Goal: Task Accomplishment & Management: Complete application form

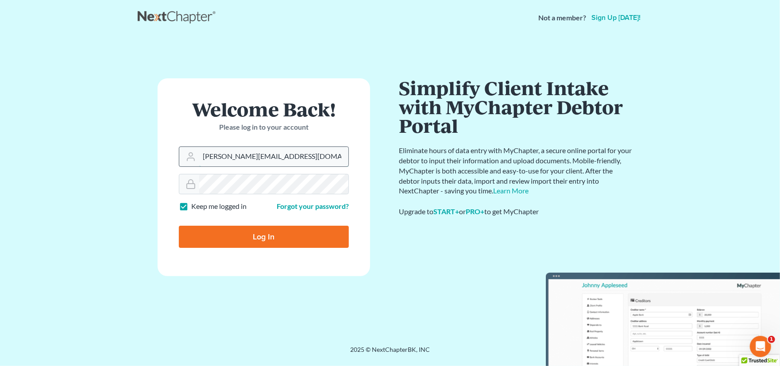
click at [289, 157] on input "sharonw@sfarthinglaw.com" at bounding box center [273, 156] width 149 height 19
type input "[PERSON_NAME][EMAIL_ADDRESS][PERSON_NAME][DOMAIN_NAME]"
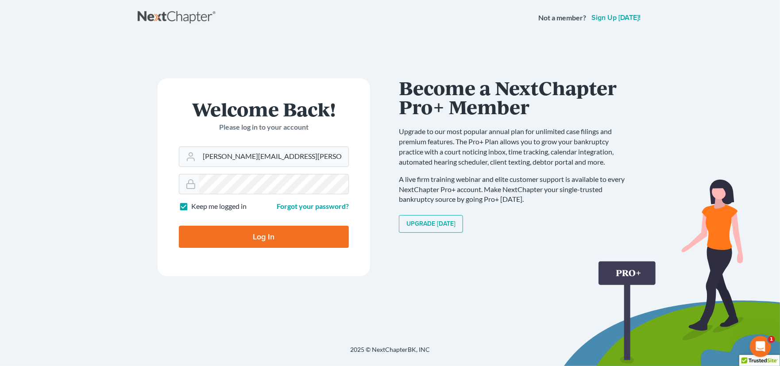
click at [257, 236] on input "Log In" at bounding box center [264, 237] width 170 height 22
type input "Thinking..."
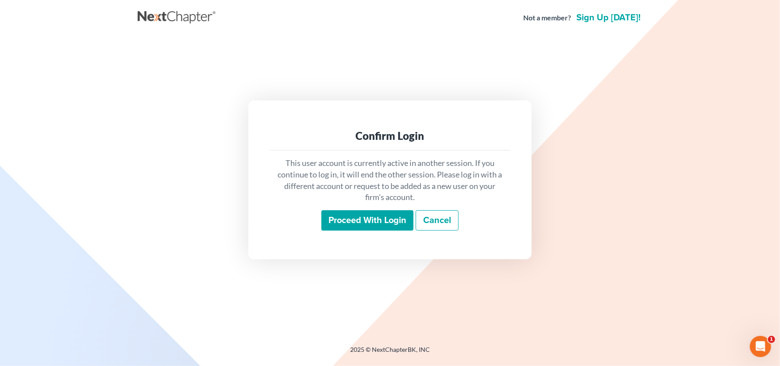
click at [396, 227] on input "Proceed with login" at bounding box center [367, 220] width 92 height 20
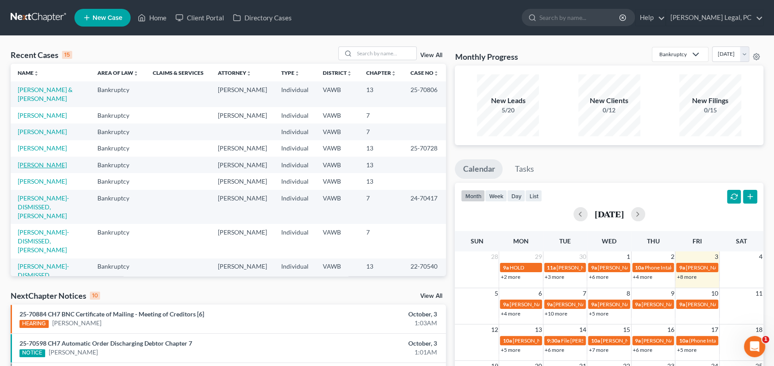
click at [32, 161] on link "Lee, Joy" at bounding box center [42, 165] width 49 height 8
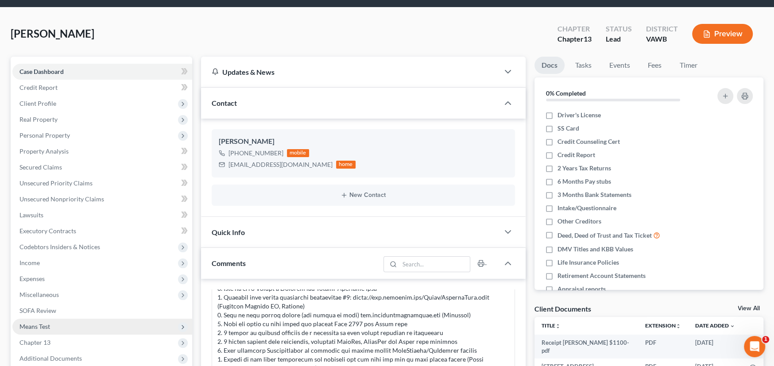
scroll to position [44, 0]
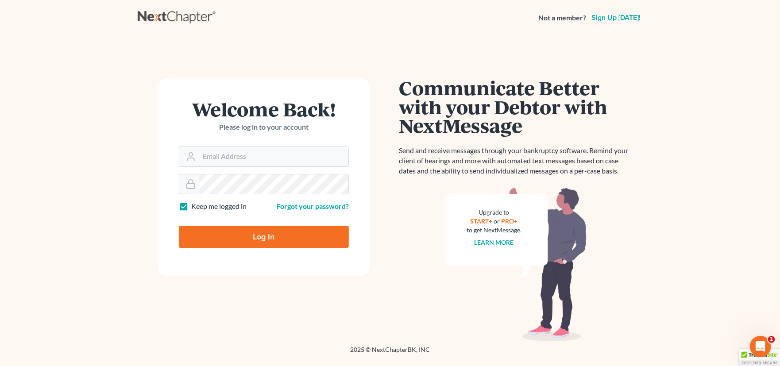
type input "[PERSON_NAME][EMAIL_ADDRESS][PERSON_NAME][DOMAIN_NAME]"
click at [260, 232] on input "Log In" at bounding box center [264, 237] width 170 height 22
type input "Thinking..."
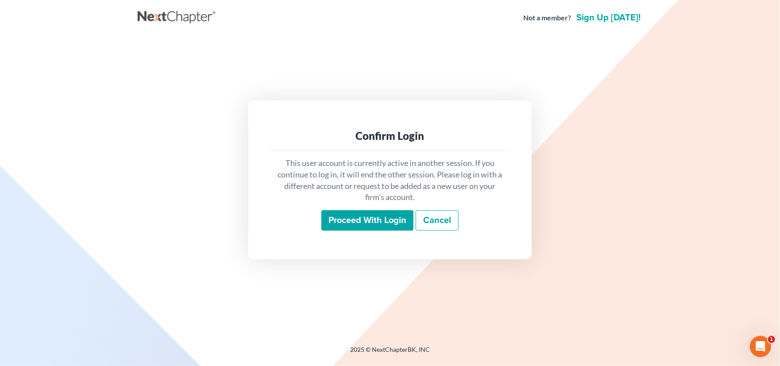
click at [385, 219] on input "Proceed with login" at bounding box center [367, 220] width 92 height 20
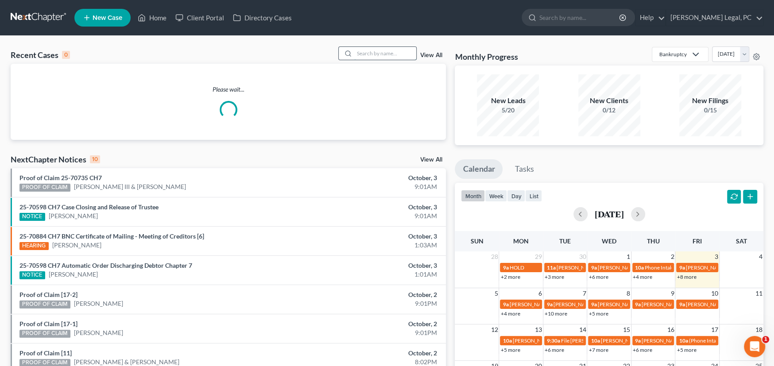
click at [378, 54] on input "search" at bounding box center [385, 53] width 62 height 13
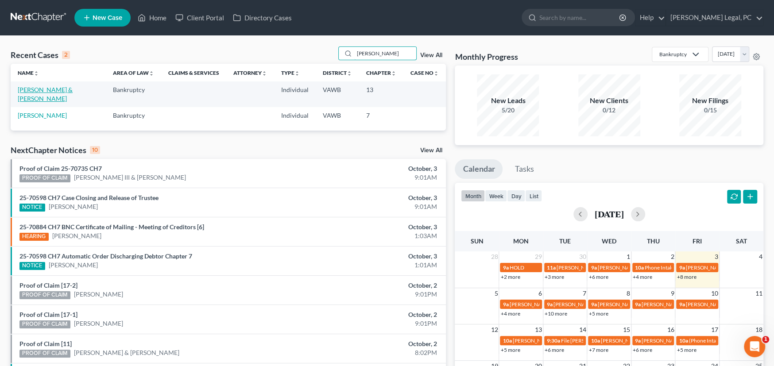
type input "Helton"
click at [64, 87] on link "[PERSON_NAME] & [PERSON_NAME]" at bounding box center [45, 94] width 55 height 16
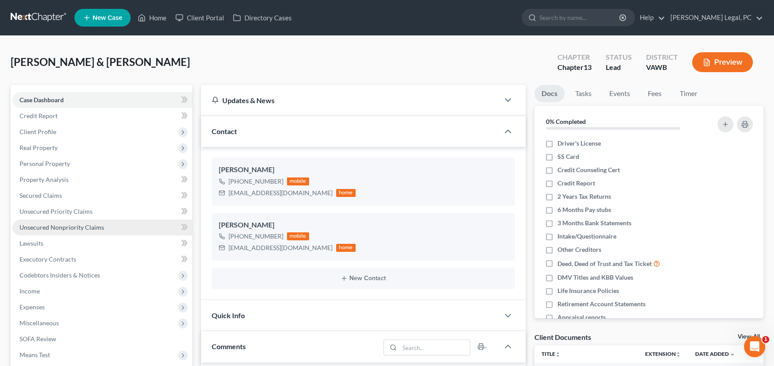
click at [80, 227] on span "Unsecured Nonpriority Claims" at bounding box center [61, 227] width 85 height 8
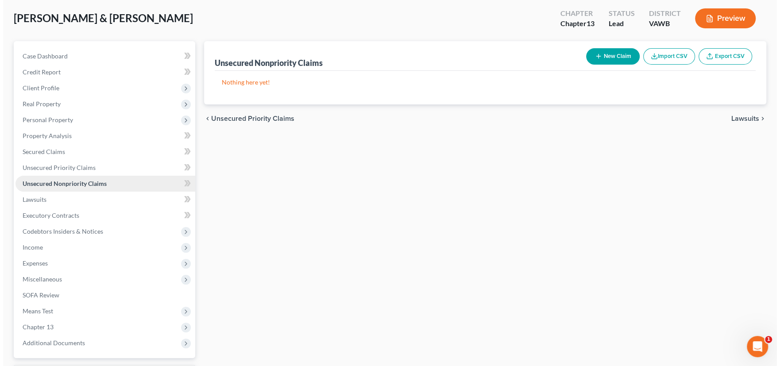
scroll to position [44, 0]
click at [608, 54] on button "New Claim" at bounding box center [610, 56] width 54 height 16
select select "2"
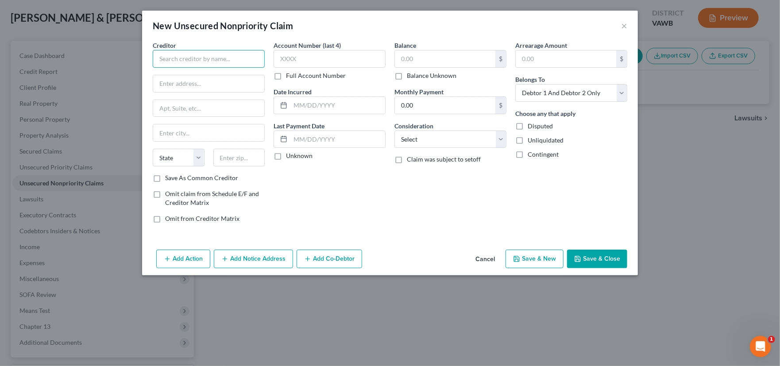
click at [207, 58] on input "text" at bounding box center [209, 59] width 112 height 18
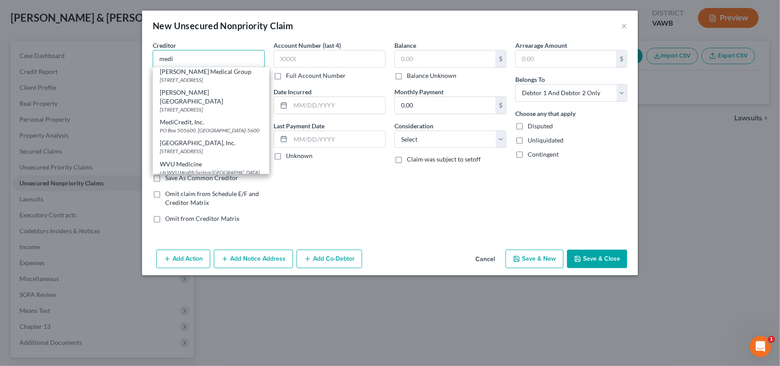
drag, startPoint x: 190, startPoint y: 61, endPoint x: 134, endPoint y: 52, distance: 57.0
click at [135, 53] on div "New Unsecured Nonpriority Claim × Creditor * medi Appalachian Regional Medical …" at bounding box center [390, 183] width 780 height 366
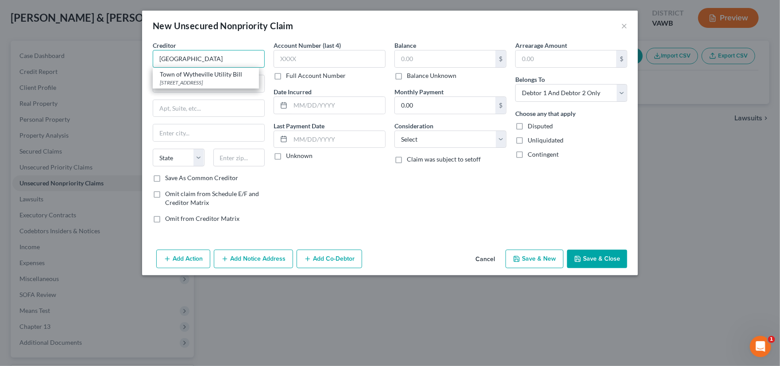
drag, startPoint x: 211, startPoint y: 63, endPoint x: 128, endPoint y: 55, distance: 83.6
click at [131, 55] on div "New Unsecured Nonpriority Claim × Creditor * Wytheville Town of Wytheville Util…" at bounding box center [390, 183] width 780 height 366
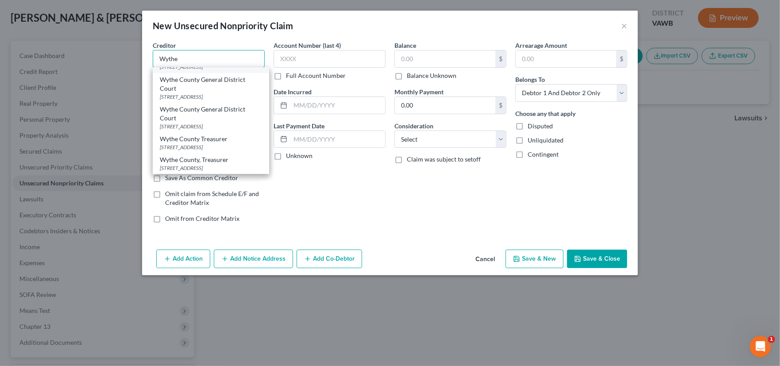
scroll to position [207, 0]
click at [191, 61] on input "Wythe" at bounding box center [209, 59] width 112 height 18
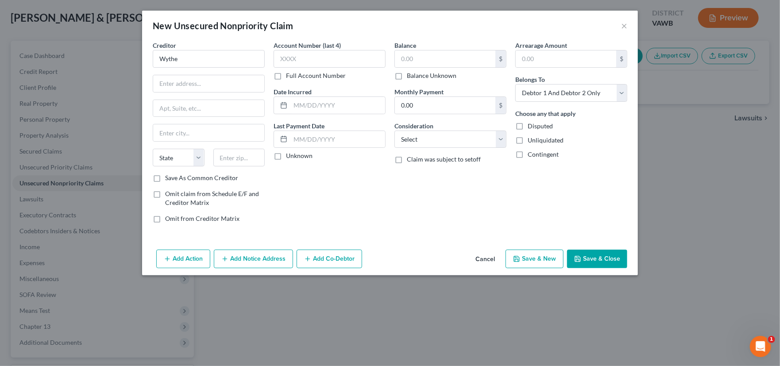
scroll to position [0, 0]
drag, startPoint x: 217, startPoint y: 56, endPoint x: 96, endPoint y: 53, distance: 120.8
click at [98, 57] on div "New Unsecured Nonpriority Claim × Creditor * Wythe State AL AK AR AZ CA CO CT D…" at bounding box center [390, 183] width 780 height 366
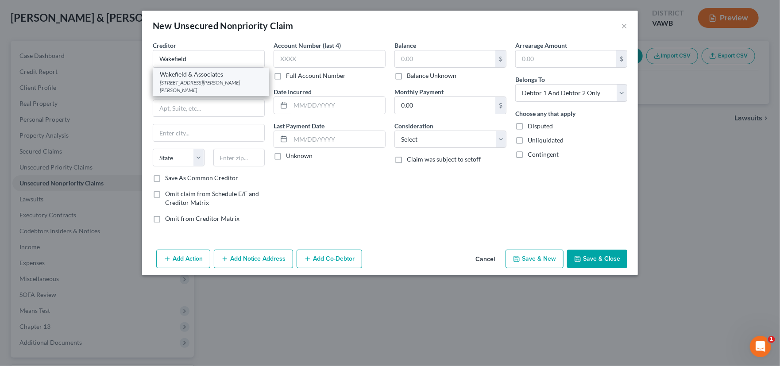
click at [181, 81] on div "7005 Middlebrook Pike, Knoxville, TN 37909" at bounding box center [211, 86] width 102 height 15
type input "Wakefield & Associates"
type input "7005 Middlebrook Pike"
type input "Knoxville"
select select "44"
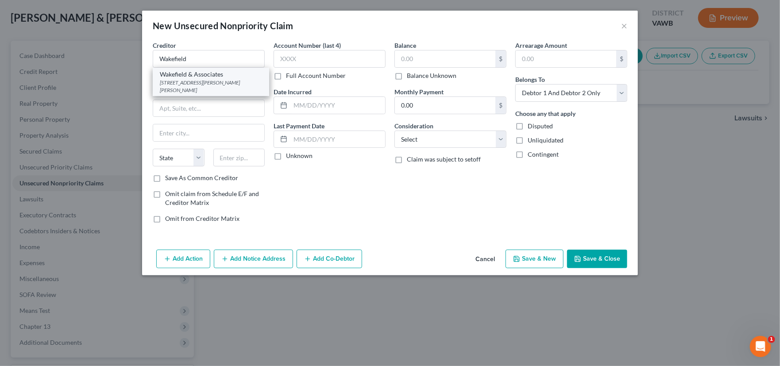
type input "37909"
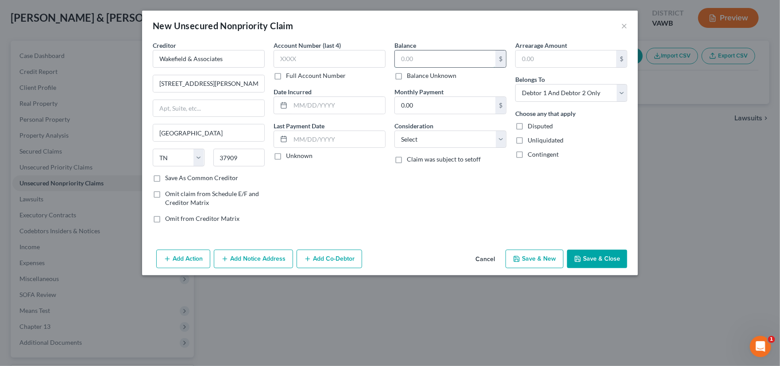
click at [439, 54] on input "text" at bounding box center [445, 58] width 100 height 17
type input "1"
type input "14,000"
click at [557, 93] on select "Select Debtor 1 Only Debtor 2 Only Debtor 1 And Debtor 2 Only At Least One Of T…" at bounding box center [571, 93] width 112 height 18
select select "1"
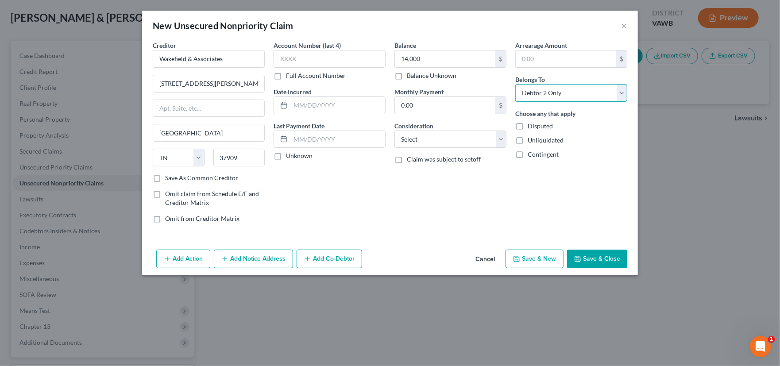
click at [515, 84] on select "Select Debtor 1 Only Debtor 2 Only Debtor 1 And Debtor 2 Only At Least One Of T…" at bounding box center [571, 93] width 112 height 18
click at [600, 258] on button "Save & Close" at bounding box center [597, 259] width 60 height 19
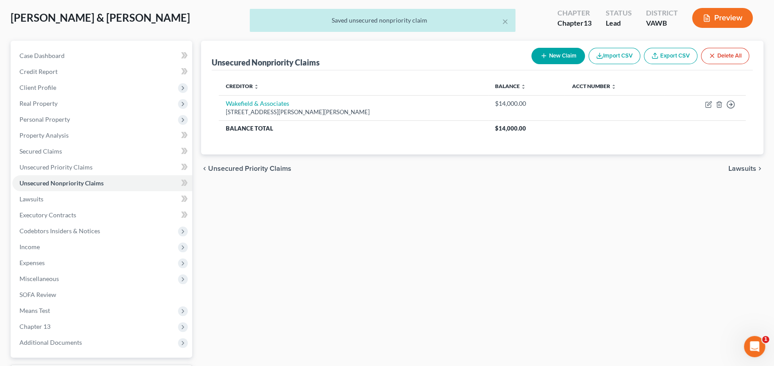
click at [546, 56] on button "New Claim" at bounding box center [558, 56] width 54 height 16
select select "2"
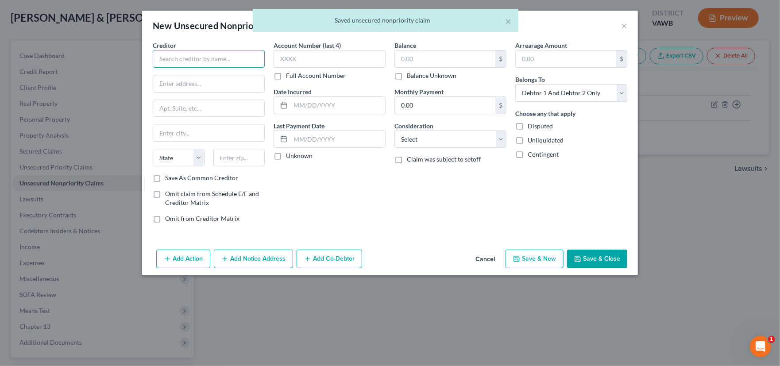
click at [221, 60] on input "text" at bounding box center [209, 59] width 112 height 18
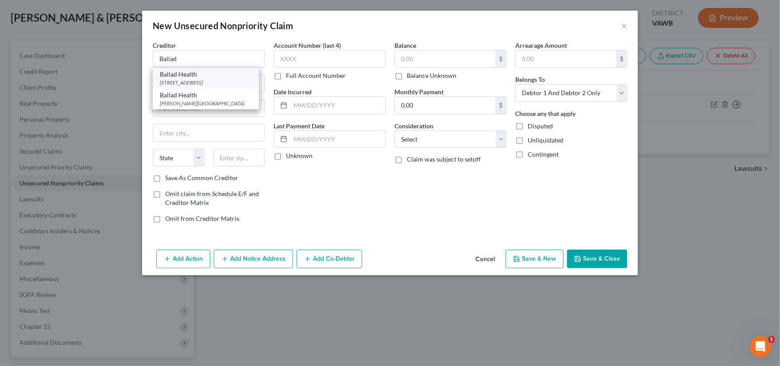
click at [204, 84] on div "PO Box 2308, Johnson City, TN 37605" at bounding box center [206, 83] width 92 height 8
type input "Ballad Health"
type input "PO Box 2308"
type input "Johnson City"
select select "44"
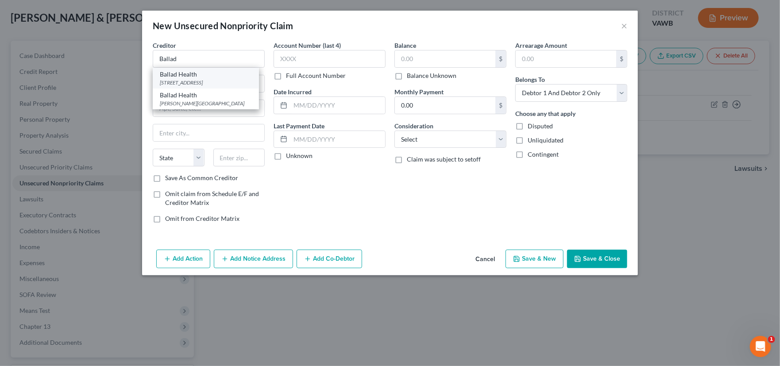
type input "37605"
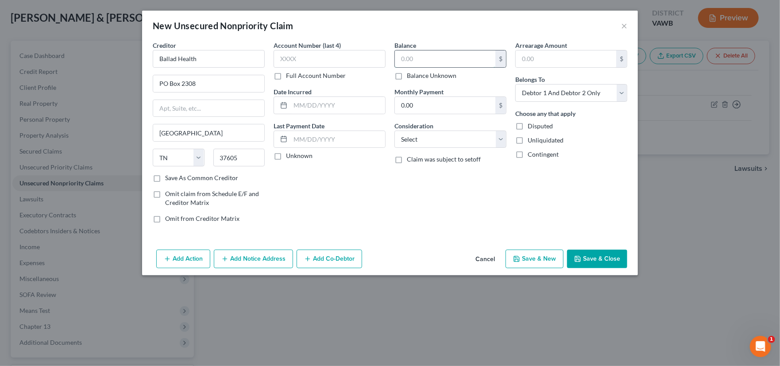
click at [412, 56] on input "text" at bounding box center [445, 58] width 100 height 17
type input "1"
drag, startPoint x: 530, startPoint y: 93, endPoint x: 539, endPoint y: 96, distance: 10.2
click at [530, 93] on select "Select Debtor 1 Only Debtor 2 Only Debtor 1 And Debtor 2 Only At Least One Of T…" at bounding box center [571, 93] width 112 height 18
select select "1"
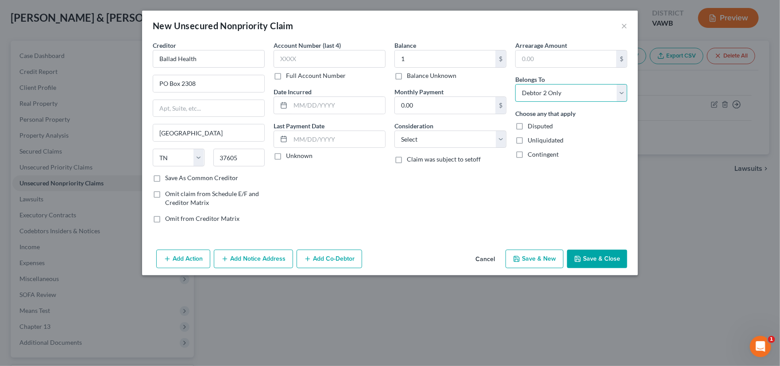
click at [515, 84] on select "Select Debtor 1 Only Debtor 2 Only Debtor 1 And Debtor 2 Only At Least One Of T…" at bounding box center [571, 93] width 112 height 18
click at [472, 139] on select "Select Cable / Satellite Services Collection Agency Credit Card Debt Debt Couns…" at bounding box center [450, 140] width 112 height 18
select select "9"
click at [394, 131] on select "Select Cable / Satellite Services Collection Agency Credit Card Debt Debt Couns…" at bounding box center [450, 140] width 112 height 18
click at [609, 260] on button "Save & Close" at bounding box center [597, 259] width 60 height 19
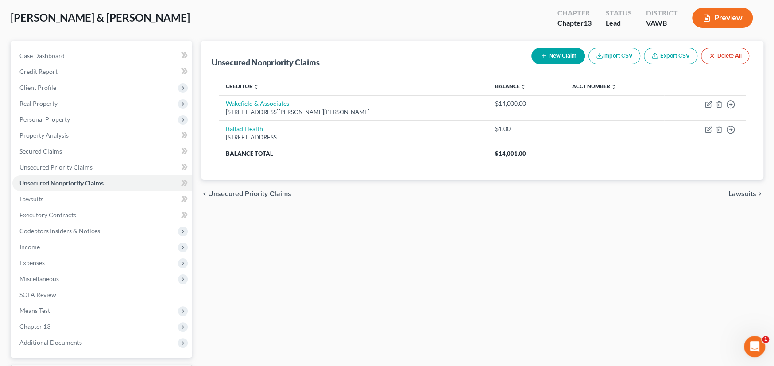
click at [566, 51] on button "New Claim" at bounding box center [558, 56] width 54 height 16
select select "2"
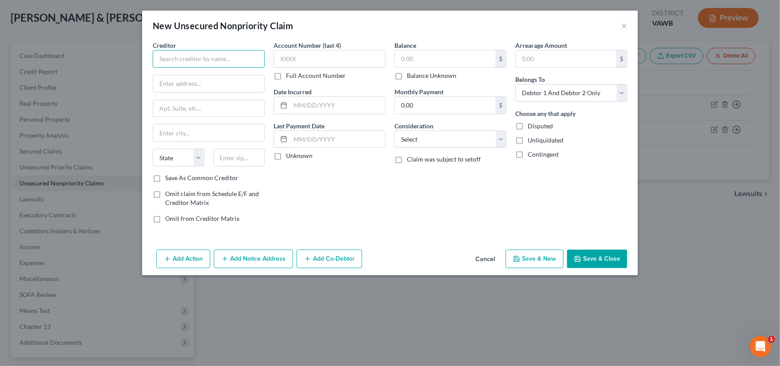
click at [223, 63] on input "text" at bounding box center [209, 59] width 112 height 18
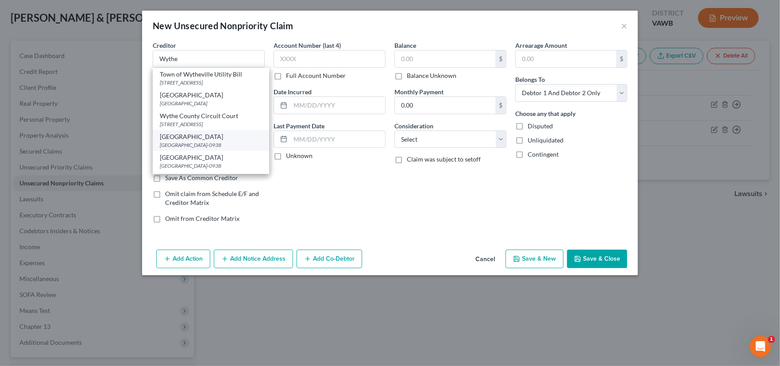
click at [206, 141] on div "Wythe County Community Hospital" at bounding box center [211, 136] width 102 height 9
type input "Wythe County Community Hospital"
type input "PO Box 630938"
type input "Cincinnati"
select select "36"
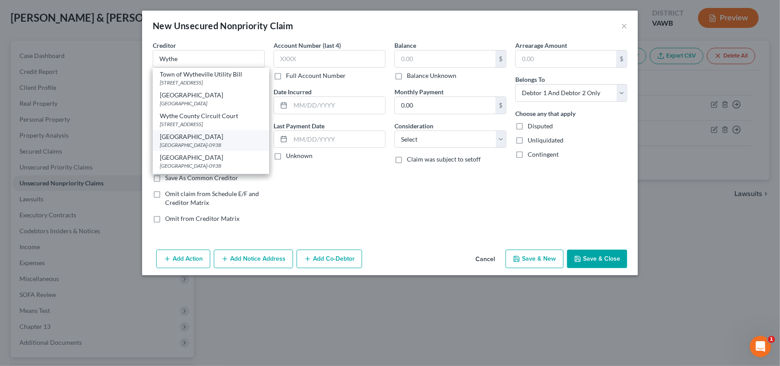
type input "45263-0938"
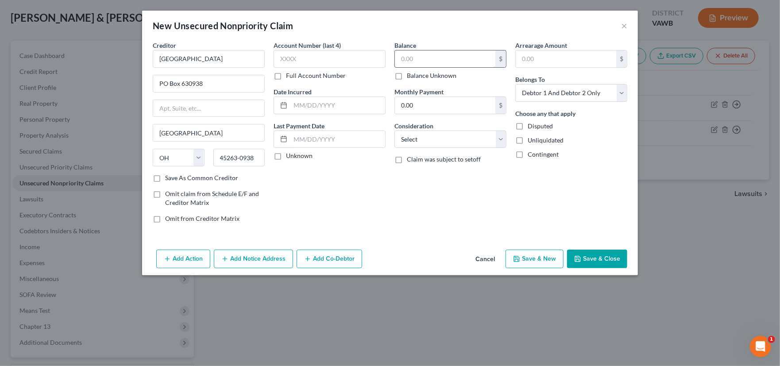
click at [434, 56] on input "text" at bounding box center [445, 58] width 100 height 17
type input "1"
click at [536, 92] on select "Select Debtor 1 Only Debtor 2 Only Debtor 1 And Debtor 2 Only At Least One Of T…" at bounding box center [571, 93] width 112 height 18
select select "0"
click at [515, 84] on select "Select Debtor 1 Only Debtor 2 Only Debtor 1 And Debtor 2 Only At Least One Of T…" at bounding box center [571, 93] width 112 height 18
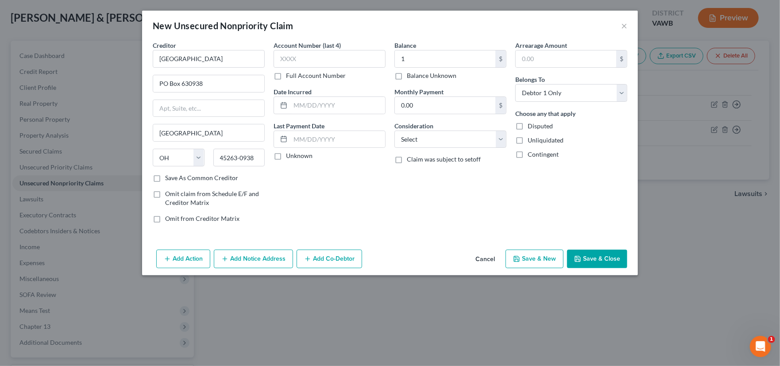
drag, startPoint x: 605, startPoint y: 256, endPoint x: 609, endPoint y: 253, distance: 5.0
click at [606, 256] on button "Save & Close" at bounding box center [597, 259] width 60 height 19
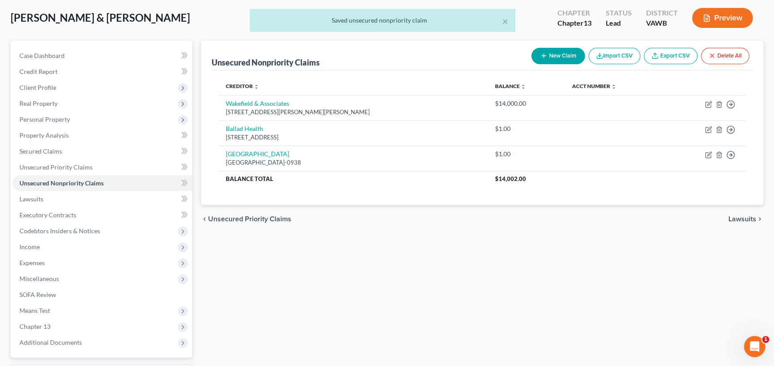
click at [551, 55] on button "New Claim" at bounding box center [558, 56] width 54 height 16
select select "2"
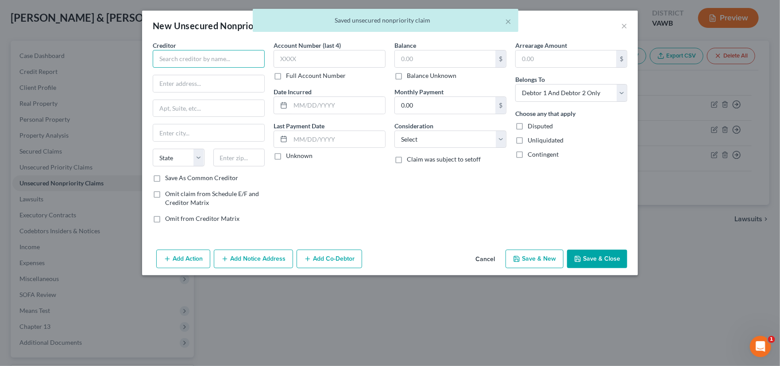
click at [232, 58] on input "text" at bounding box center [209, 59] width 112 height 18
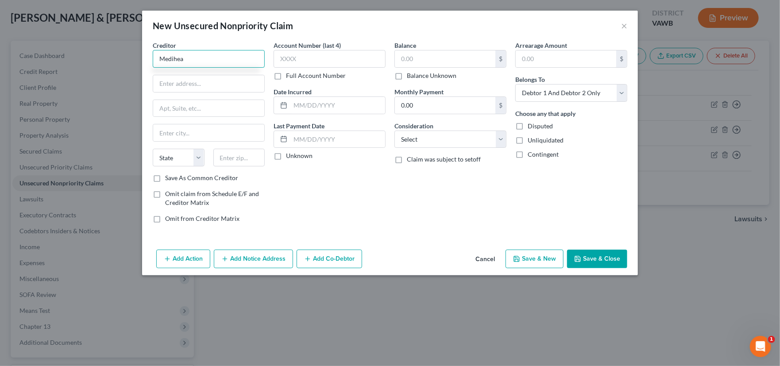
drag, startPoint x: 199, startPoint y: 62, endPoint x: 119, endPoint y: 54, distance: 80.9
click at [119, 54] on div "New Unsecured Nonpriority Claim × Creditor * Medihea State AL AK AR AZ CA CO CT…" at bounding box center [390, 183] width 780 height 366
drag, startPoint x: 201, startPoint y: 60, endPoint x: 122, endPoint y: 61, distance: 79.7
click at [122, 61] on div "New Unsecured Nonpriority Claim × Creditor * Medheal State AL AK AR AZ CA CO CT…" at bounding box center [390, 183] width 780 height 366
drag, startPoint x: 205, startPoint y: 57, endPoint x: 85, endPoint y: 50, distance: 120.6
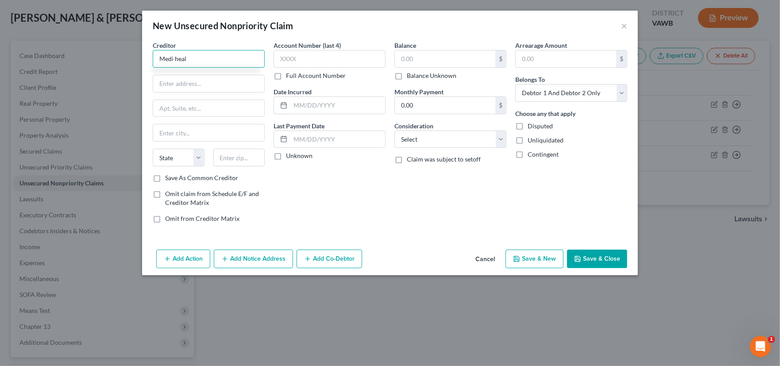
click at [87, 50] on div "New Unsecured Nonpriority Claim × Creditor * Medi heal State AL AK AR AZ CA CO …" at bounding box center [390, 183] width 780 height 366
type input "Health"
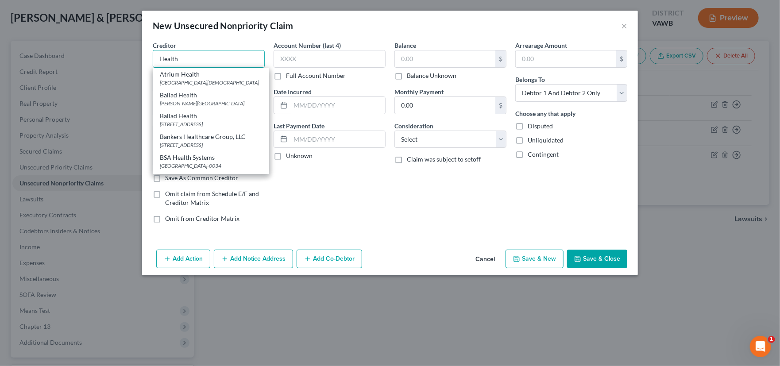
drag, startPoint x: 198, startPoint y: 57, endPoint x: 116, endPoint y: 40, distance: 84.0
click at [118, 42] on div "New Unsecured Nonpriority Claim × Creditor * Health Atrium Health Wake Forest B…" at bounding box center [390, 183] width 780 height 366
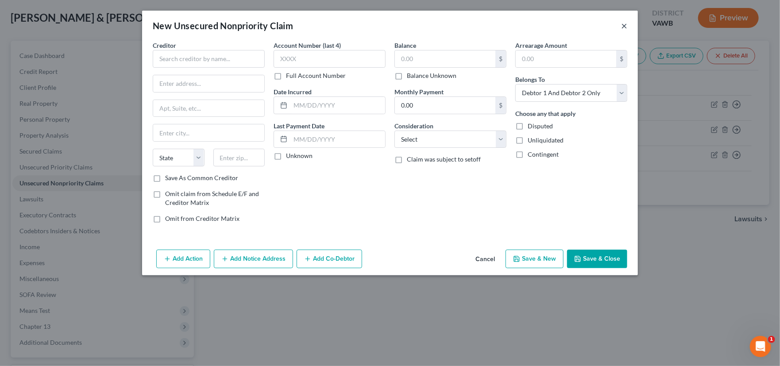
click at [624, 26] on button "×" at bounding box center [624, 25] width 6 height 11
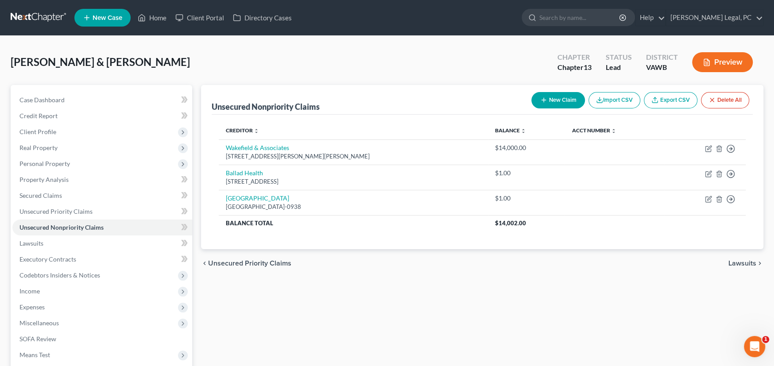
click at [563, 96] on button "New Claim" at bounding box center [558, 100] width 54 height 16
select select "2"
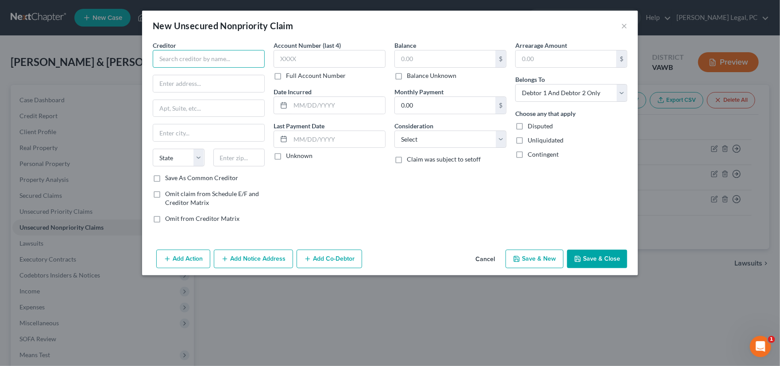
click at [211, 58] on input "text" at bounding box center [209, 59] width 112 height 18
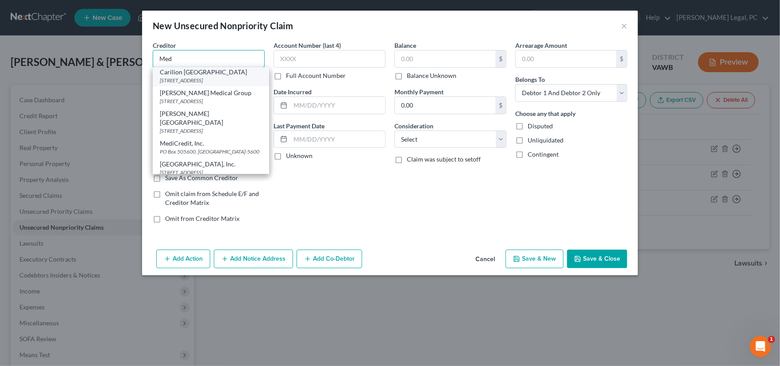
scroll to position [44, 0]
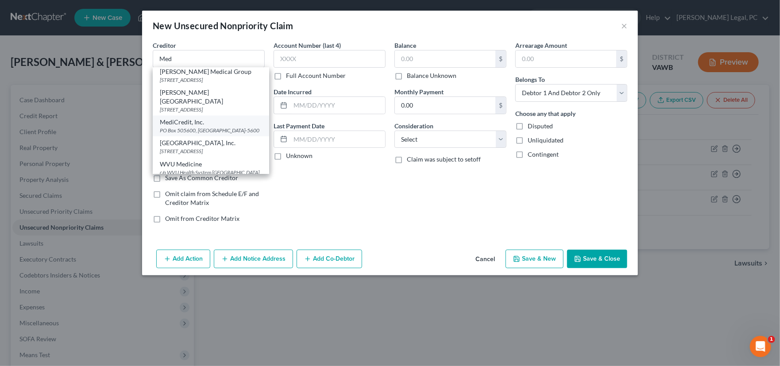
click at [201, 127] on div "MediCredit, Inc." at bounding box center [211, 122] width 102 height 9
type input "MediCredit, Inc."
type input "PO Box 505600"
type input "St. Louis"
select select "26"
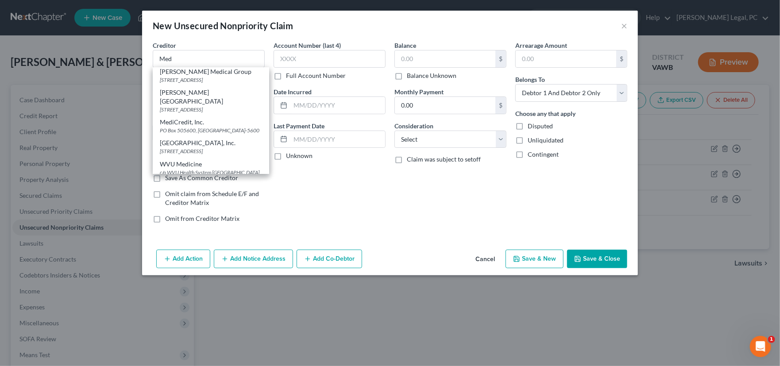
type input "63150-5600"
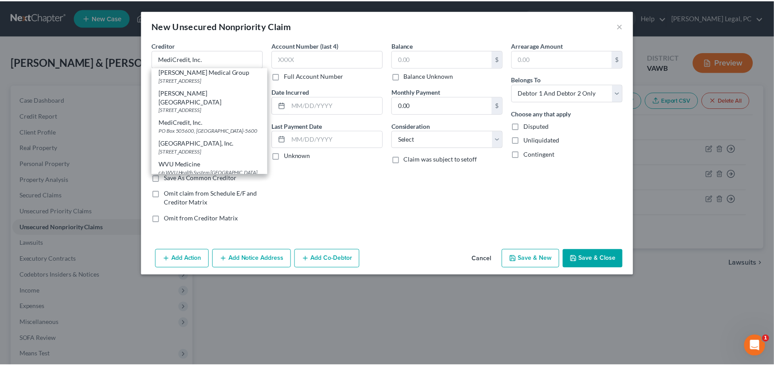
scroll to position [0, 0]
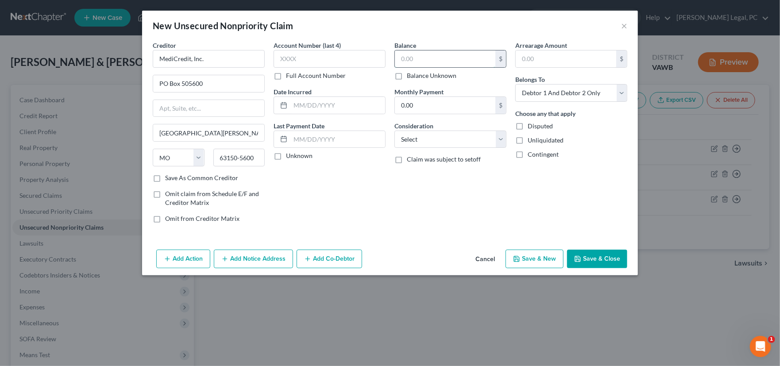
click at [447, 62] on input "text" at bounding box center [445, 58] width 100 height 17
type input "1"
click at [537, 91] on select "Select Debtor 1 Only Debtor 2 Only Debtor 1 And Debtor 2 Only At Least One Of T…" at bounding box center [571, 93] width 112 height 18
select select "0"
click at [515, 84] on select "Select Debtor 1 Only Debtor 2 Only Debtor 1 And Debtor 2 Only At Least One Of T…" at bounding box center [571, 93] width 112 height 18
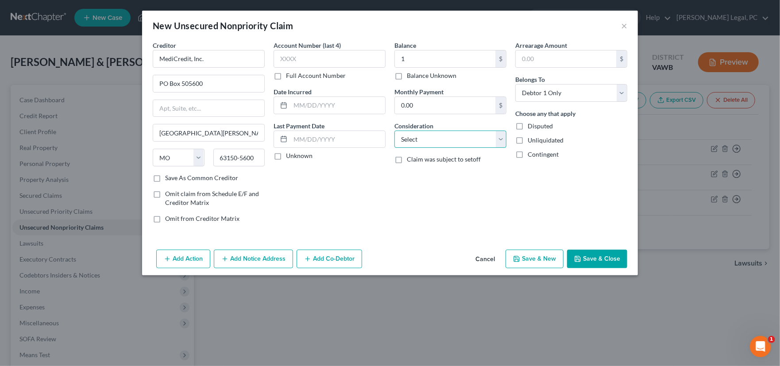
click at [424, 135] on select "Select Cable / Satellite Services Collection Agency Credit Card Debt Debt Couns…" at bounding box center [450, 140] width 112 height 18
select select "9"
click at [394, 131] on select "Select Cable / Satellite Services Collection Agency Credit Card Debt Debt Couns…" at bounding box center [450, 140] width 112 height 18
click at [609, 253] on button "Save & Close" at bounding box center [597, 259] width 60 height 19
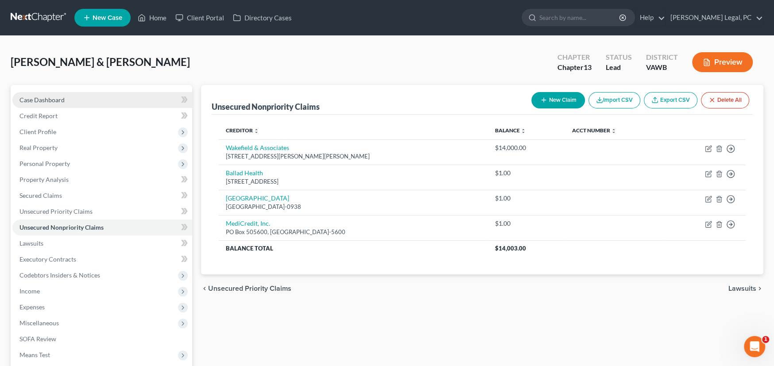
click at [42, 97] on span "Case Dashboard" at bounding box center [41, 100] width 45 height 8
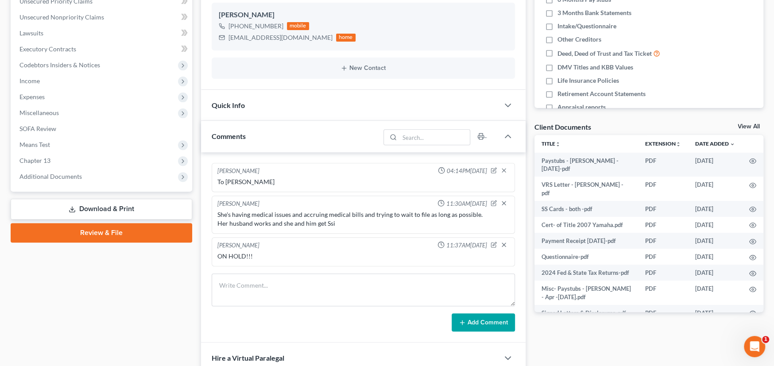
scroll to position [221, 0]
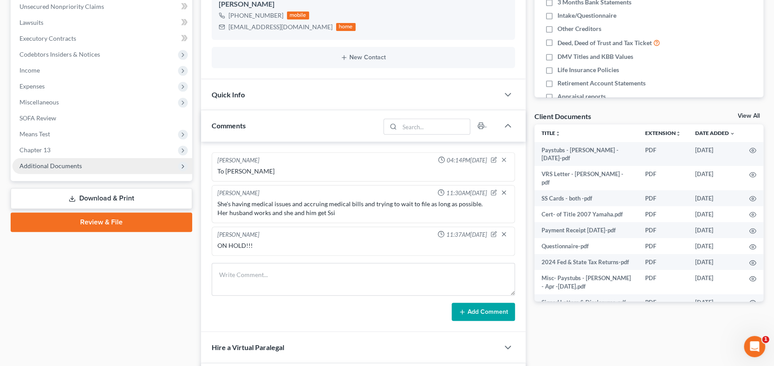
click at [59, 165] on span "Additional Documents" at bounding box center [50, 166] width 62 height 8
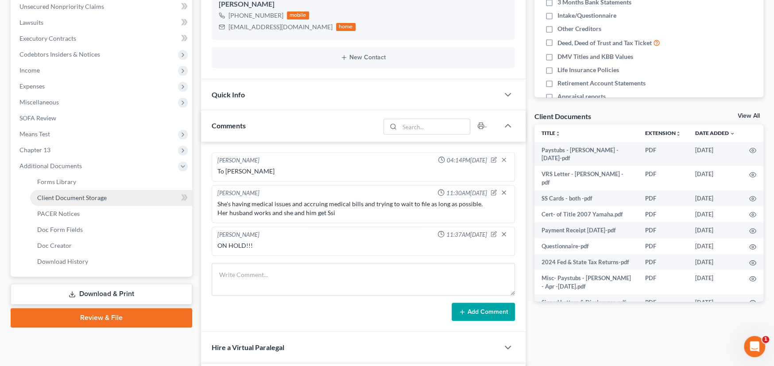
click at [69, 197] on span "Client Document Storage" at bounding box center [71, 198] width 69 height 8
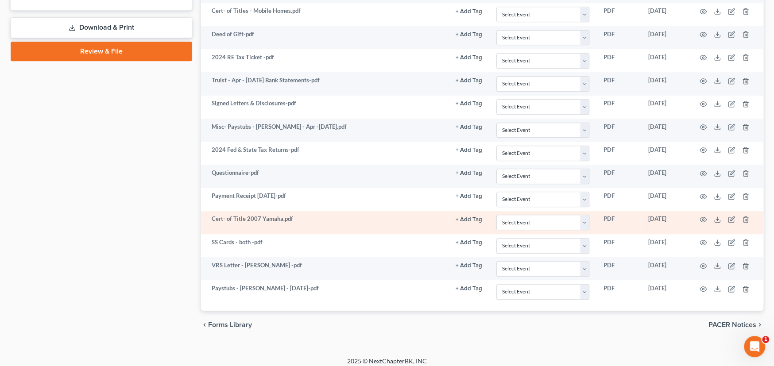
scroll to position [492, 0]
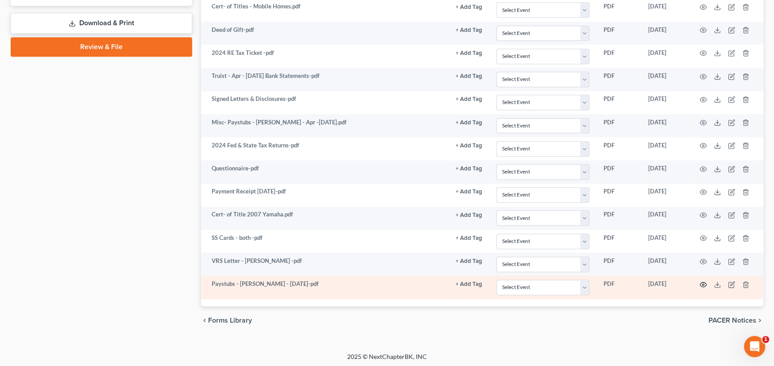
click at [705, 282] on icon "button" at bounding box center [703, 284] width 7 height 5
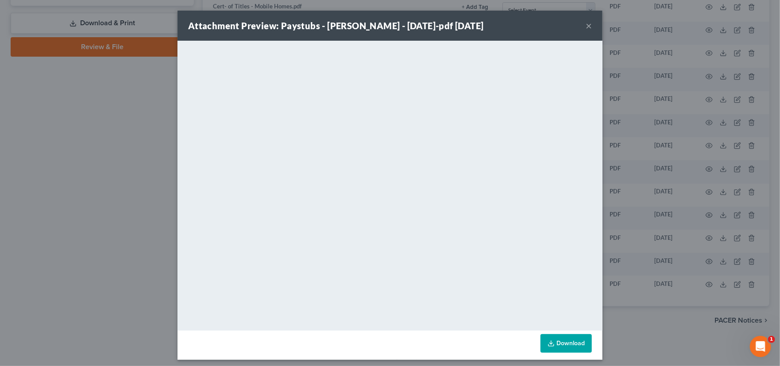
click at [586, 26] on button "×" at bounding box center [589, 25] width 6 height 11
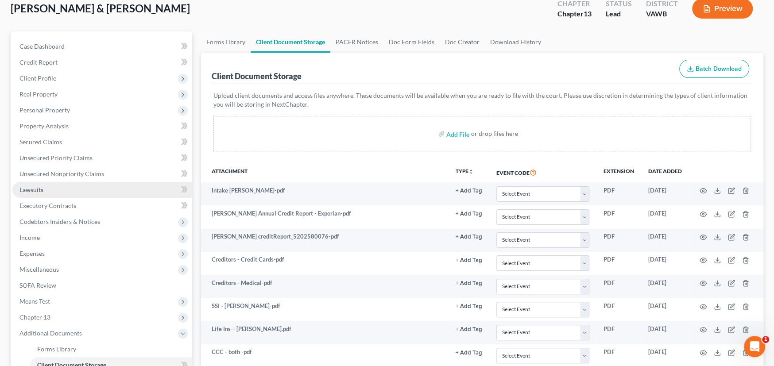
scroll to position [44, 0]
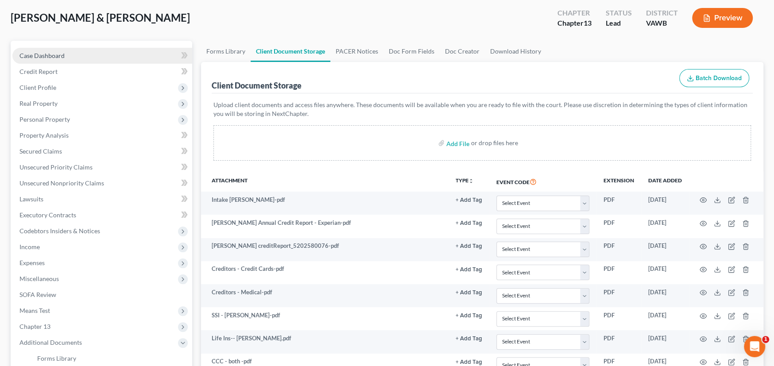
click at [50, 59] on link "Case Dashboard" at bounding box center [102, 56] width 180 height 16
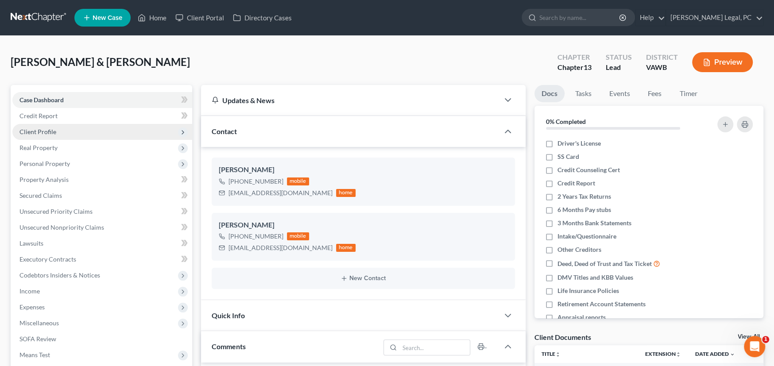
click at [45, 128] on span "Client Profile" at bounding box center [37, 132] width 37 height 8
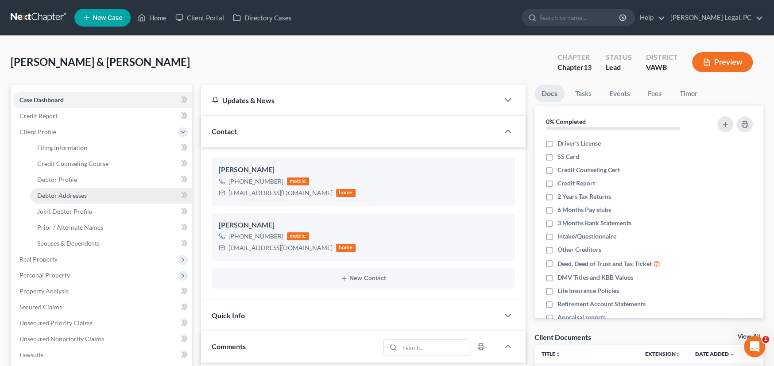
click at [77, 198] on link "Debtor Addresses" at bounding box center [111, 196] width 162 height 16
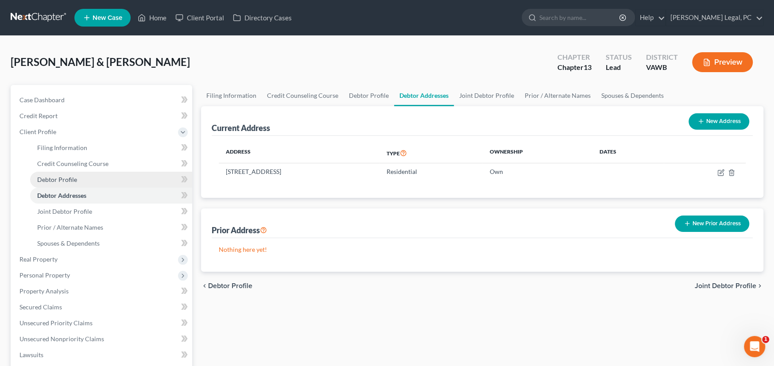
click at [69, 178] on span "Debtor Profile" at bounding box center [57, 180] width 40 height 8
select select "1"
select select "0"
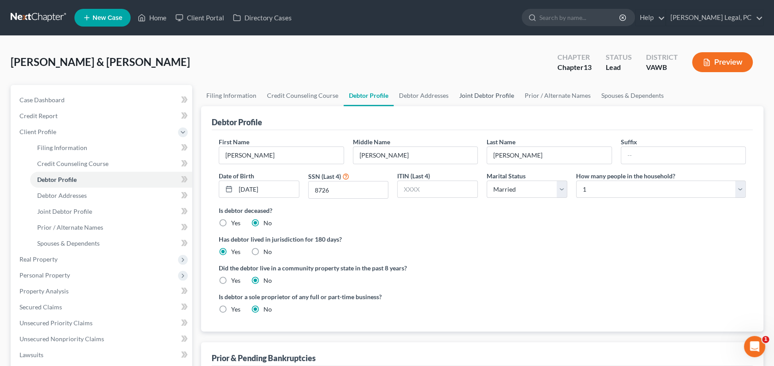
click at [478, 98] on link "Joint Debtor Profile" at bounding box center [486, 95] width 65 height 21
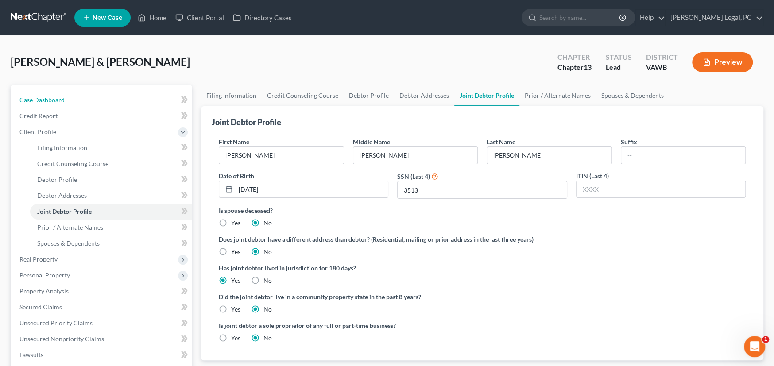
drag, startPoint x: 51, startPoint y: 95, endPoint x: 79, endPoint y: 87, distance: 29.1
click at [51, 96] on span "Case Dashboard" at bounding box center [41, 100] width 45 height 8
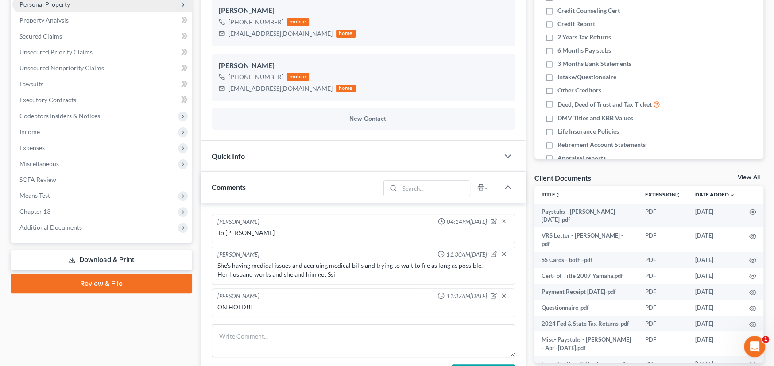
scroll to position [177, 0]
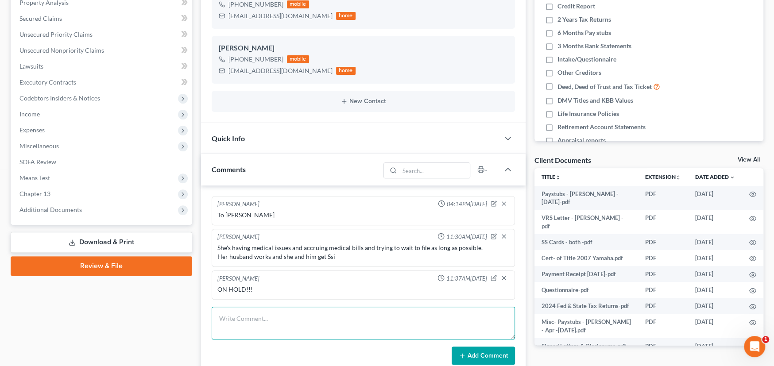
click at [260, 320] on textarea at bounding box center [363, 323] width 303 height 33
click at [262, 322] on textarea at bounding box center [363, 323] width 303 height 33
type textarea "GAME ON!!!!!!!!! They are ready to move forward"
click at [481, 351] on button "Add Comment" at bounding box center [482, 356] width 63 height 19
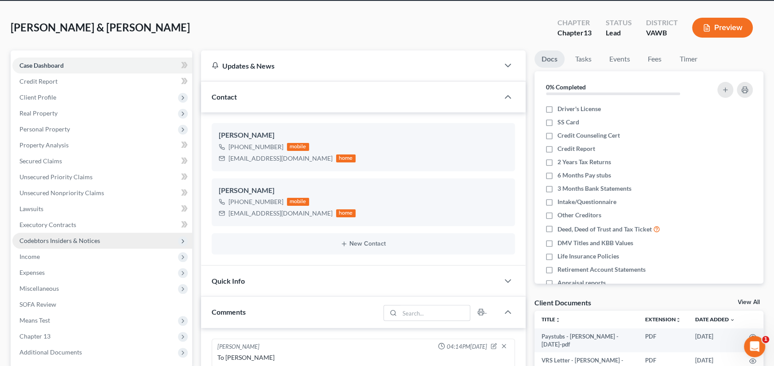
scroll to position [0, 0]
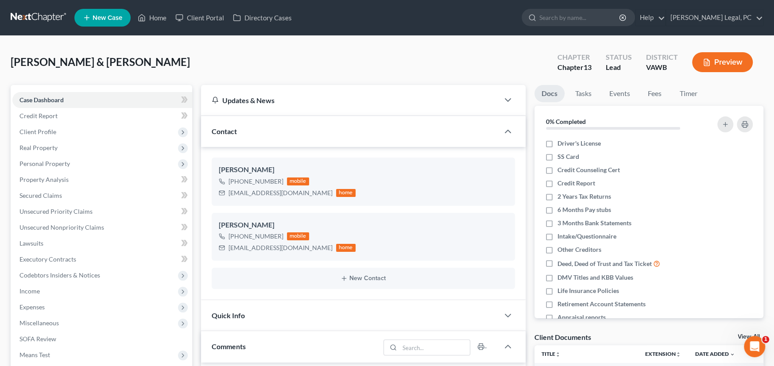
click at [42, 13] on link at bounding box center [39, 18] width 57 height 16
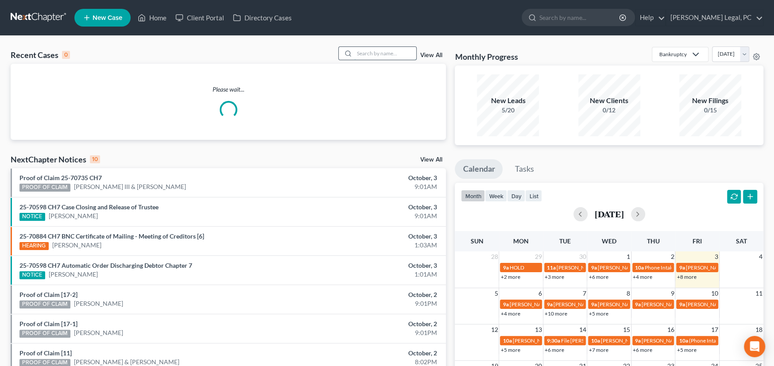
click at [369, 50] on input "search" at bounding box center [385, 53] width 62 height 13
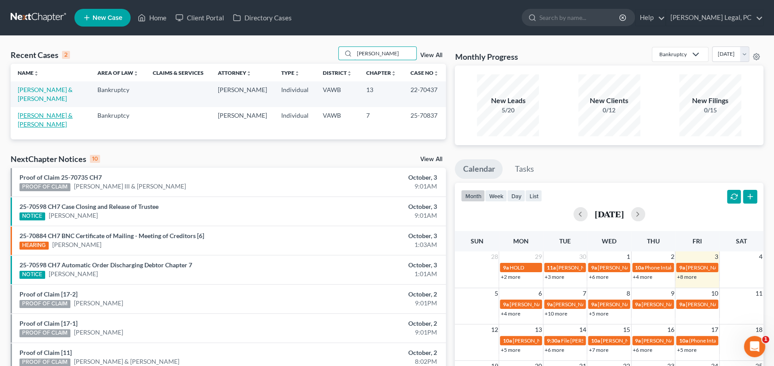
type input "pugh"
click at [47, 112] on link "[PERSON_NAME] & [PERSON_NAME]" at bounding box center [45, 120] width 55 height 16
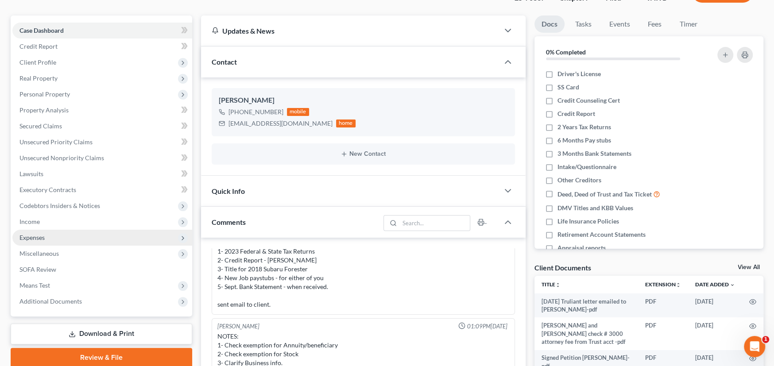
scroll to position [177, 0]
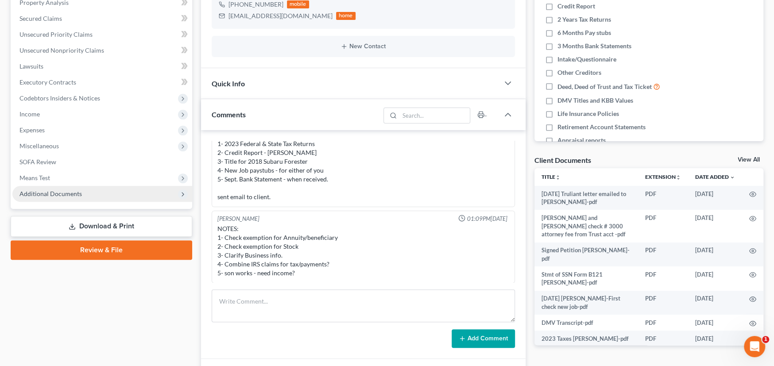
click at [71, 192] on span "Additional Documents" at bounding box center [50, 194] width 62 height 8
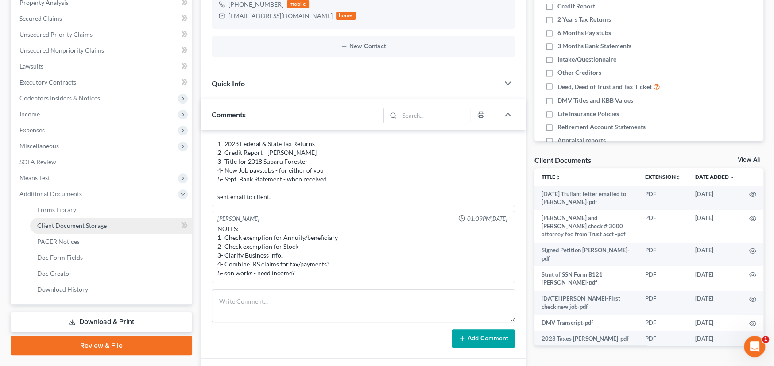
click at [77, 222] on span "Client Document Storage" at bounding box center [71, 226] width 69 height 8
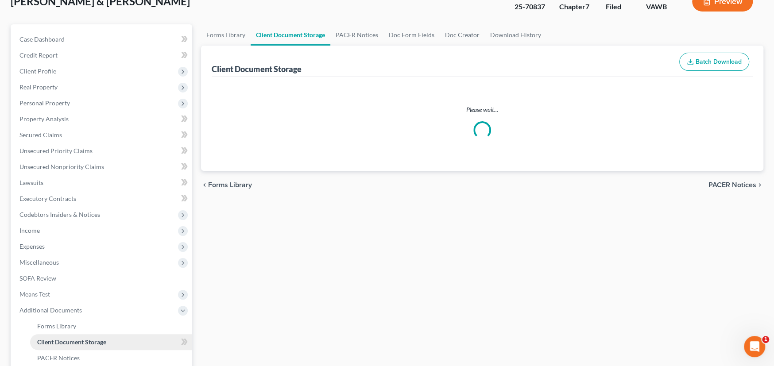
scroll to position [8, 0]
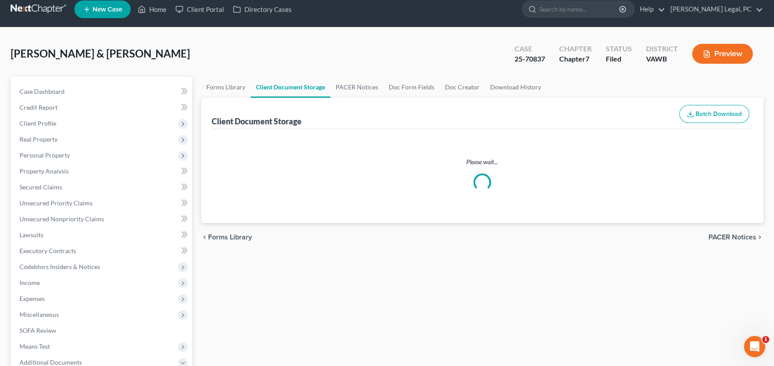
select select "0"
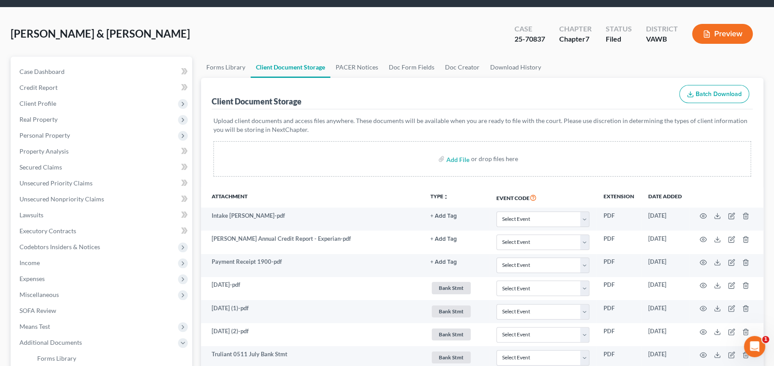
scroll to position [89, 0]
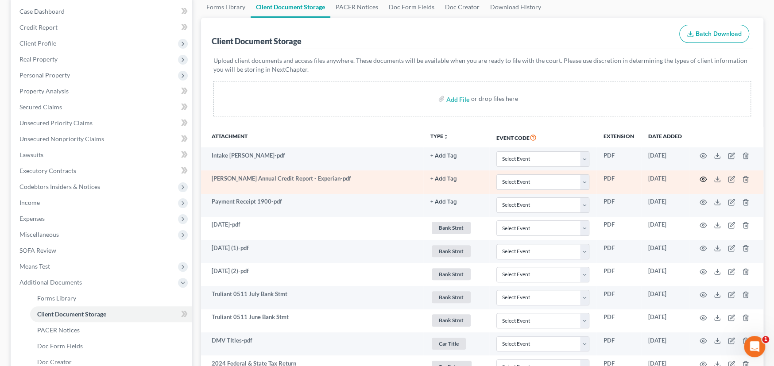
click at [701, 180] on icon "button" at bounding box center [703, 179] width 7 height 5
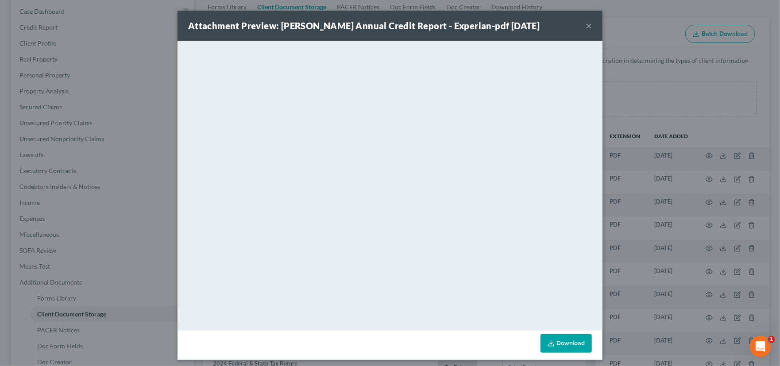
click at [586, 22] on button "×" at bounding box center [589, 25] width 6 height 11
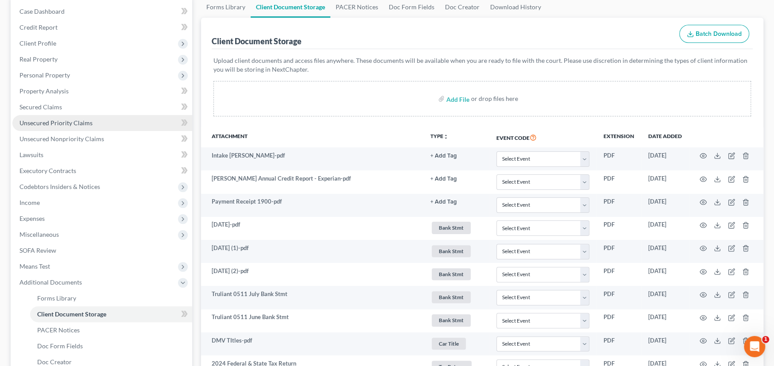
click at [31, 119] on span "Unsecured Priority Claims" at bounding box center [55, 123] width 73 height 8
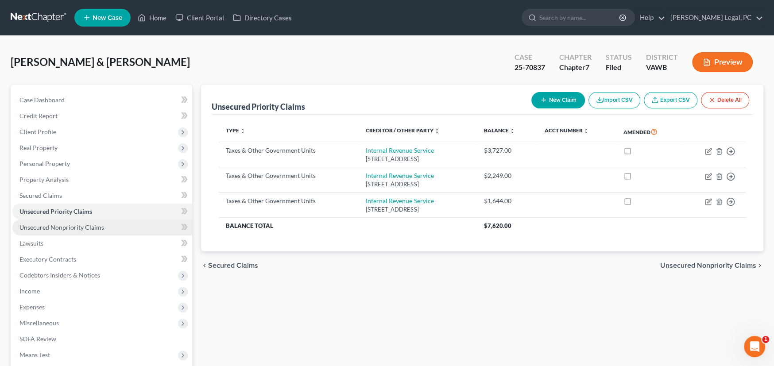
click at [25, 227] on span "Unsecured Nonpriority Claims" at bounding box center [61, 227] width 85 height 8
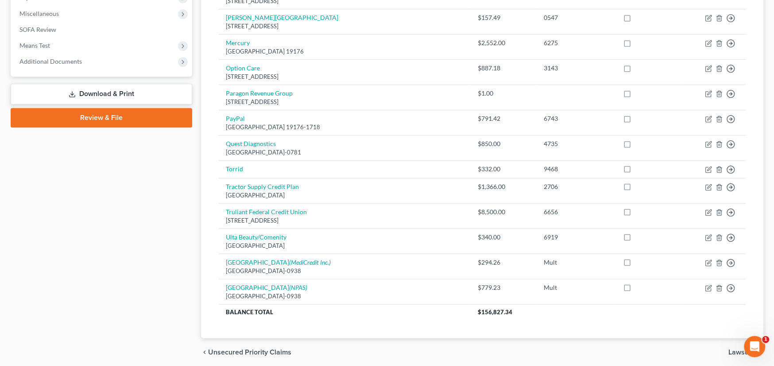
scroll to position [310, 0]
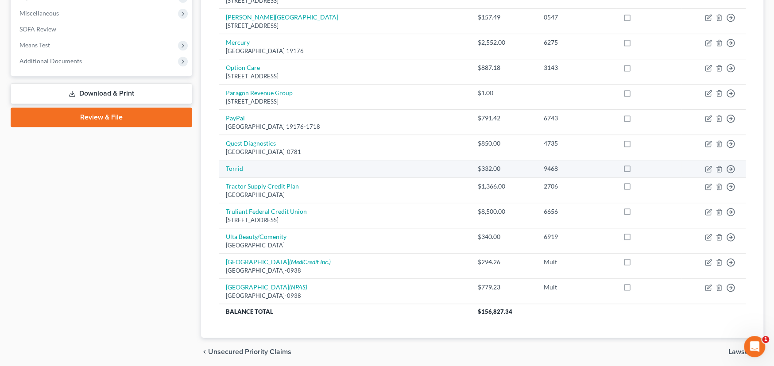
click at [399, 168] on td "Torrid" at bounding box center [345, 169] width 252 height 18
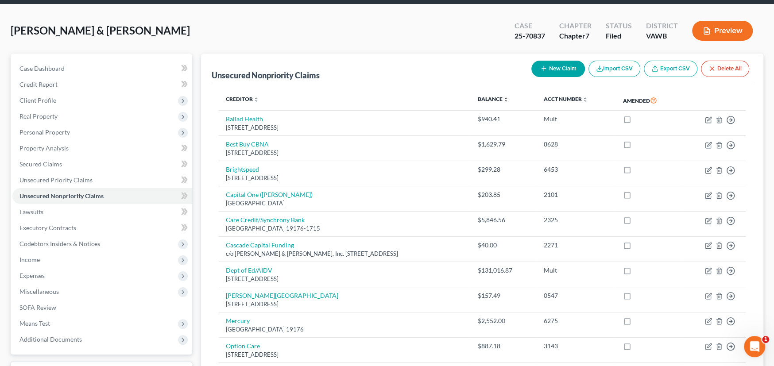
scroll to position [0, 0]
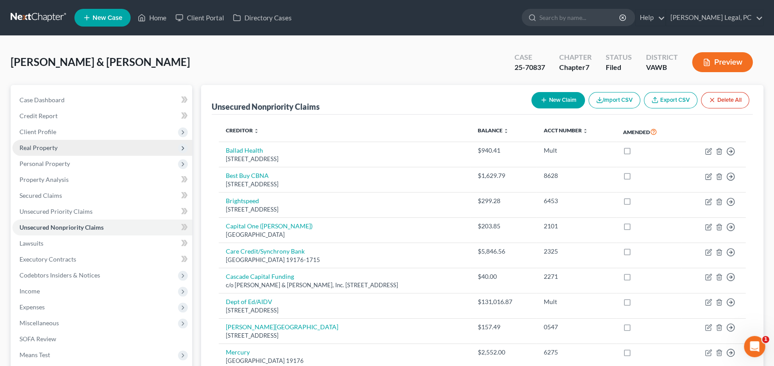
click at [42, 147] on span "Real Property" at bounding box center [38, 148] width 38 height 8
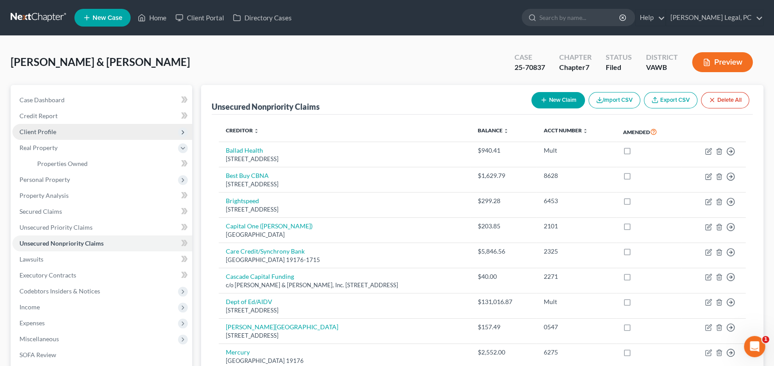
click at [46, 130] on span "Client Profile" at bounding box center [37, 132] width 37 height 8
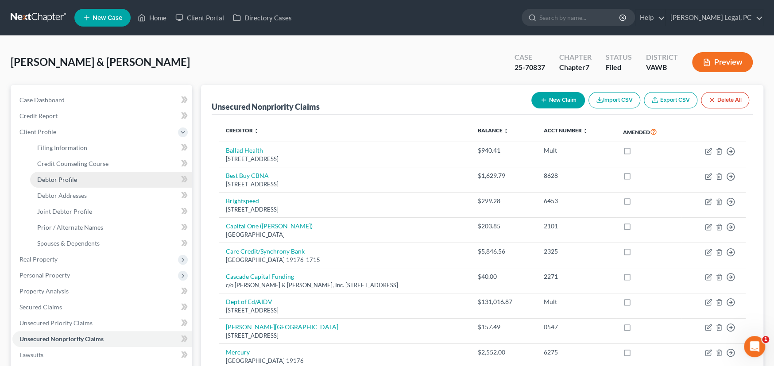
click at [74, 173] on link "Debtor Profile" at bounding box center [111, 180] width 162 height 16
select select "1"
select select "3"
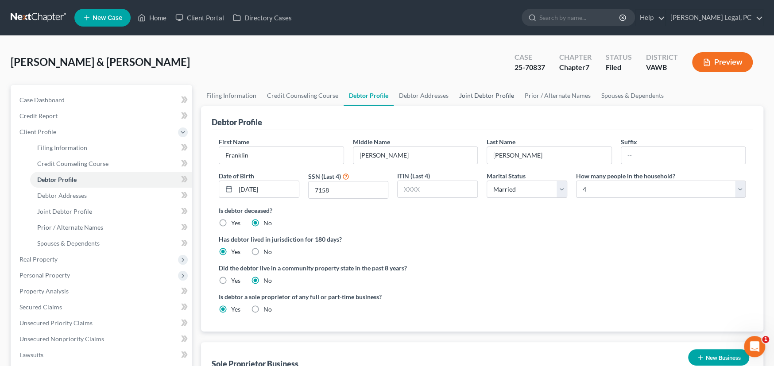
click at [483, 95] on link "Joint Debtor Profile" at bounding box center [486, 95] width 65 height 21
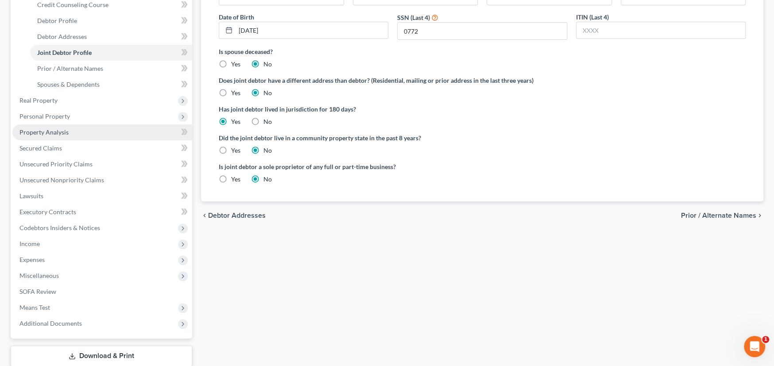
scroll to position [177, 0]
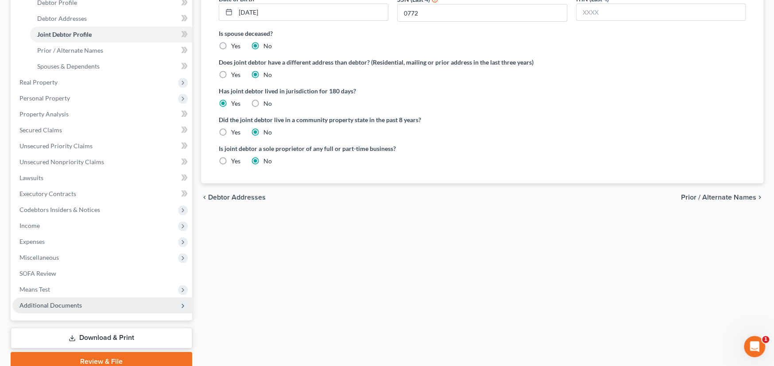
click at [43, 301] on span "Additional Documents" at bounding box center [50, 305] width 62 height 8
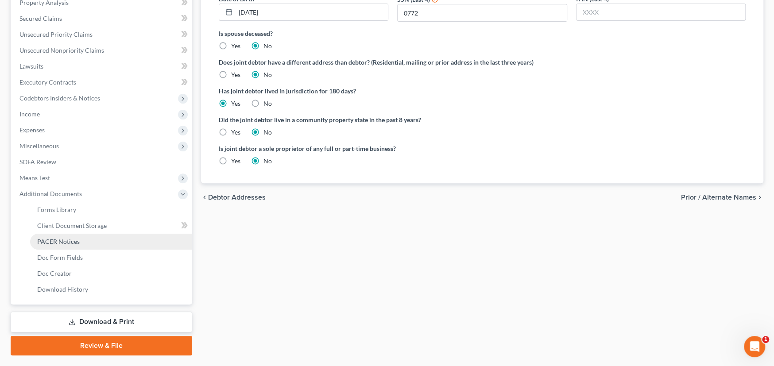
click at [65, 241] on span "PACER Notices" at bounding box center [58, 242] width 42 height 8
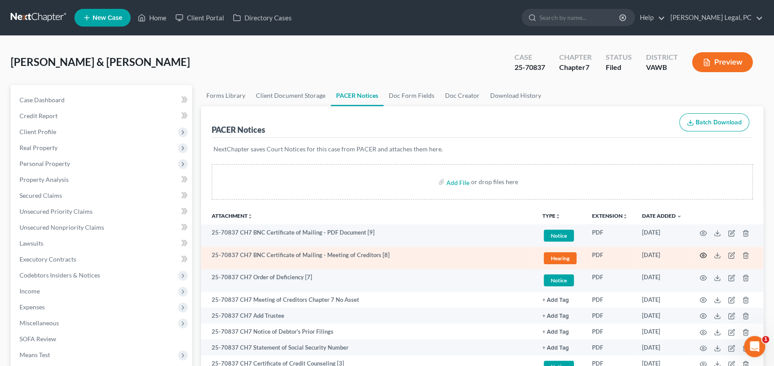
click at [702, 254] on icon "button" at bounding box center [702, 255] width 7 height 7
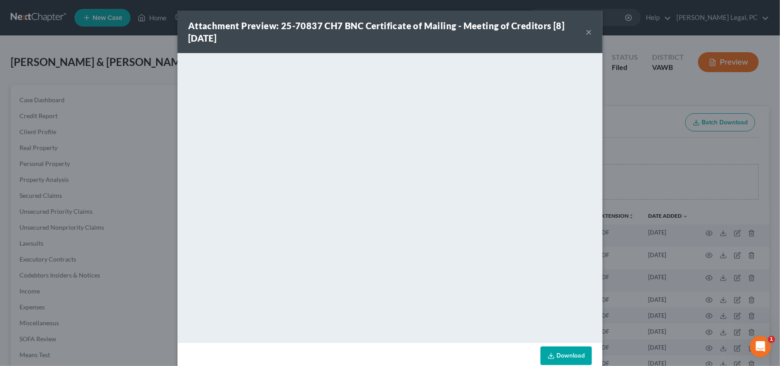
click at [586, 29] on button "×" at bounding box center [589, 32] width 6 height 11
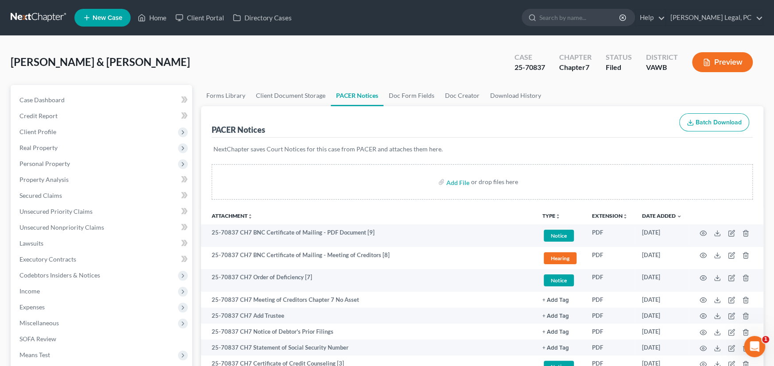
click at [39, 11] on link at bounding box center [39, 18] width 57 height 16
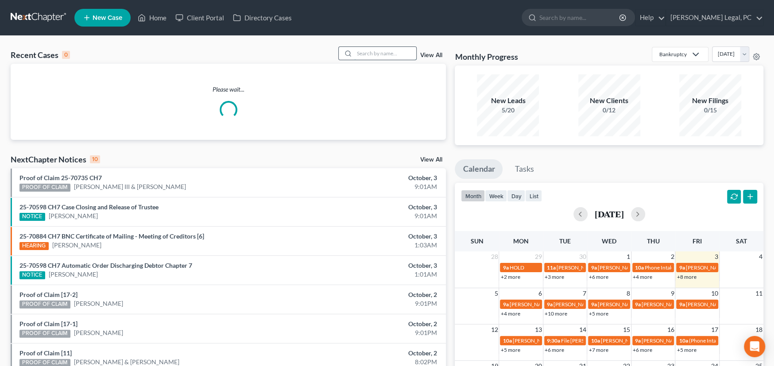
click at [367, 52] on input "search" at bounding box center [385, 53] width 62 height 13
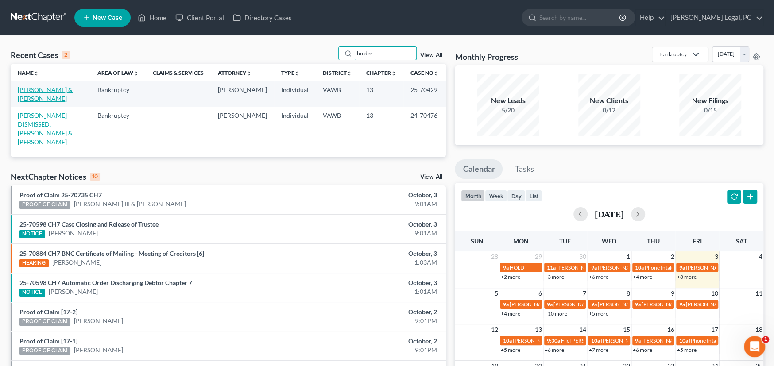
type input "holder"
click at [42, 87] on link "[PERSON_NAME] & [PERSON_NAME]" at bounding box center [45, 94] width 55 height 16
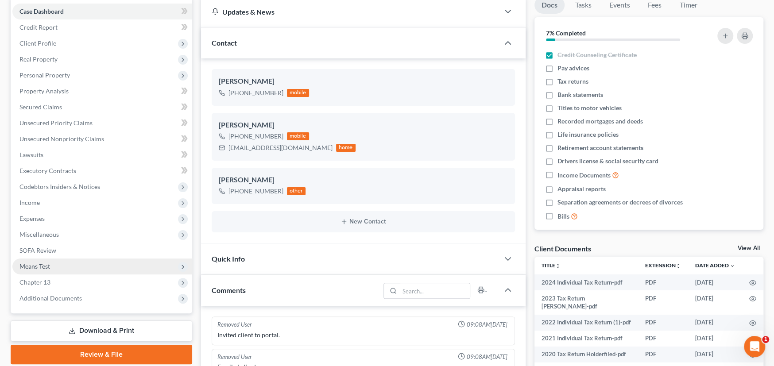
scroll to position [331, 0]
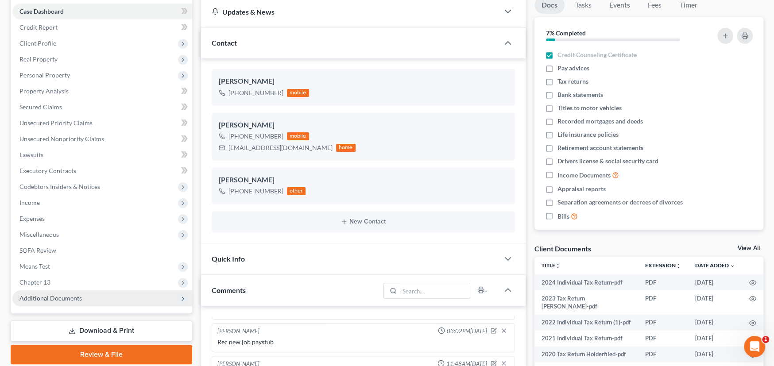
click at [42, 297] on span "Additional Documents" at bounding box center [50, 298] width 62 height 8
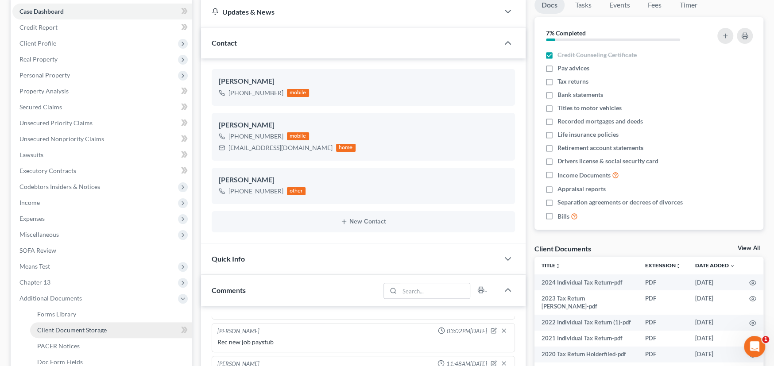
click at [103, 326] on span "Client Document Storage" at bounding box center [71, 330] width 69 height 8
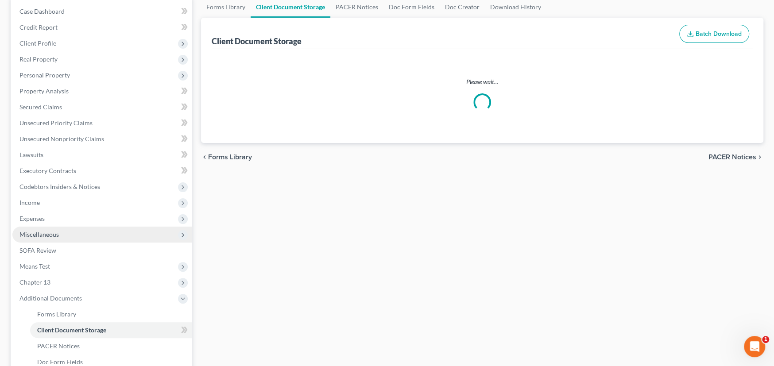
scroll to position [20, 0]
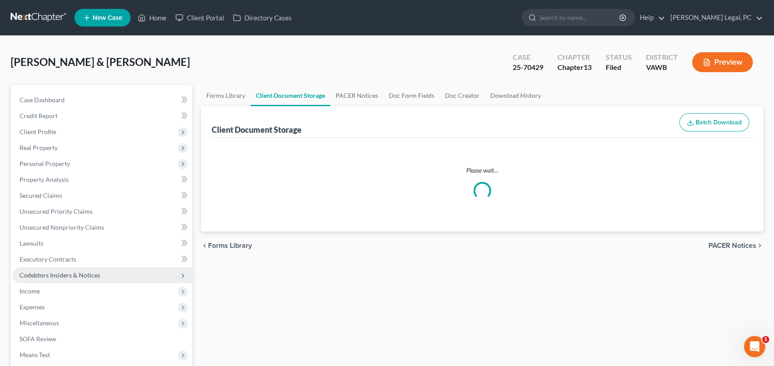
select select "0"
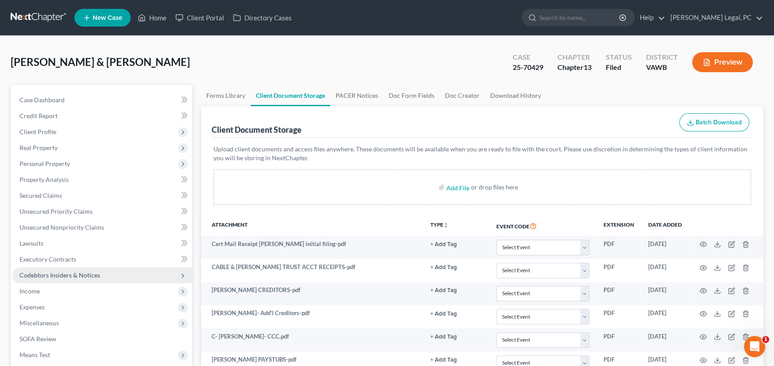
scroll to position [0, 0]
select select "0"
click at [29, 15] on link at bounding box center [39, 18] width 57 height 16
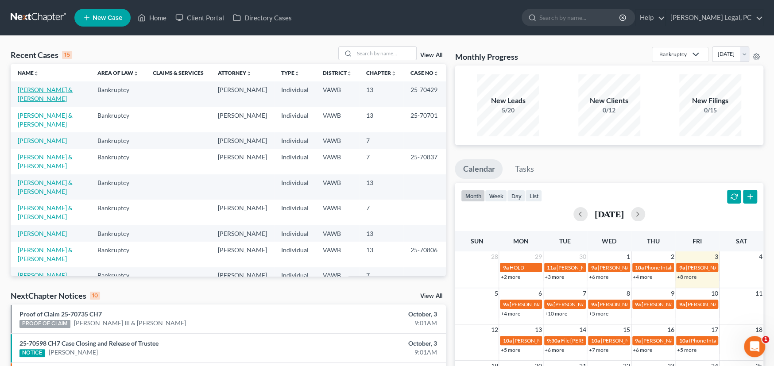
click at [73, 89] on link "[PERSON_NAME] & [PERSON_NAME]" at bounding box center [45, 94] width 55 height 16
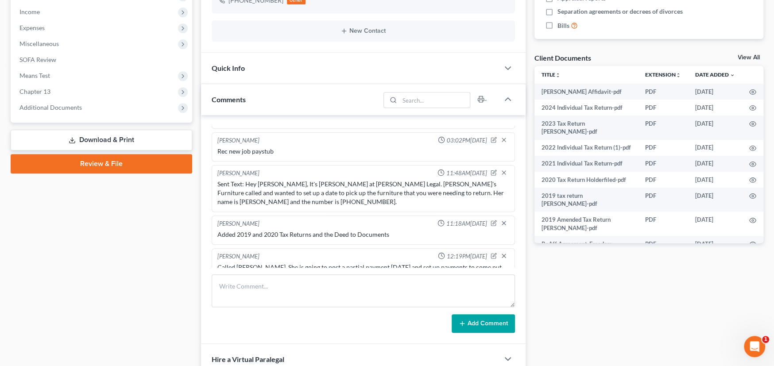
scroll to position [354, 0]
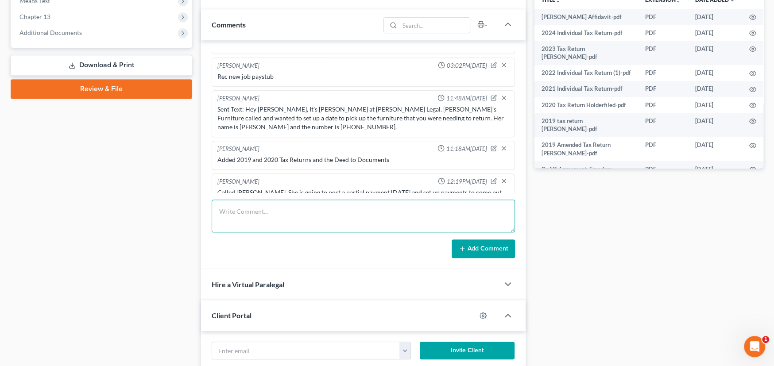
click at [263, 215] on textarea at bounding box center [363, 216] width 303 height 33
type textarea "Sent Affidavit to the Court"
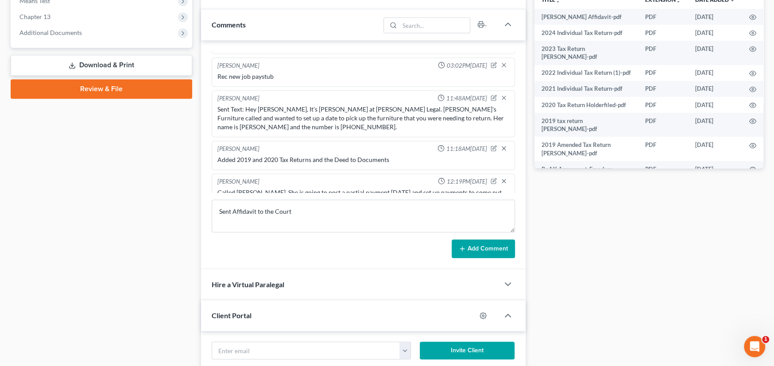
click at [483, 247] on button "Add Comment" at bounding box center [482, 248] width 63 height 19
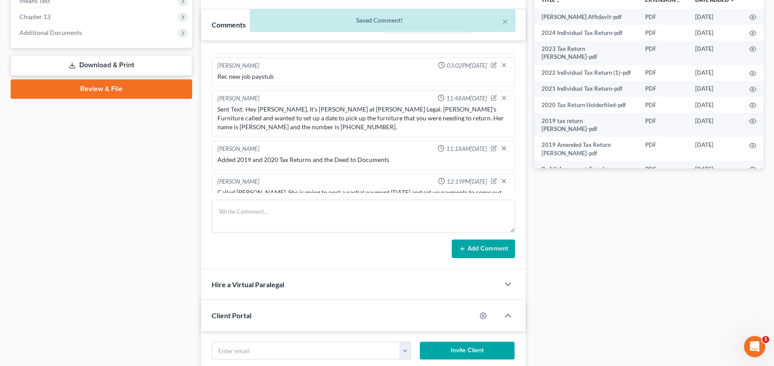
scroll to position [363, 0]
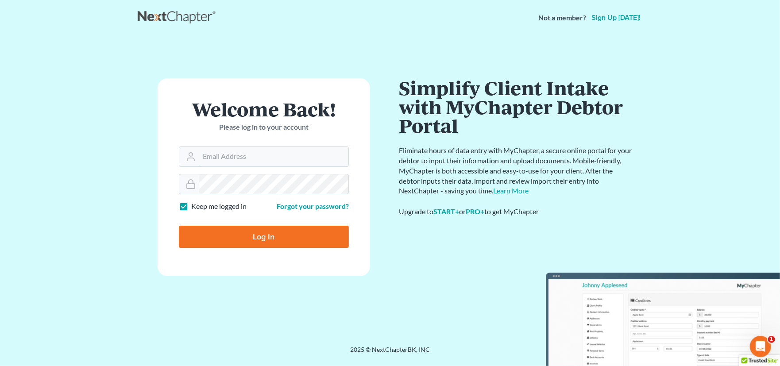
type input "[PERSON_NAME][EMAIL_ADDRESS][PERSON_NAME][DOMAIN_NAME]"
click at [267, 236] on input "Log In" at bounding box center [264, 237] width 170 height 22
type input "Thinking..."
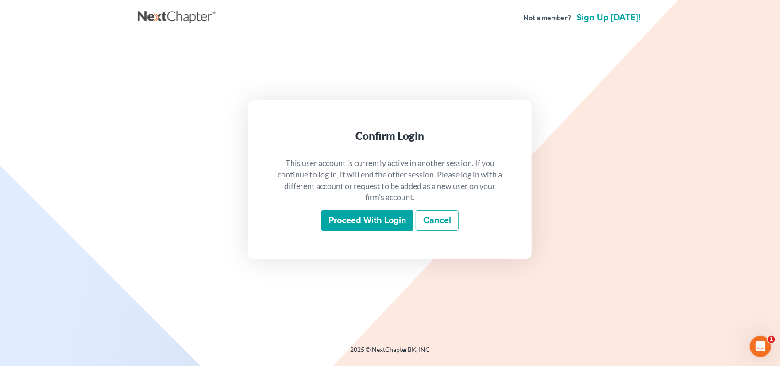
click at [349, 215] on input "Proceed with login" at bounding box center [367, 220] width 92 height 20
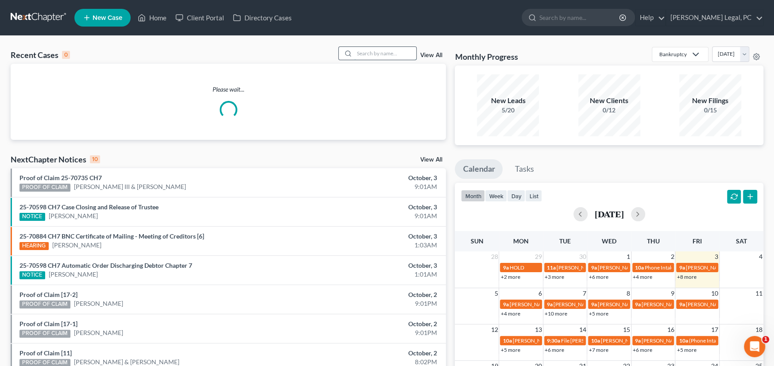
click at [375, 54] on input "search" at bounding box center [385, 53] width 62 height 13
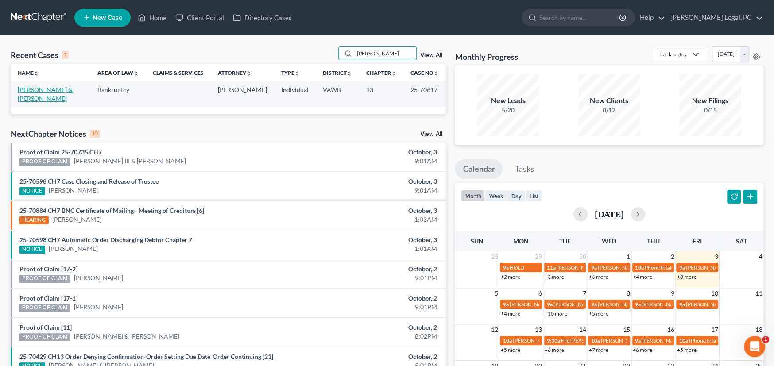
type input "Garnett"
click at [62, 89] on link "[PERSON_NAME] & [PERSON_NAME]" at bounding box center [45, 94] width 55 height 16
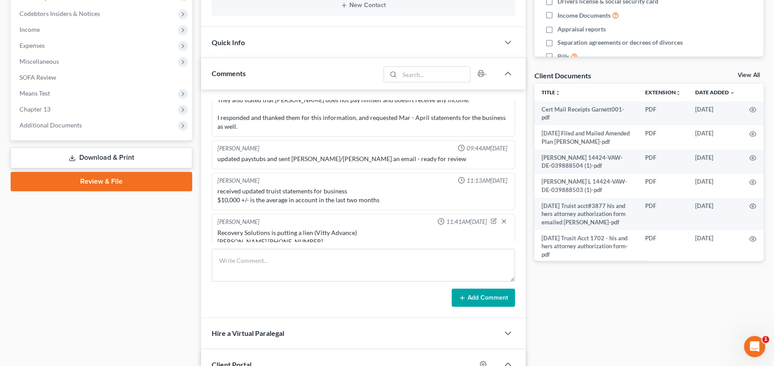
scroll to position [266, 0]
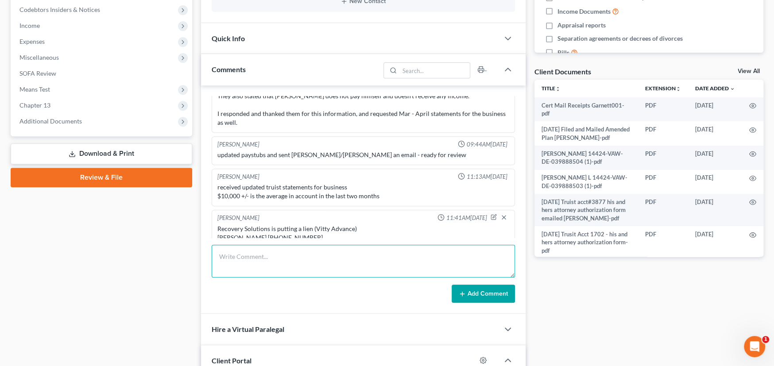
click at [250, 255] on textarea at bounding box center [363, 261] width 303 height 33
type textarea "Sent signed Affidavit to Pacer"
click at [452, 290] on button "Add Comment" at bounding box center [482, 294] width 63 height 19
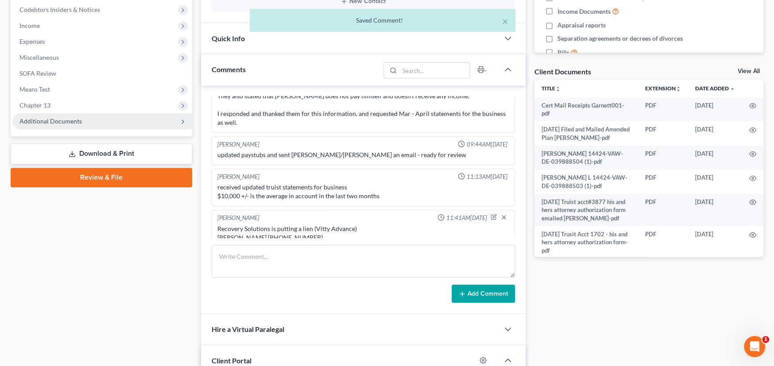
click at [81, 123] on span "Additional Documents" at bounding box center [102, 121] width 180 height 16
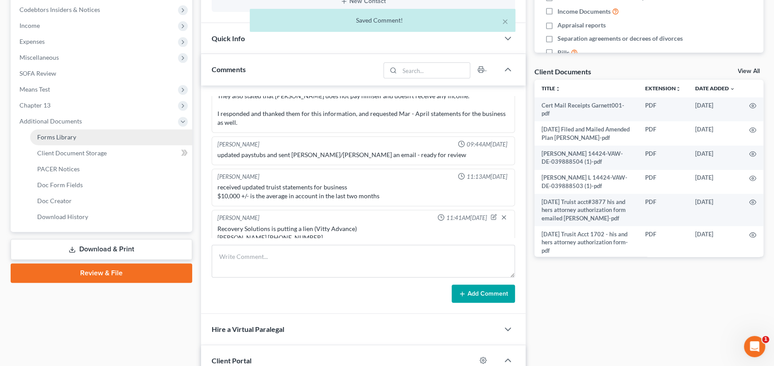
scroll to position [783, 0]
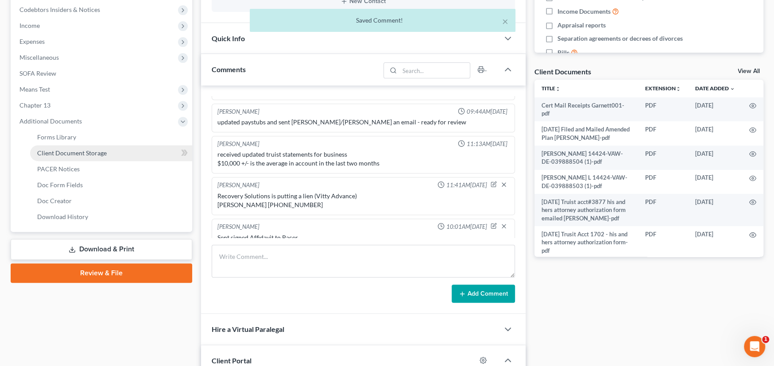
click at [69, 150] on span "Client Document Storage" at bounding box center [71, 153] width 69 height 8
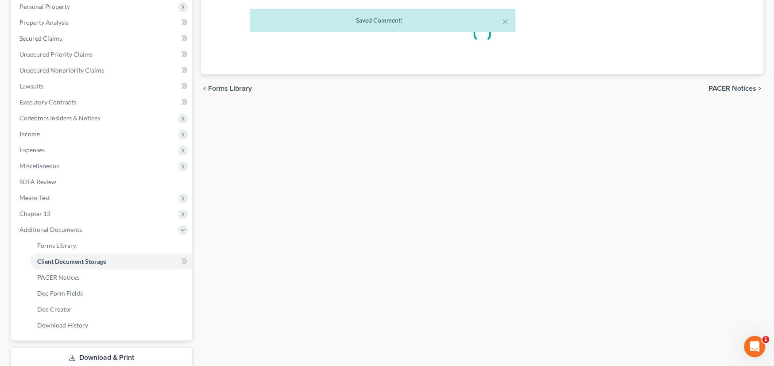
select select "0"
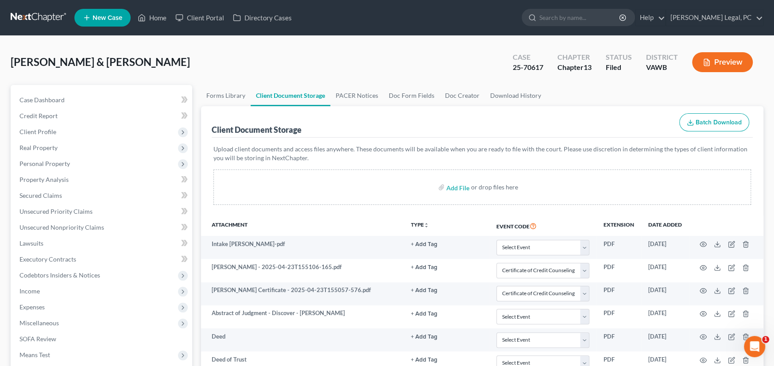
select select "0"
click at [36, 18] on link at bounding box center [39, 18] width 57 height 16
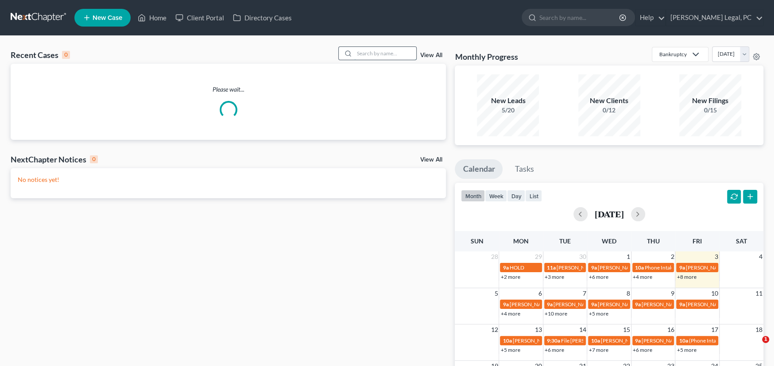
click at [358, 55] on input "search" at bounding box center [385, 53] width 62 height 13
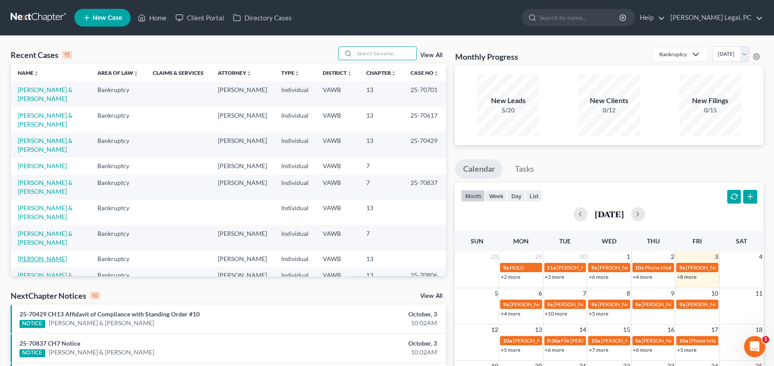
click at [34, 250] on td "[PERSON_NAME]" at bounding box center [51, 258] width 80 height 16
click at [33, 255] on link "[PERSON_NAME]" at bounding box center [42, 259] width 49 height 8
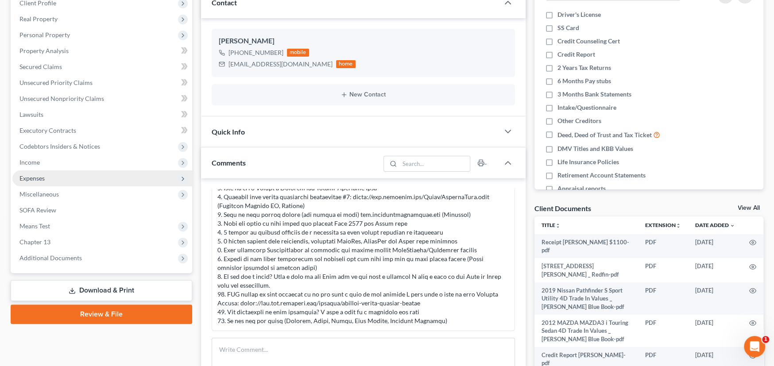
scroll to position [133, 0]
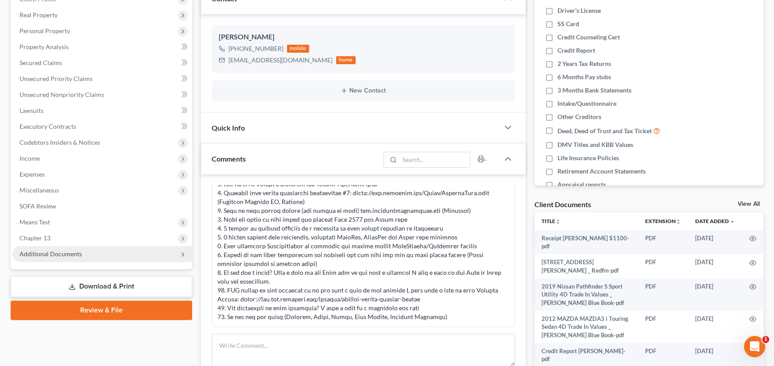
click at [54, 251] on span "Additional Documents" at bounding box center [50, 254] width 62 height 8
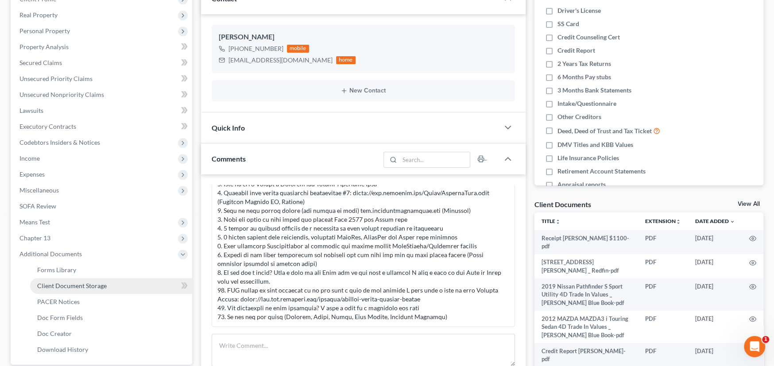
click at [77, 283] on span "Client Document Storage" at bounding box center [71, 286] width 69 height 8
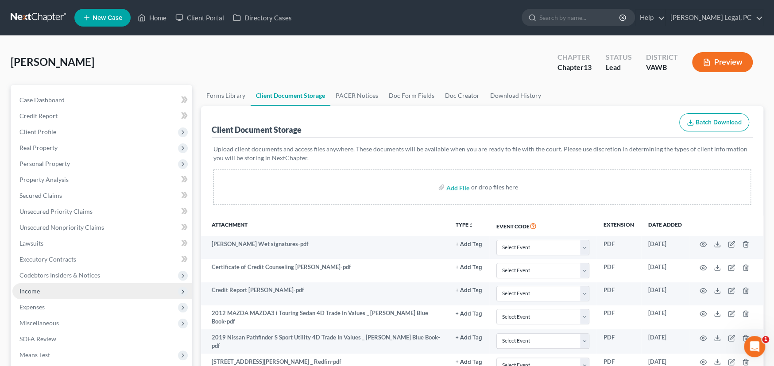
click at [37, 292] on span "Income" at bounding box center [29, 291] width 20 height 8
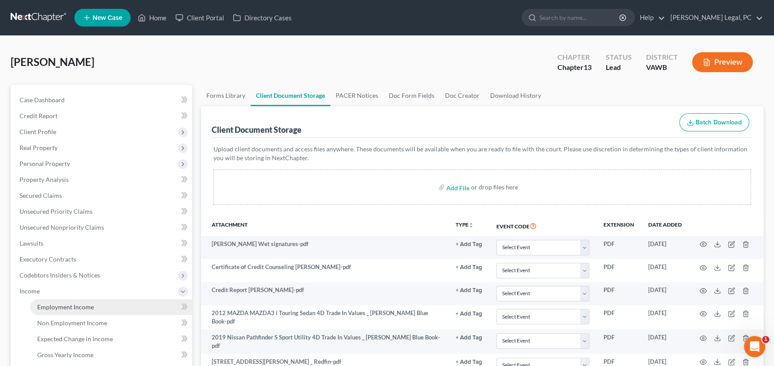
click at [50, 305] on span "Employment Income" at bounding box center [65, 307] width 57 height 8
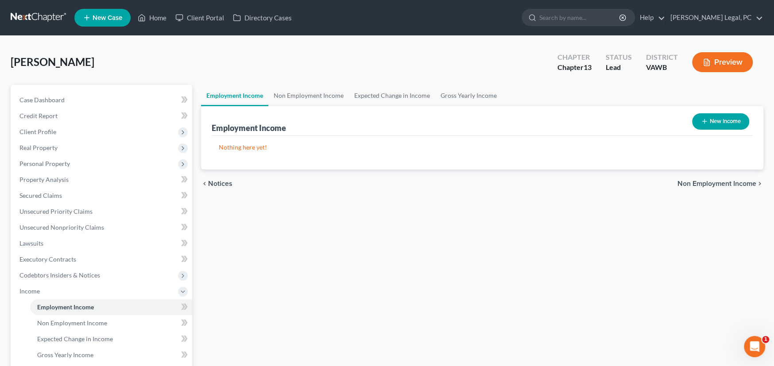
click at [714, 120] on button "New Income" at bounding box center [720, 121] width 57 height 16
select select "0"
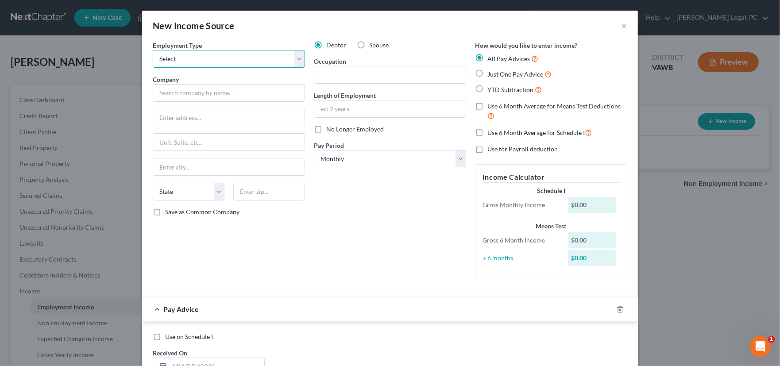
click at [178, 54] on select "Select Full or [DEMOGRAPHIC_DATA] Employment Self Employment" at bounding box center [229, 59] width 152 height 18
select select "0"
click at [153, 50] on select "Select Full or Part Time Employment Self Employment" at bounding box center [229, 59] width 152 height 18
click at [205, 96] on input "text" at bounding box center [229, 93] width 152 height 18
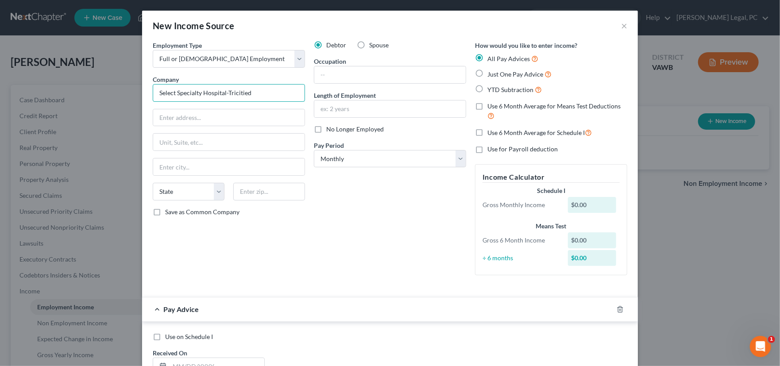
type input "Select Specialty Hospital-Tricitied"
click at [229, 117] on input "1 Medical Park Blvd 5 WestBristol, TN 37620" at bounding box center [228, 117] width 151 height 17
drag, startPoint x: 281, startPoint y: 118, endPoint x: 230, endPoint y: 117, distance: 51.3
click at [229, 117] on input "1 Medical Park Blvd 5 WestBristol, TN 37620" at bounding box center [228, 117] width 151 height 17
type input "1 Medical Park Blvd 5 West"
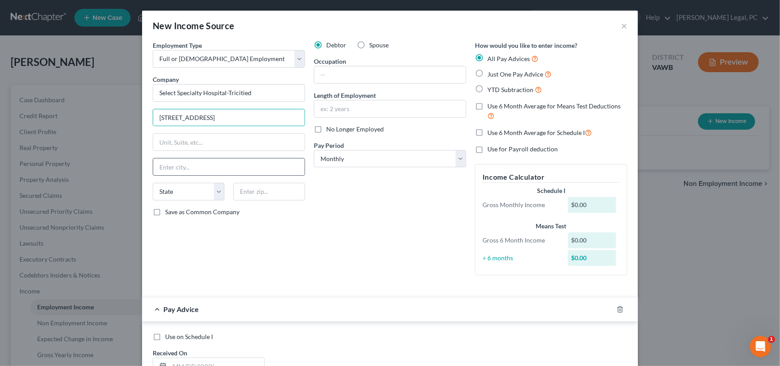
click at [172, 168] on input "text" at bounding box center [228, 166] width 151 height 17
paste input "Bristol, TN 37620"
type input "Bristol, TN 37620"
drag, startPoint x: 214, startPoint y: 163, endPoint x: 129, endPoint y: 166, distance: 85.0
click at [129, 166] on div "New Income Source × Employment Type * Select Full or Part Time Employment Self …" at bounding box center [390, 183] width 780 height 366
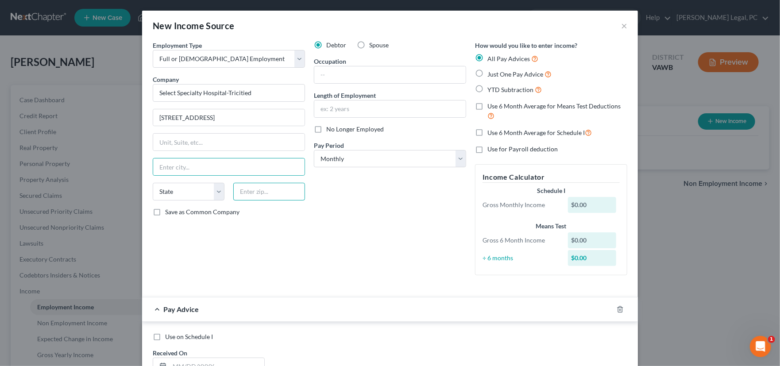
click at [253, 189] on input "text" at bounding box center [269, 192] width 72 height 18
type input "37620"
type input "Bristol"
select select "44"
click at [353, 76] on input "text" at bounding box center [389, 74] width 151 height 17
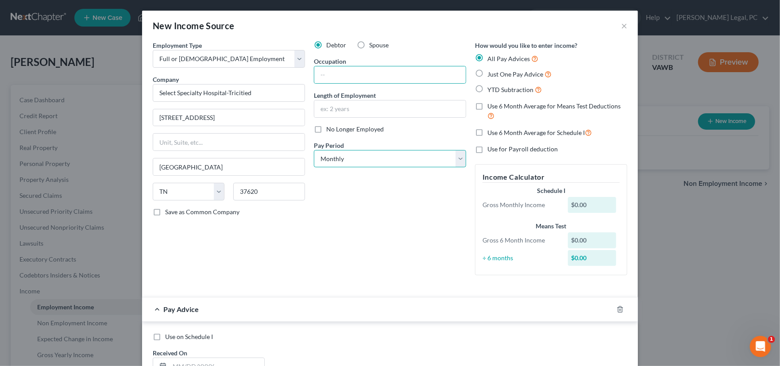
click at [327, 159] on select "Select Monthly Twice Monthly Every Other Week Weekly" at bounding box center [390, 159] width 152 height 18
select select "1"
click at [314, 150] on select "Select Monthly Twice Monthly Every Other Week Weekly" at bounding box center [390, 159] width 152 height 18
click at [331, 185] on div "Debtor Spouse Occupation Length of Employment No Longer Employed Pay Period * S…" at bounding box center [389, 162] width 161 height 242
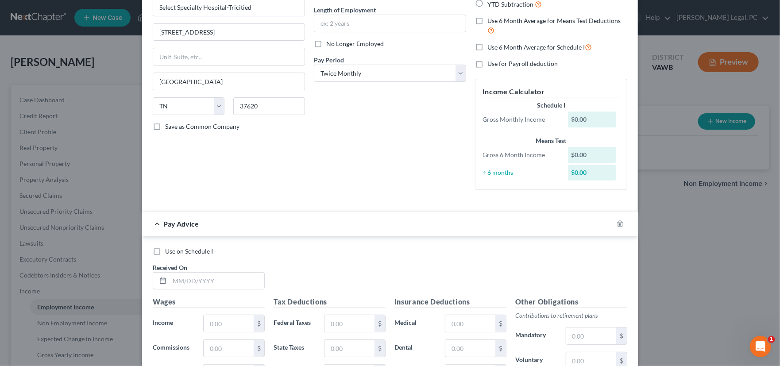
scroll to position [133, 0]
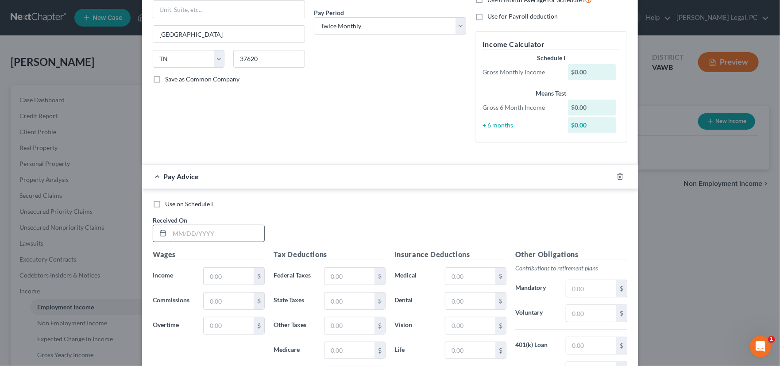
click at [194, 231] on input "text" at bounding box center [217, 233] width 95 height 17
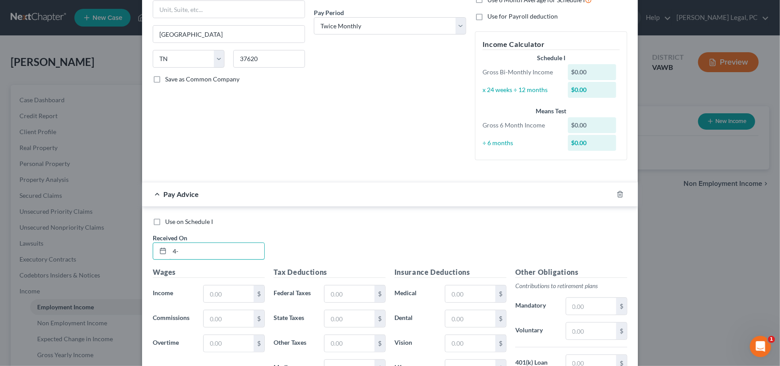
type input "4"
type input "4/4/25"
type input "2,846.93"
type input "195.13"
type input "120.83"
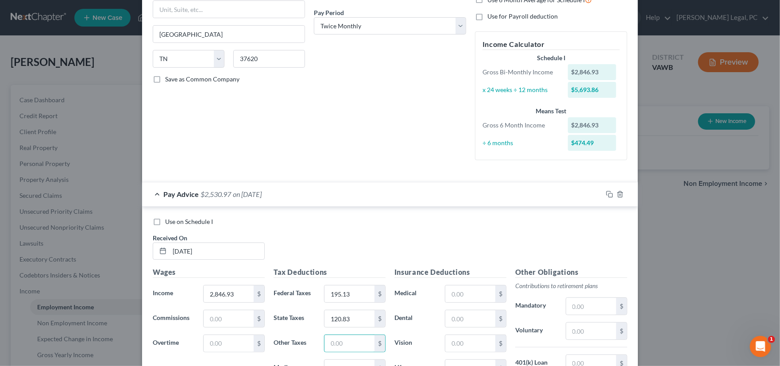
scroll to position [143, 0]
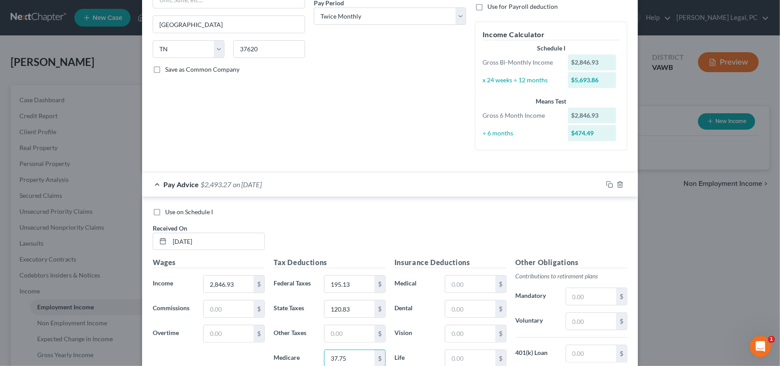
type input "37.75"
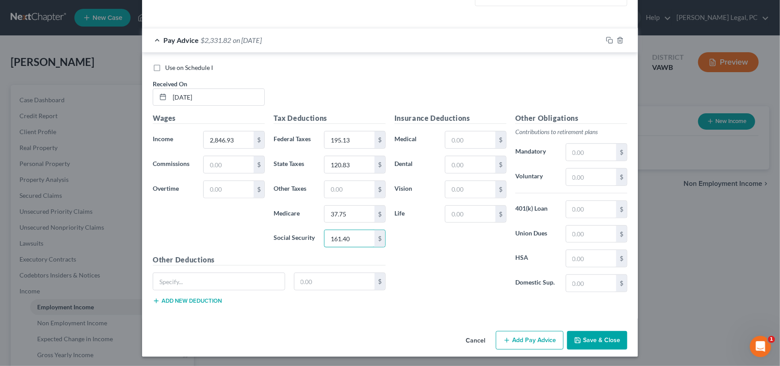
type input "161.40"
click at [459, 138] on input "text" at bounding box center [470, 139] width 50 height 17
type input "207.42"
type input "29.59"
type input "9.44"
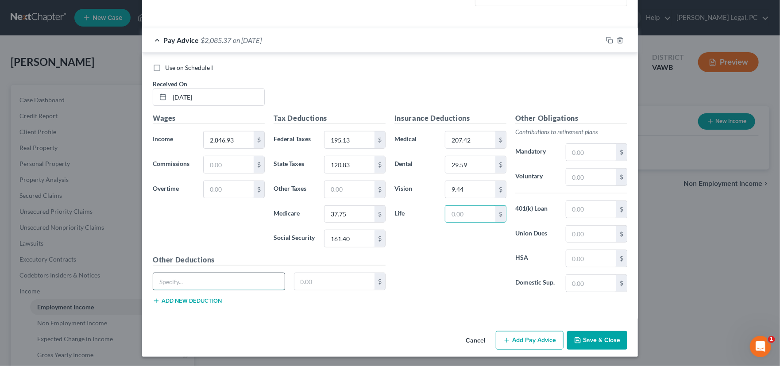
click at [231, 278] on input "text" at bounding box center [218, 281] width 131 height 17
type input "Accident Ins"
type input "4.73"
click at [203, 297] on button "Add new deduction" at bounding box center [187, 300] width 69 height 7
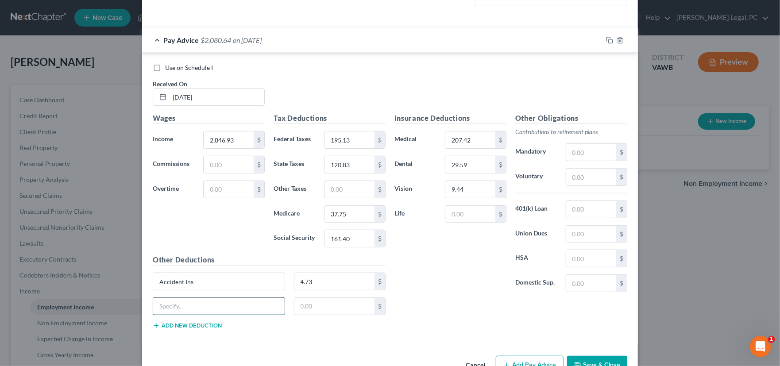
click at [182, 301] on input "text" at bounding box center [218, 306] width 131 height 17
type input "Critical Illness"
type input "4.85"
click at [447, 212] on input "text" at bounding box center [470, 214] width 50 height 17
type input "55.63"
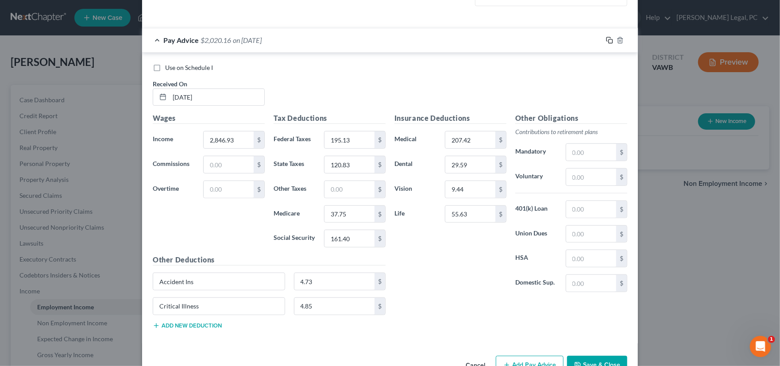
click at [609, 40] on rect "button" at bounding box center [611, 41] width 4 height 4
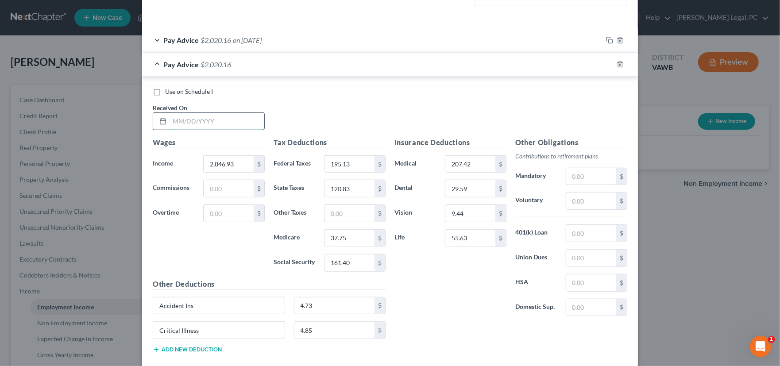
click at [178, 119] on input "text" at bounding box center [217, 121] width 95 height 17
type input "4/18/25"
click at [239, 163] on input "2,846.93" at bounding box center [229, 164] width 50 height 17
type input "2,819.58"
type input "195.13"
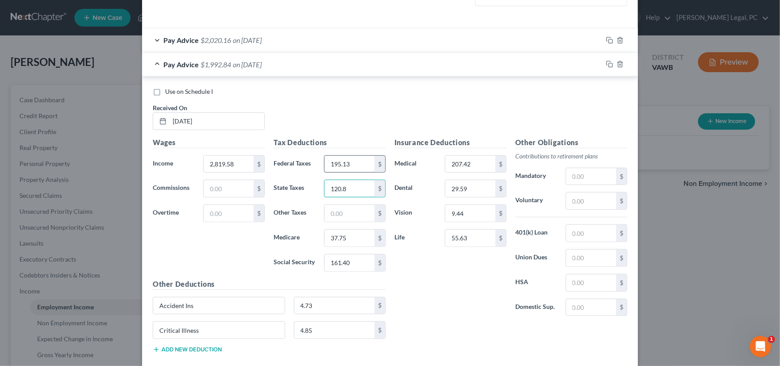
type input "120.83"
type input "37.74"
type input "161.39"
type input "2,849.58"
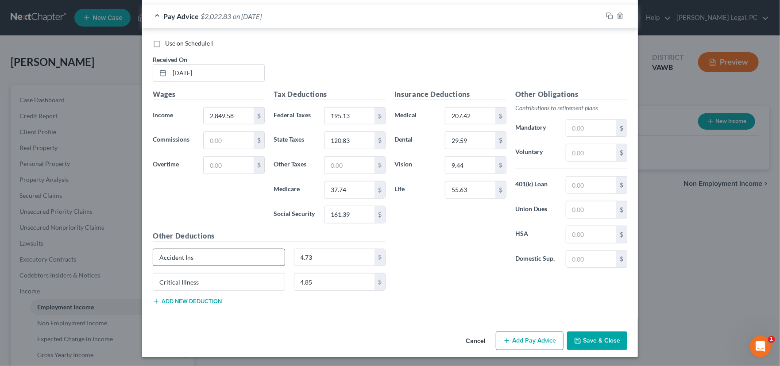
scroll to position [335, 0]
click at [200, 303] on button "Add new deduction" at bounding box center [187, 300] width 69 height 7
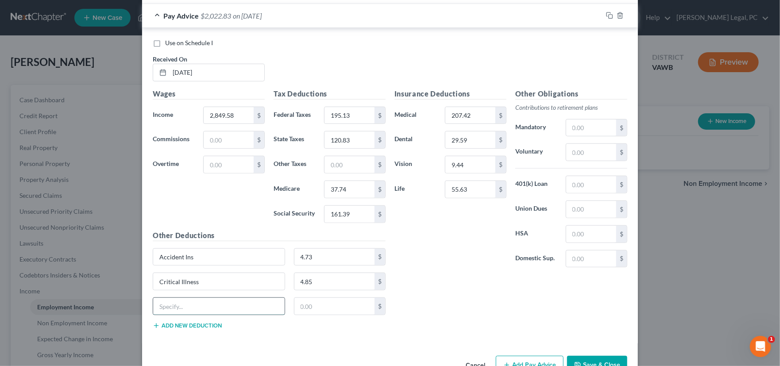
click at [197, 304] on input "text" at bounding box center [218, 306] width 131 height 17
type input "PayDay Loan"
type input "65.21"
click at [466, 189] on input "55.63" at bounding box center [470, 189] width 50 height 17
click at [332, 277] on input "4.85" at bounding box center [334, 281] width 81 height 17
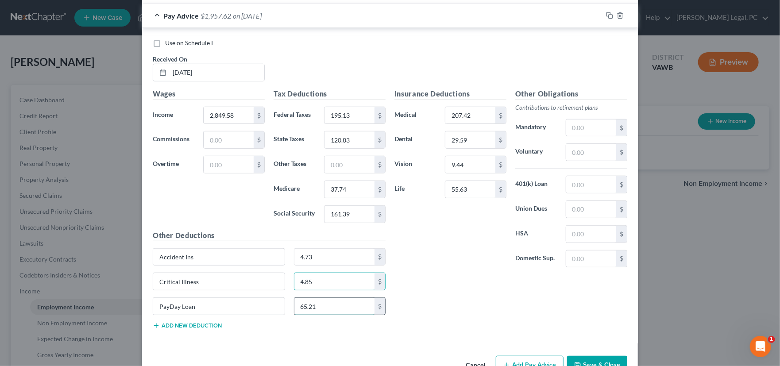
click at [330, 300] on input "65.21" at bounding box center [334, 306] width 81 height 17
click at [485, 188] on input "55.63" at bounding box center [470, 189] width 50 height 17
click at [235, 114] on input "2,849.58" at bounding box center [229, 115] width 50 height 17
click at [351, 114] on input "195.13" at bounding box center [349, 115] width 50 height 17
click at [349, 140] on input "120.83" at bounding box center [349, 139] width 50 height 17
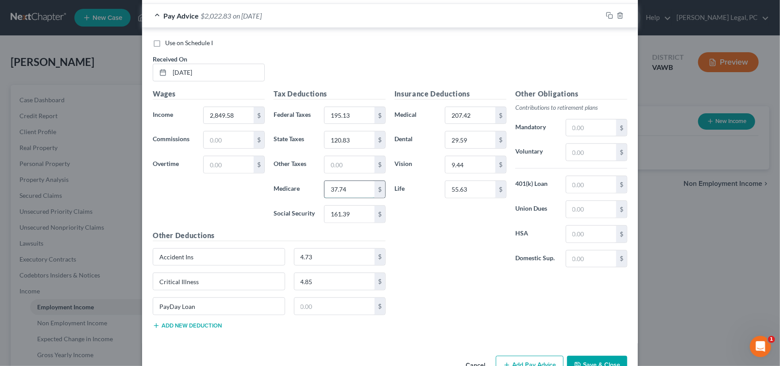
click at [351, 189] on input "37.74" at bounding box center [349, 189] width 50 height 17
click at [359, 216] on input "161.39" at bounding box center [349, 214] width 50 height 17
click at [470, 115] on input "207.42" at bounding box center [470, 115] width 50 height 17
click at [470, 140] on input "29.59" at bounding box center [470, 139] width 50 height 17
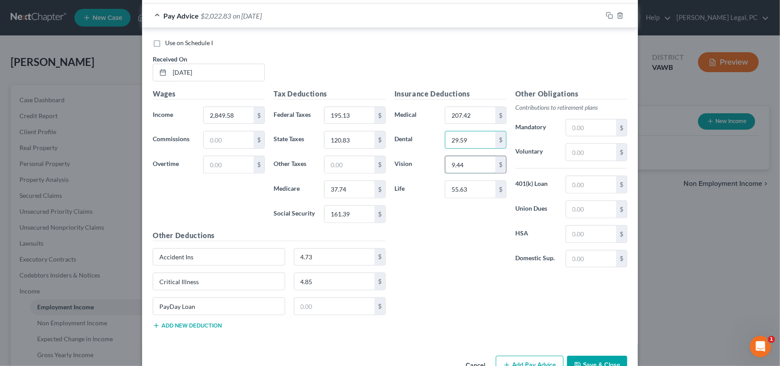
click at [467, 164] on input "9.44" at bounding box center [470, 164] width 50 height 17
click at [335, 259] on input "4.73" at bounding box center [334, 257] width 81 height 17
click at [336, 276] on input "4.85" at bounding box center [334, 281] width 81 height 17
click at [476, 119] on input "207.42" at bounding box center [470, 115] width 50 height 17
type input "2"
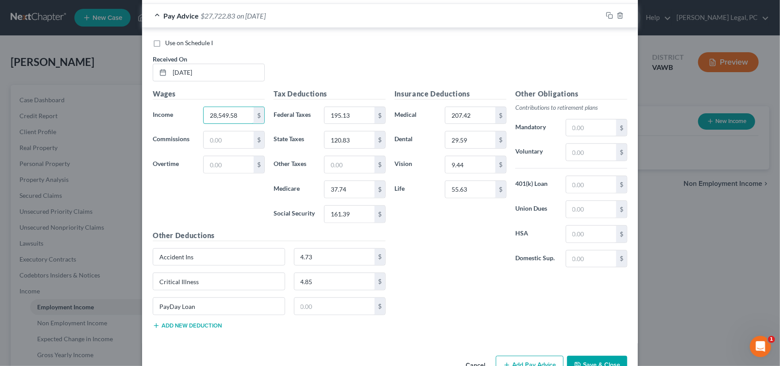
drag, startPoint x: 238, startPoint y: 114, endPoint x: 152, endPoint y: 105, distance: 85.9
click at [152, 105] on div "Wages Income * 28,549.58 $ Commissions $ Overtime $" at bounding box center [208, 160] width 121 height 142
type input "2,849.58"
click at [314, 305] on input "text" at bounding box center [334, 306] width 81 height 17
drag, startPoint x: 160, startPoint y: 305, endPoint x: 86, endPoint y: 305, distance: 73.5
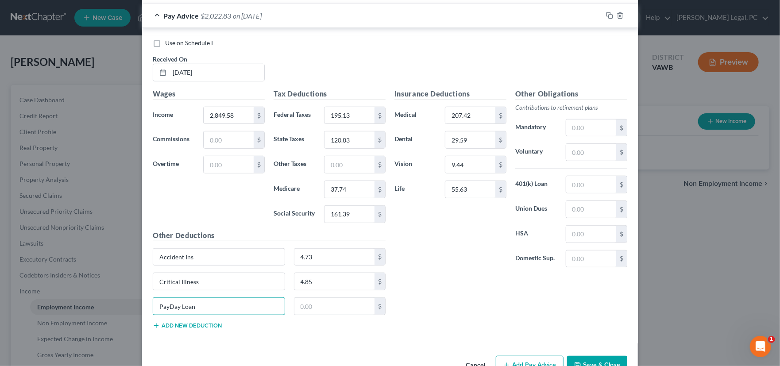
click at [104, 305] on div "New Income Source × Employment Type * Select Full or Part Time Employment Self …" at bounding box center [390, 183] width 780 height 366
type input "Other"
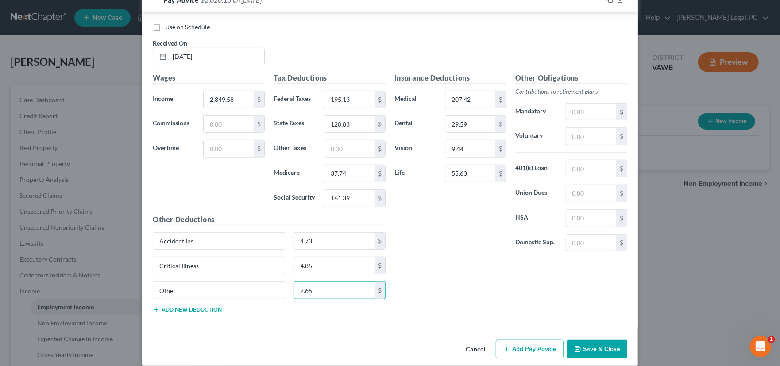
scroll to position [360, 0]
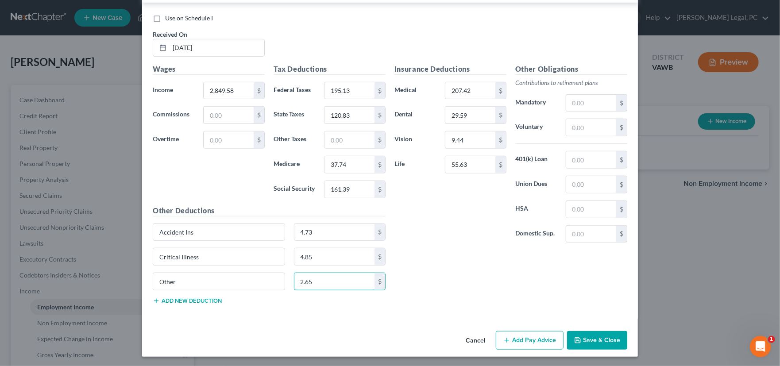
type input "2.65"
click at [533, 339] on button "Add Pay Advice" at bounding box center [530, 340] width 68 height 19
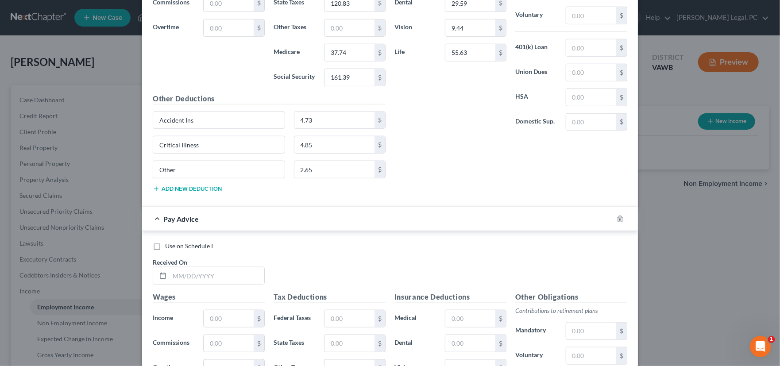
scroll to position [493, 0]
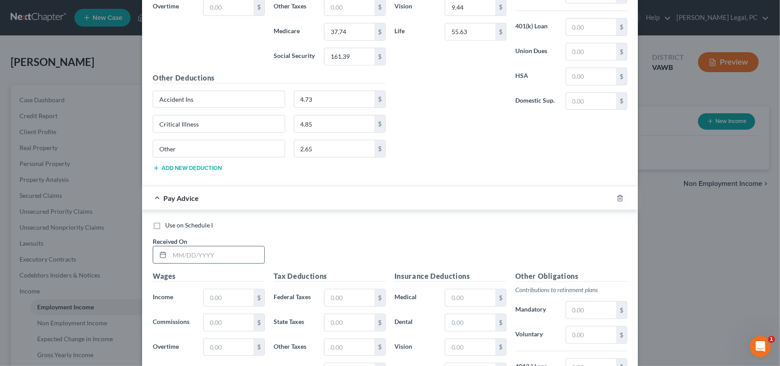
click at [215, 252] on input "text" at bounding box center [217, 255] width 95 height 17
type input "5/02/25"
type input "2,849.58"
click at [616, 195] on icon "button" at bounding box center [619, 198] width 7 height 7
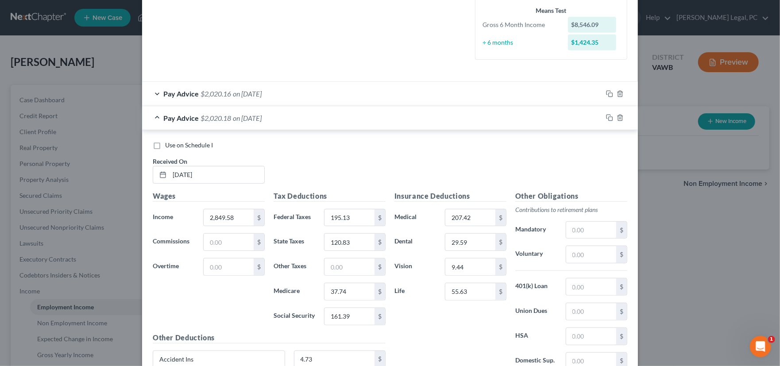
scroll to position [227, 0]
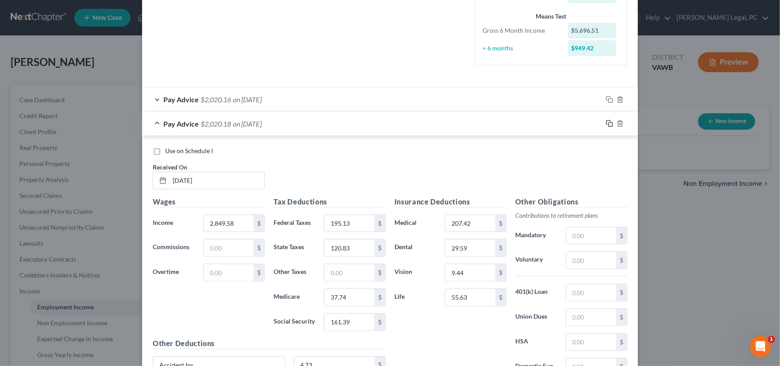
click at [609, 123] on rect "button" at bounding box center [611, 125] width 4 height 4
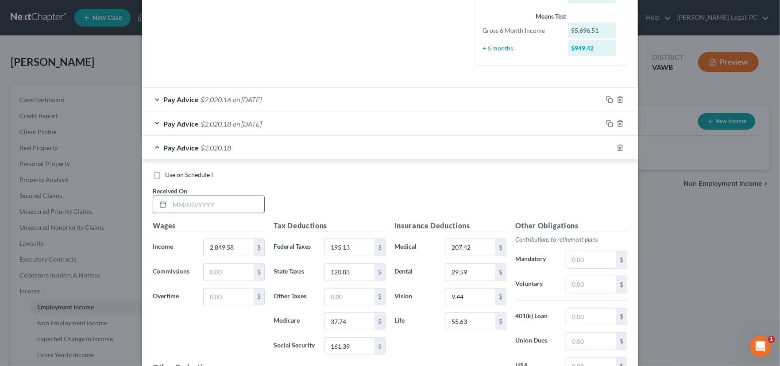
click at [201, 208] on input "text" at bounding box center [217, 204] width 95 height 17
type input "5/28/25"
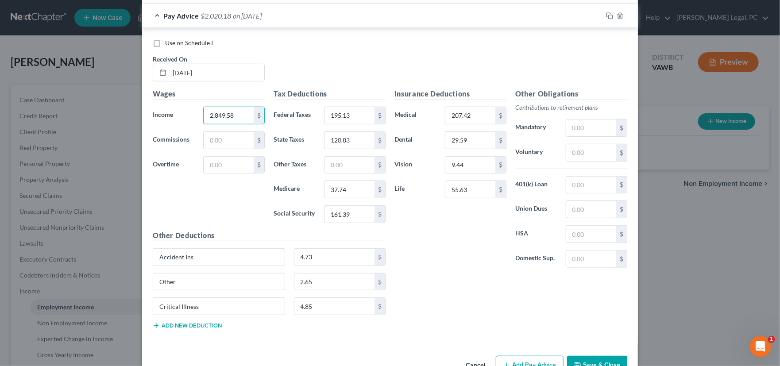
scroll to position [360, 0]
click at [349, 112] on input "195.13" at bounding box center [349, 114] width 50 height 17
type input "195.13"
type input "120.83"
type input "37.75"
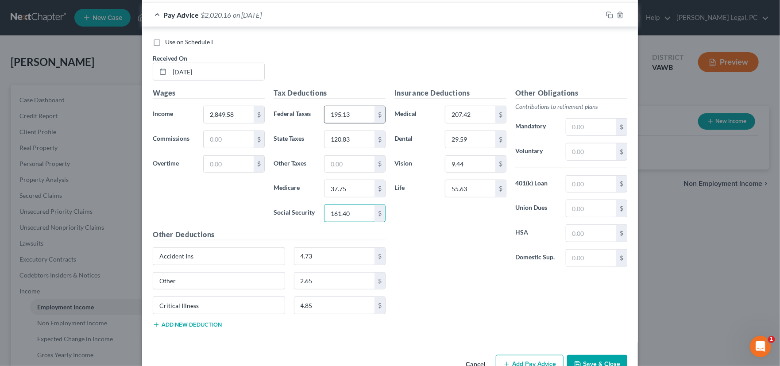
type input "161.40"
click at [606, 14] on icon "button" at bounding box center [609, 15] width 7 height 7
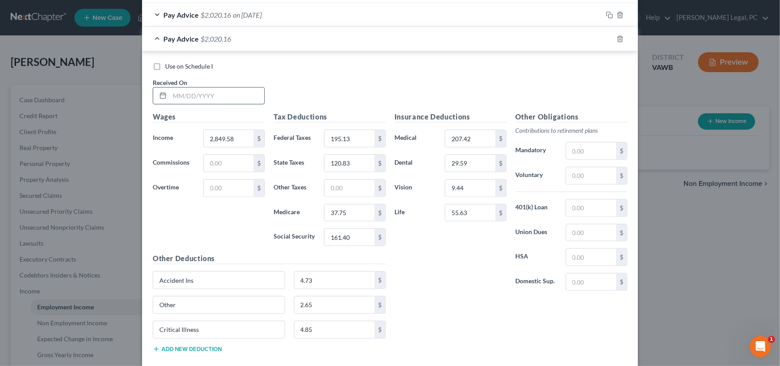
click at [185, 97] on input "text" at bounding box center [217, 96] width 95 height 17
type input "5/16/25"
type input "161.39"
click at [606, 39] on icon "button" at bounding box center [609, 38] width 7 height 7
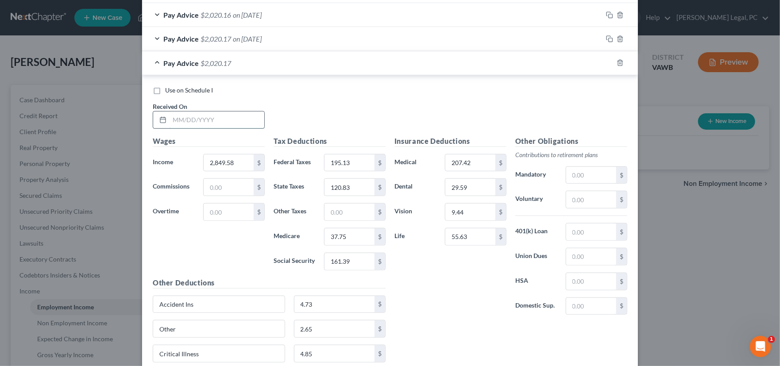
click at [192, 117] on input "text" at bounding box center [217, 120] width 95 height 17
type input "5/30/25"
click at [350, 260] on input "161.39" at bounding box center [349, 261] width 50 height 17
click at [346, 235] on input "37.75" at bounding box center [349, 236] width 50 height 17
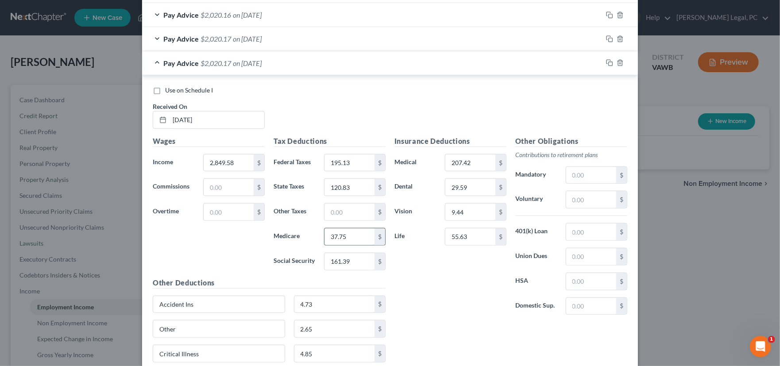
click at [346, 235] on input "37.75" at bounding box center [349, 236] width 50 height 17
type input "37.74"
click at [606, 59] on icon "button" at bounding box center [609, 62] width 7 height 7
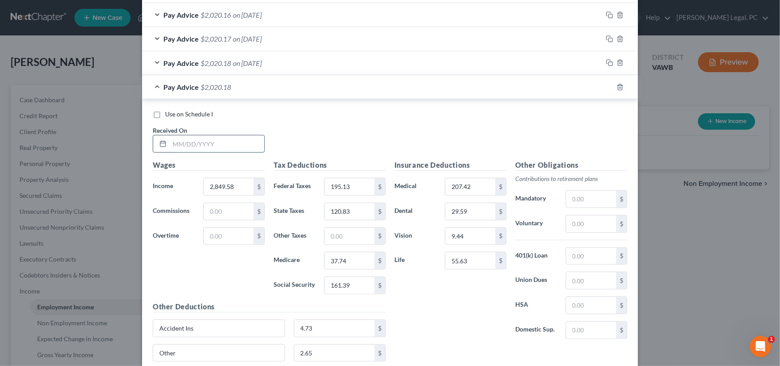
click at [189, 140] on input "text" at bounding box center [217, 143] width 95 height 17
type input "6/13/25"
click at [347, 261] on input "37.74" at bounding box center [349, 260] width 50 height 17
click at [351, 286] on input "161.39" at bounding box center [349, 285] width 50 height 17
type input "161.40"
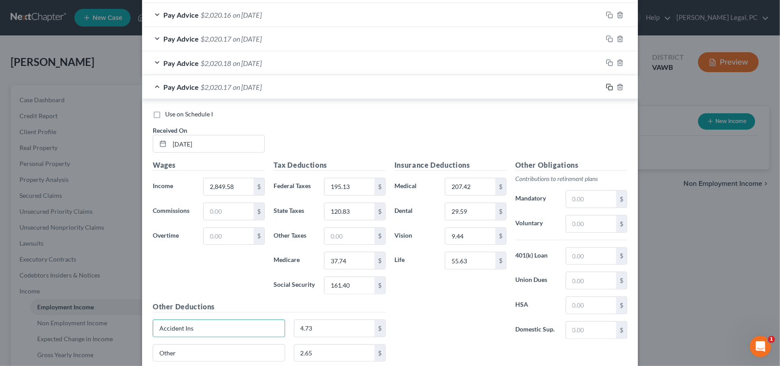
click at [609, 86] on rect "button" at bounding box center [611, 88] width 4 height 4
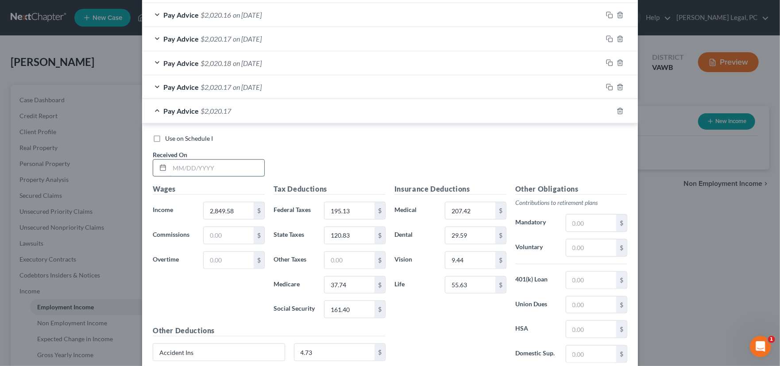
click at [210, 168] on input "text" at bounding box center [217, 168] width 95 height 17
type input "6/27/25"
click at [602, 109] on div at bounding box center [619, 111] width 35 height 14
click at [606, 109] on icon "button" at bounding box center [609, 111] width 7 height 7
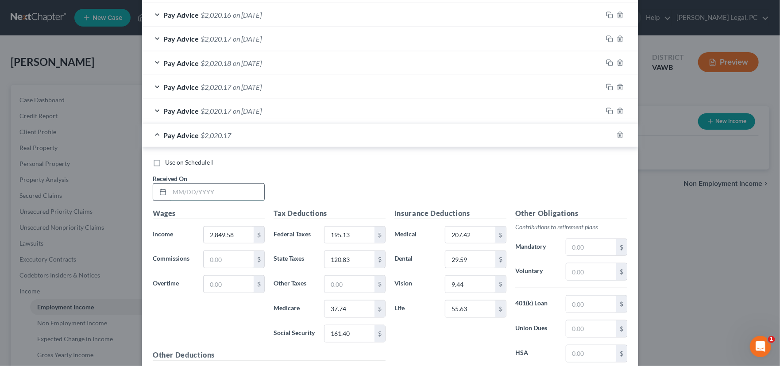
click at [172, 191] on input "text" at bounding box center [217, 192] width 95 height 17
type input "6/11/2025"
click at [606, 132] on icon "button" at bounding box center [609, 134] width 7 height 7
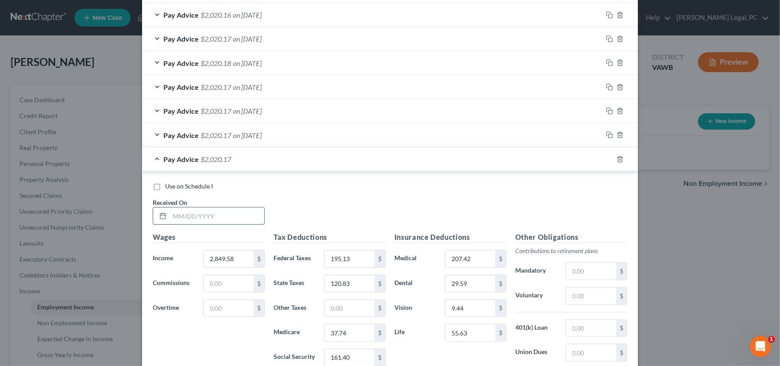
click at [208, 214] on input "text" at bounding box center [217, 216] width 95 height 17
type input "7/25/25"
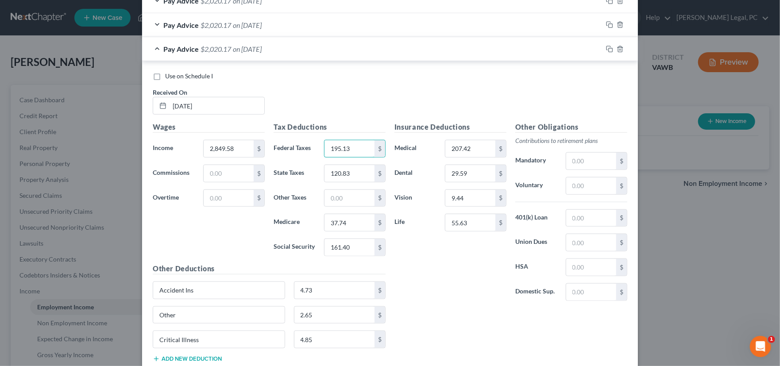
scroll to position [493, 0]
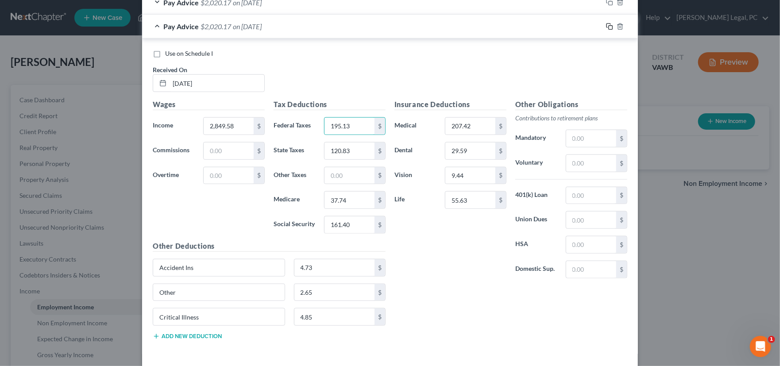
click at [607, 25] on icon "button" at bounding box center [609, 26] width 7 height 7
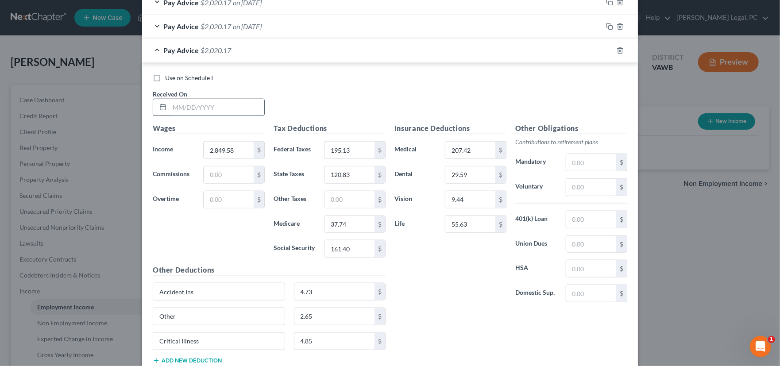
click at [204, 104] on input "text" at bounding box center [217, 107] width 95 height 17
type input "08/08/25"
type input "1,994.53"
type input "92.63"
type input "71.16"
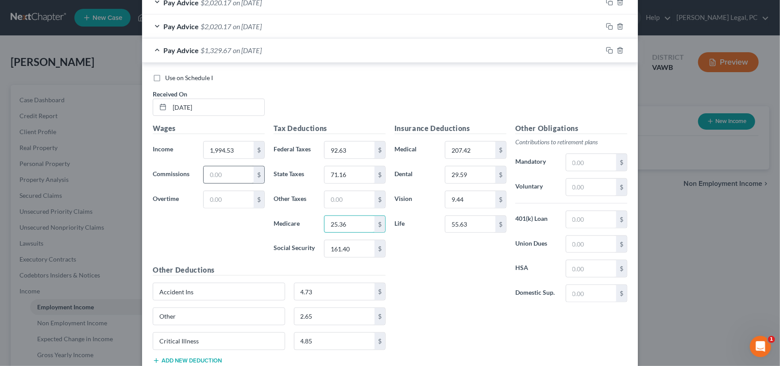
type input "25.36"
type input "108.44"
click at [220, 150] on input "1,994.53" at bounding box center [229, 150] width 50 height 17
click at [315, 317] on input "text" at bounding box center [334, 316] width 81 height 17
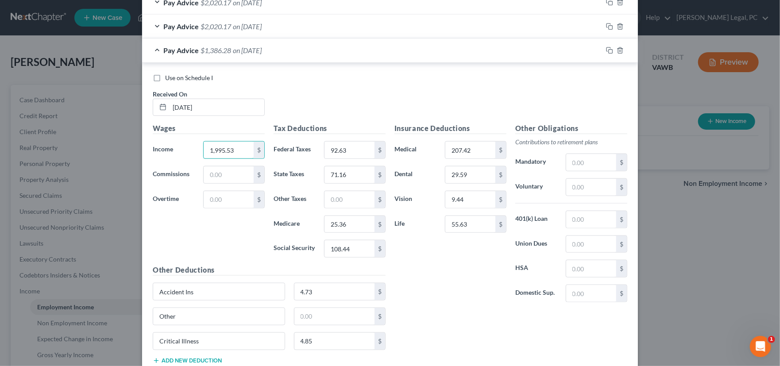
type input "1,995.53"
click at [312, 319] on input "text" at bounding box center [334, 316] width 81 height 17
click at [316, 317] on input "text" at bounding box center [334, 316] width 81 height 17
type input "2.67"
click at [606, 24] on icon "button" at bounding box center [609, 26] width 7 height 7
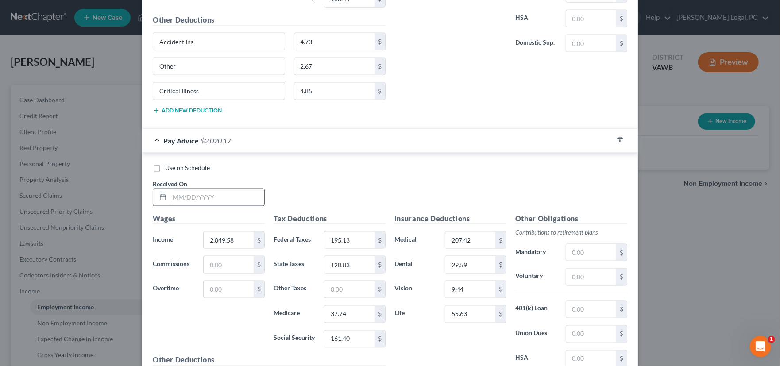
scroll to position [759, 0]
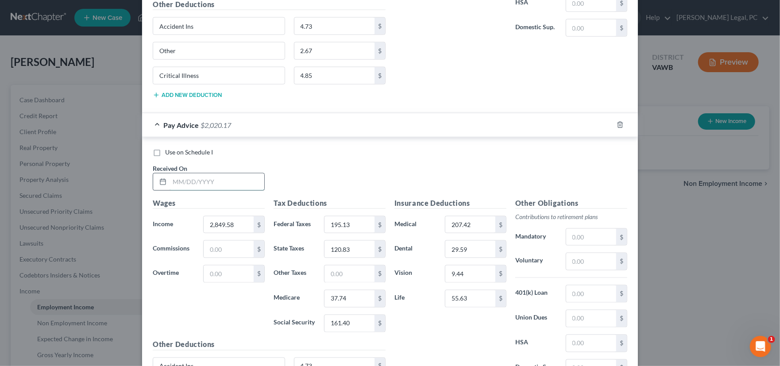
click at [238, 177] on input "text" at bounding box center [217, 181] width 95 height 17
click at [192, 179] on input "text" at bounding box center [217, 181] width 95 height 17
type input "8/22/25"
type input "854.08"
type input "0"
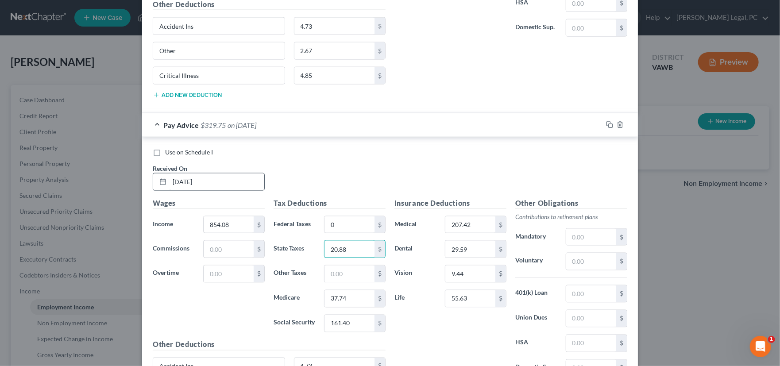
type input "20.88"
type input "12.39"
type input "52.95"
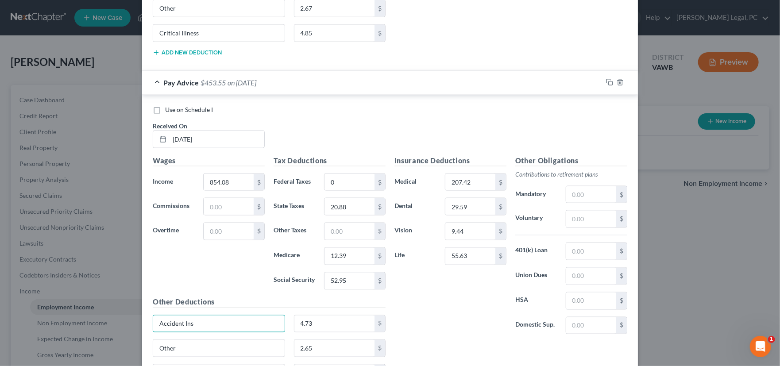
scroll to position [854, 0]
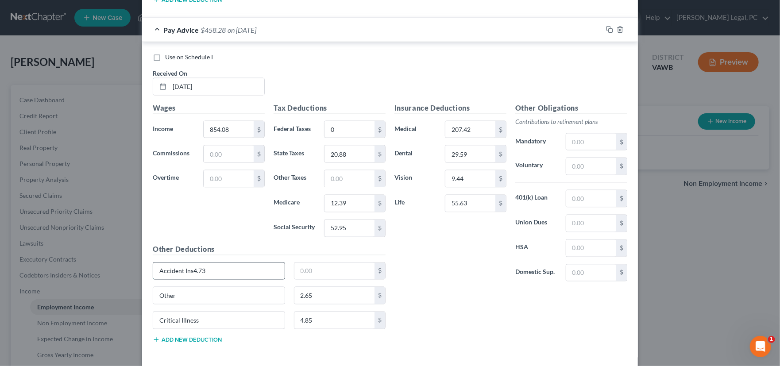
type input "Accident Ins"
click at [469, 130] on input "207.42" at bounding box center [470, 129] width 50 height 17
type input "0"
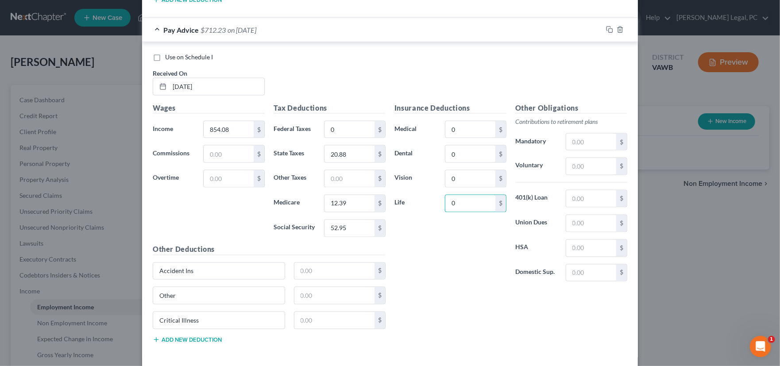
type input "0"
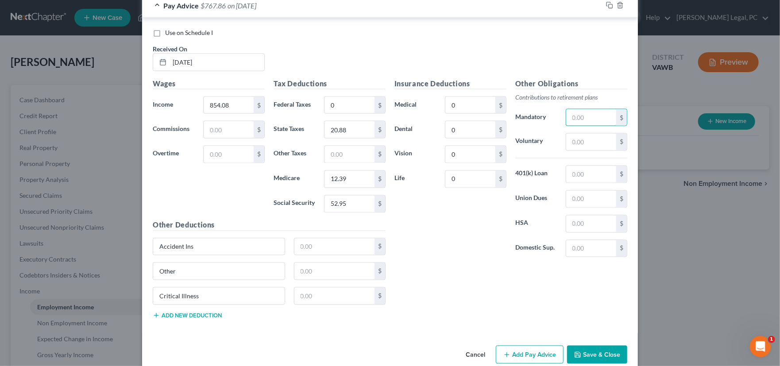
scroll to position [891, 0]
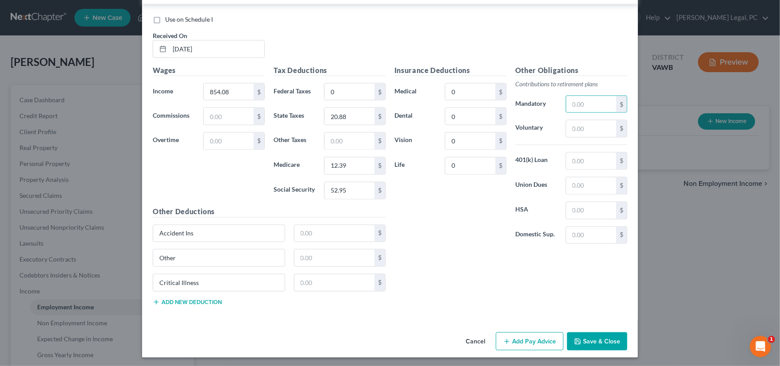
click at [597, 338] on button "Save & Close" at bounding box center [597, 341] width 60 height 19
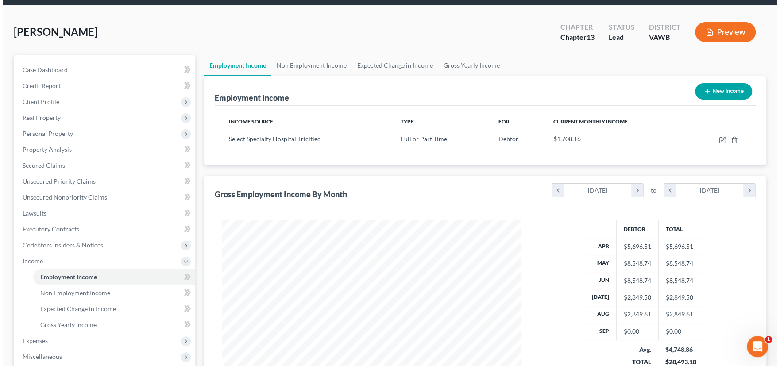
scroll to position [44, 0]
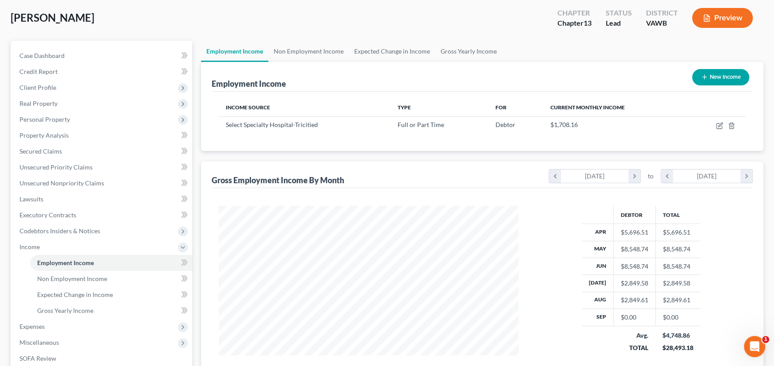
click at [707, 77] on button "New Income" at bounding box center [720, 77] width 57 height 16
select select "0"
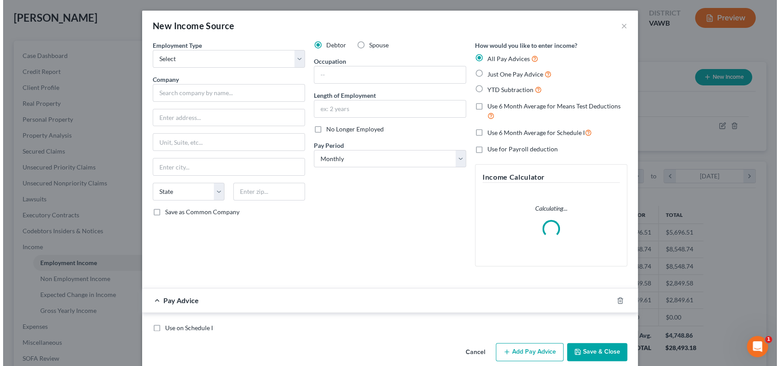
scroll to position [158, 320]
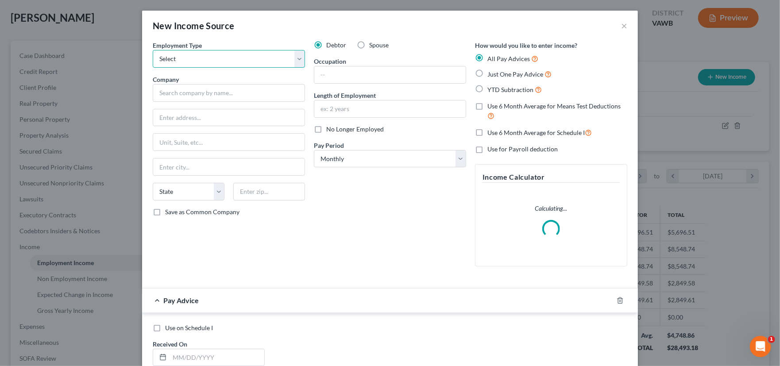
click at [206, 62] on select "Select Full or Part Time Employment Self Employment" at bounding box center [229, 59] width 152 height 18
select select "0"
click at [153, 50] on select "Select Full or Part Time Employment Self Employment" at bounding box center [229, 59] width 152 height 18
click at [201, 99] on input "text" at bounding box center [229, 93] width 152 height 18
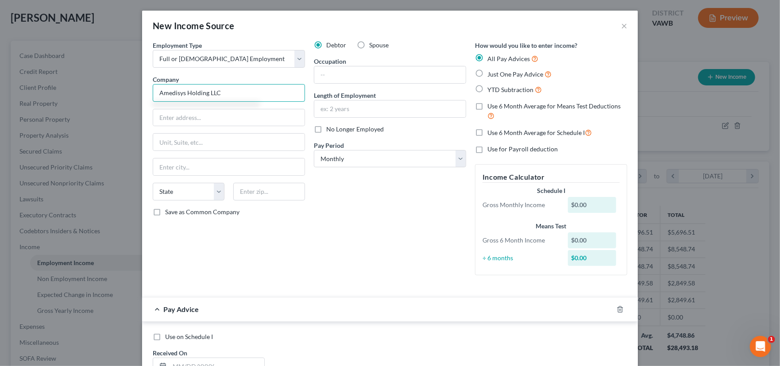
type input "Amedisys Holding LLC"
type input "3854 American Way, Suite A"
type input "70816"
type input "Baton Rouge"
select select "19"
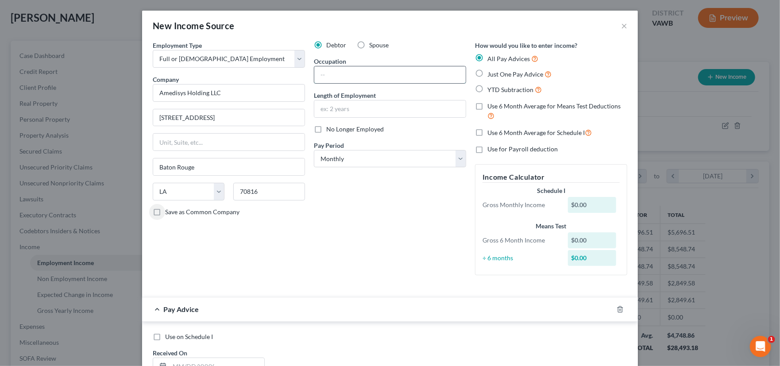
click at [334, 79] on input "text" at bounding box center [389, 74] width 151 height 17
click at [324, 107] on input "text" at bounding box center [389, 108] width 151 height 17
type input "2 Months"
click at [353, 244] on div "Debtor Spouse Occupation Length of Employment 2 Months No Longer Employed Pay P…" at bounding box center [389, 162] width 161 height 242
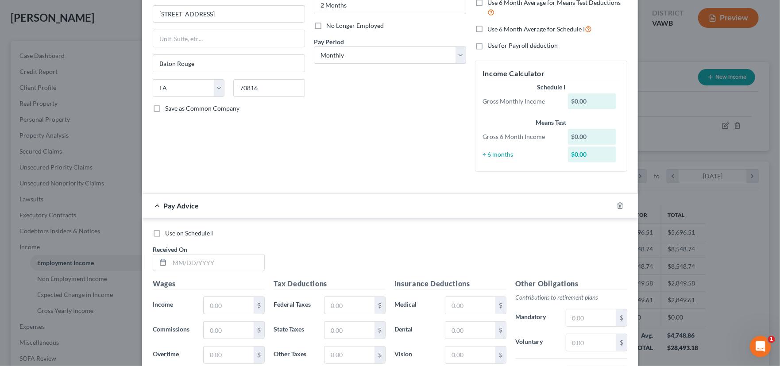
scroll to position [133, 0]
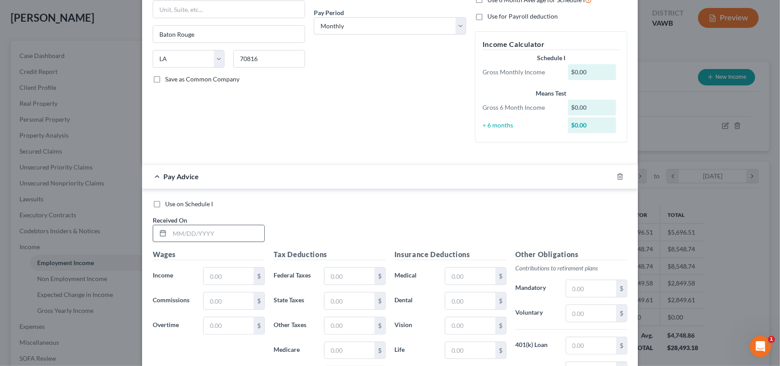
click at [183, 236] on input "text" at bounding box center [217, 233] width 95 height 17
type input "8/29/25"
type input "2,307.70"
type input "139.20"
type input "89.91"
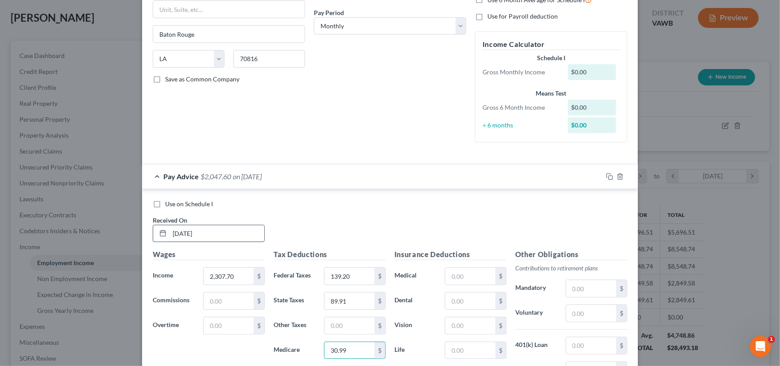
type input "30.99"
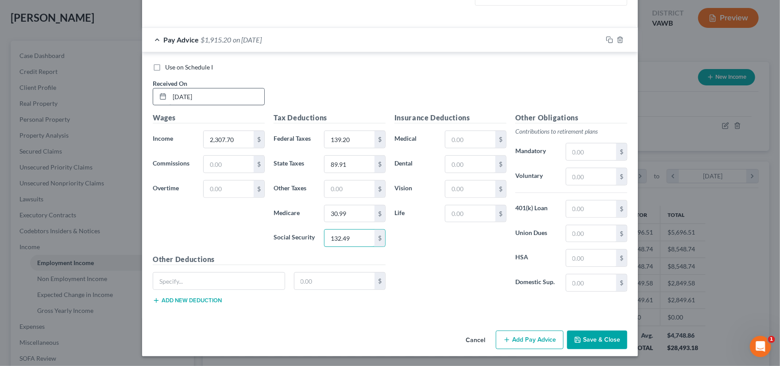
type input "132.49"
click at [462, 141] on input "text" at bounding box center [470, 139] width 50 height 17
type input "142"
type input "26.71"
type input "4.64"
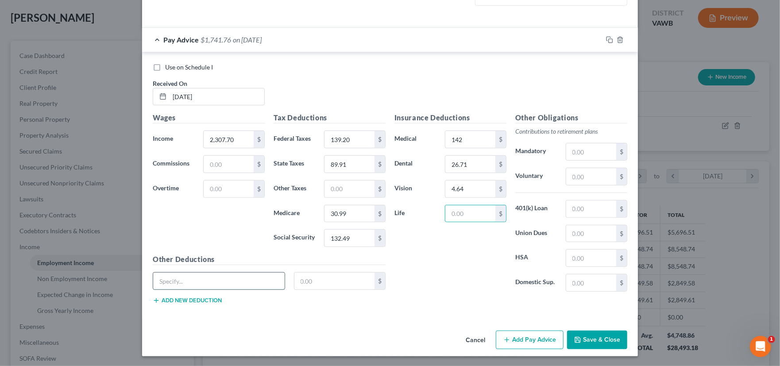
click at [221, 277] on input "text" at bounding box center [218, 281] width 131 height 17
click at [196, 280] on input "text" at bounding box center [218, 281] width 131 height 17
type input "A"
type input "After Tax Ded"
type input "91.96"
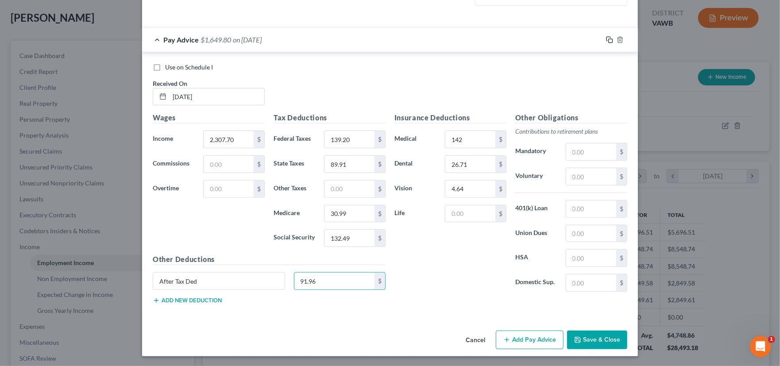
click at [606, 41] on icon "button" at bounding box center [609, 39] width 7 height 7
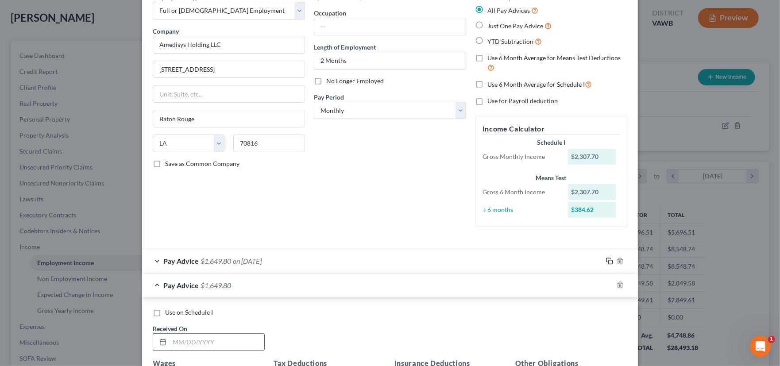
scroll to position [0, 0]
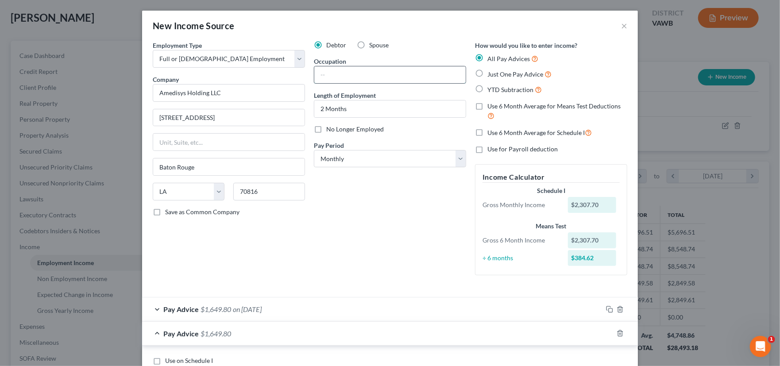
click at [342, 76] on input "text" at bounding box center [389, 74] width 151 height 17
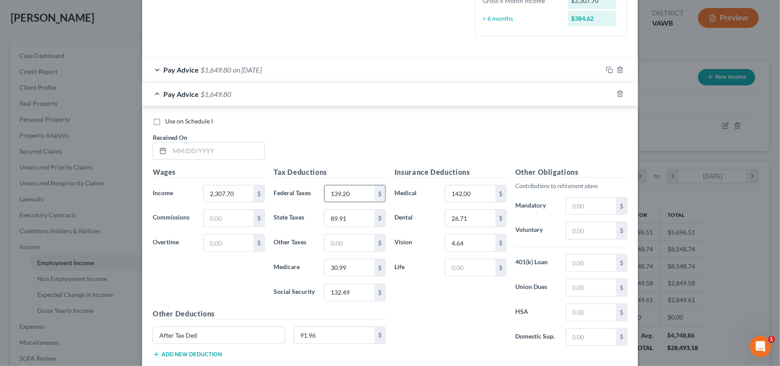
scroll to position [293, 0]
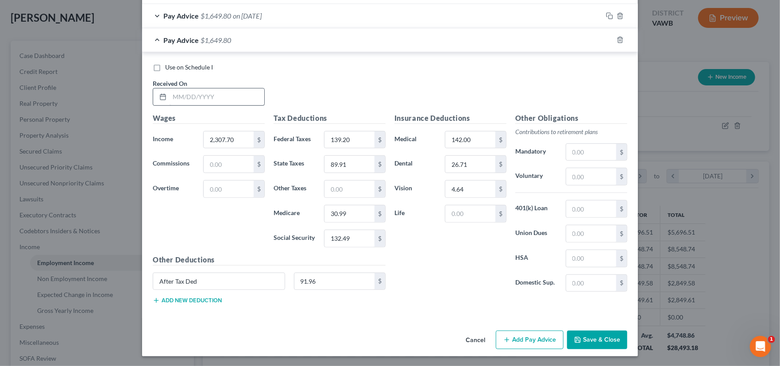
type input "Account Executive"
click at [193, 98] on input "text" at bounding box center [217, 97] width 95 height 17
type input "9/5/25"
type input "2,884.62"
type input "206.93"
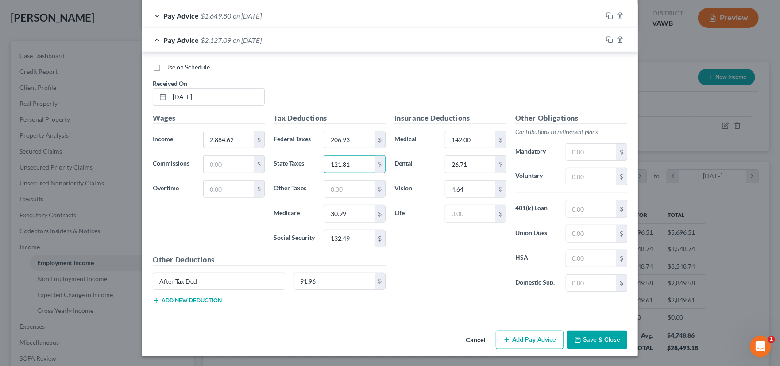
type input "121.81"
type input "398.17"
type input "167.49"
click at [316, 280] on input "91.96" at bounding box center [334, 281] width 81 height 17
type input "91.96"
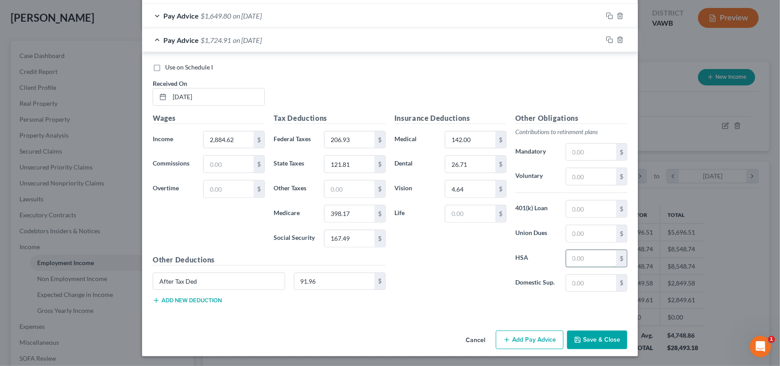
drag, startPoint x: 570, startPoint y: 256, endPoint x: 578, endPoint y: 256, distance: 8.4
click at [570, 256] on input "text" at bounding box center [591, 258] width 50 height 17
type input "12.50"
click at [235, 142] on input "2,884.62" at bounding box center [229, 139] width 50 height 17
click at [347, 139] on input "206.93" at bounding box center [349, 139] width 50 height 17
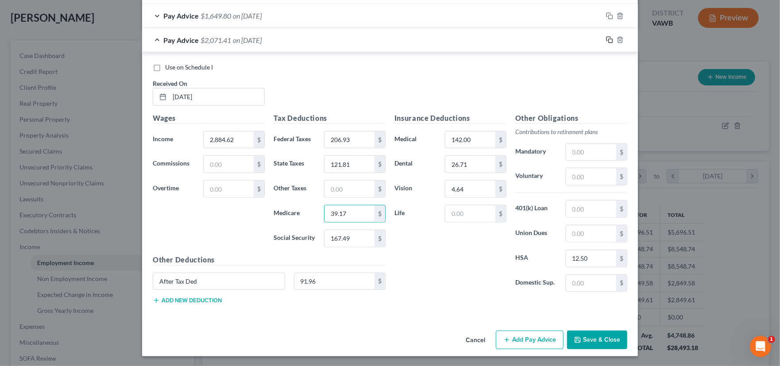
type input "39.17"
click at [609, 39] on rect "button" at bounding box center [611, 41] width 4 height 4
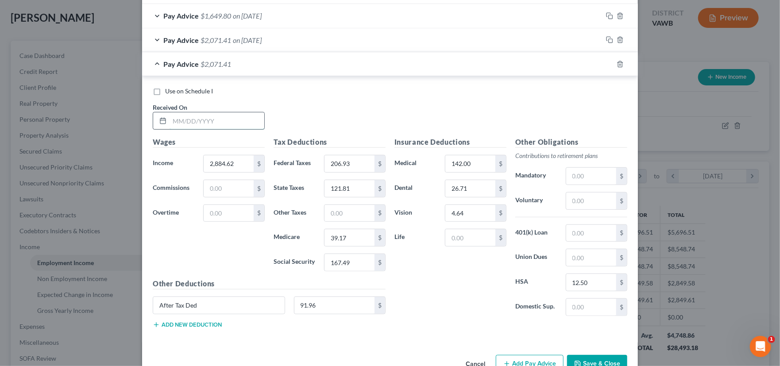
click at [196, 124] on input "text" at bounding box center [217, 120] width 95 height 17
type input "9/26/25"
type input "2,884.62"
click at [606, 62] on icon "button" at bounding box center [609, 64] width 7 height 7
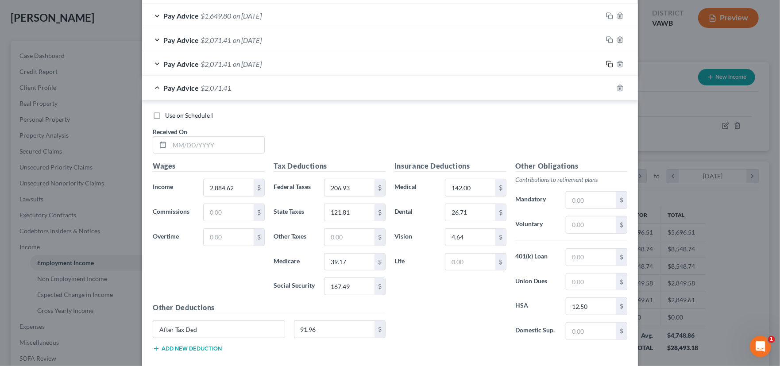
scroll to position [341, 0]
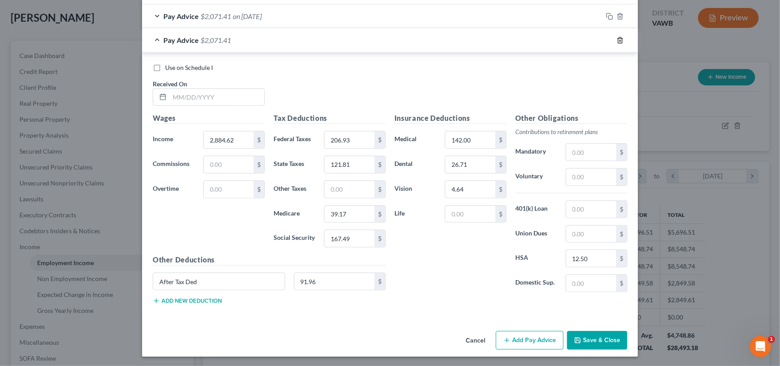
click at [616, 40] on icon "button" at bounding box center [619, 40] width 7 height 7
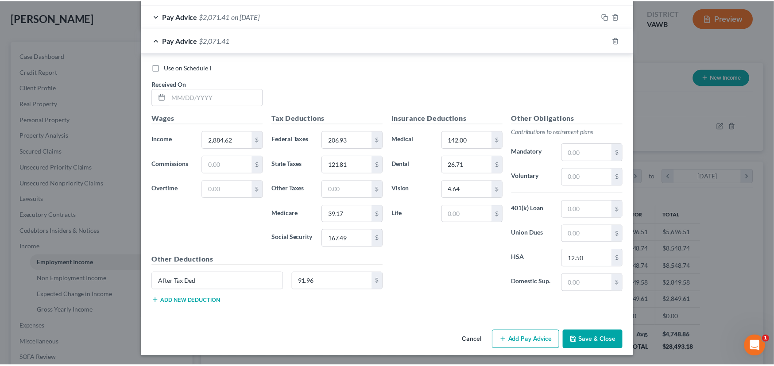
scroll to position [52, 0]
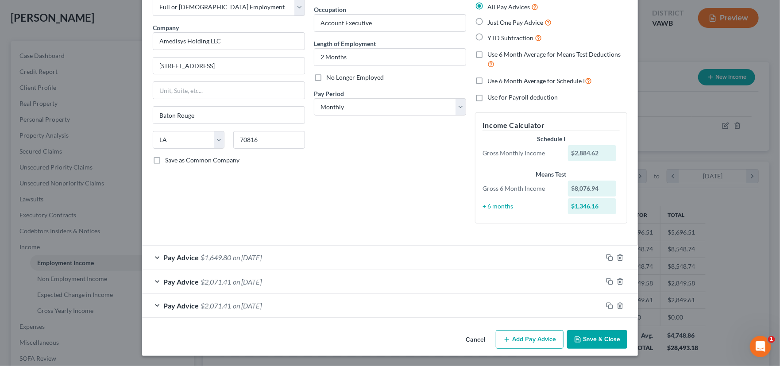
click at [609, 338] on button "Save & Close" at bounding box center [597, 339] width 60 height 19
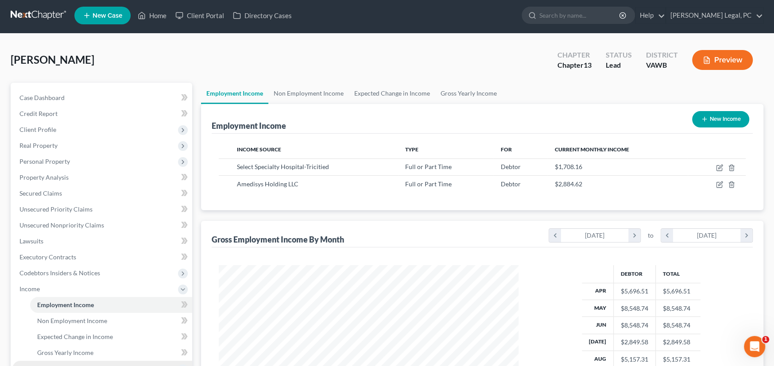
scroll to position [0, 0]
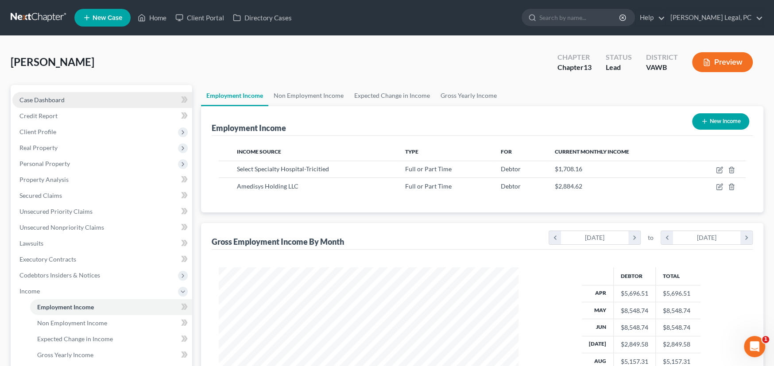
click at [56, 99] on span "Case Dashboard" at bounding box center [41, 100] width 45 height 8
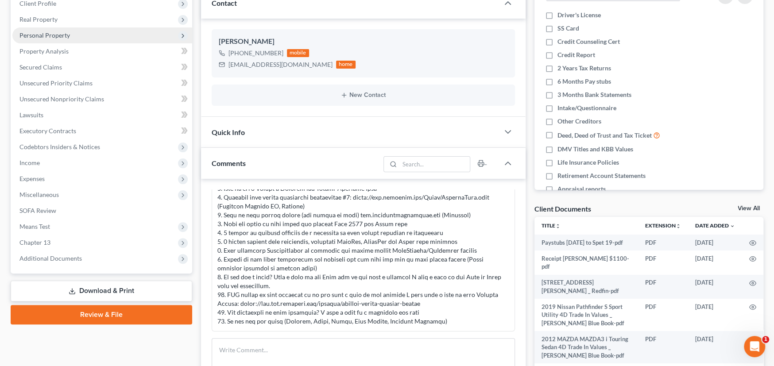
scroll to position [133, 0]
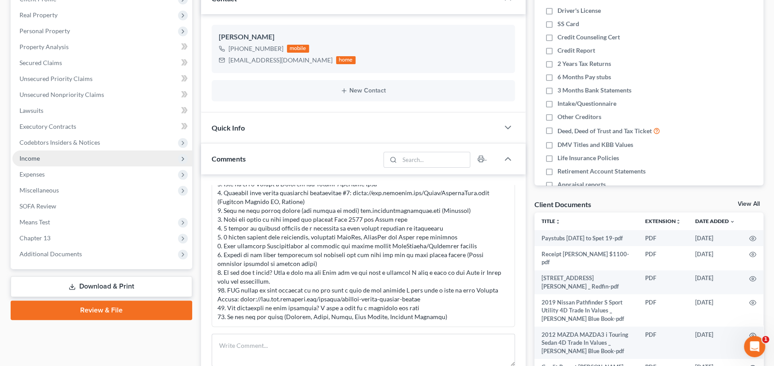
click at [32, 157] on span "Income" at bounding box center [29, 158] width 20 height 8
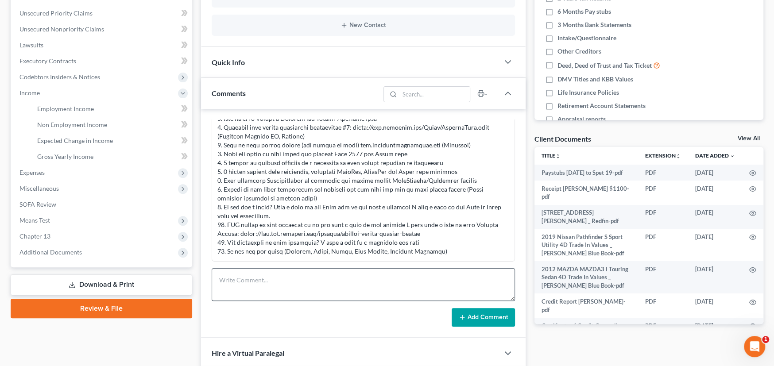
scroll to position [310, 0]
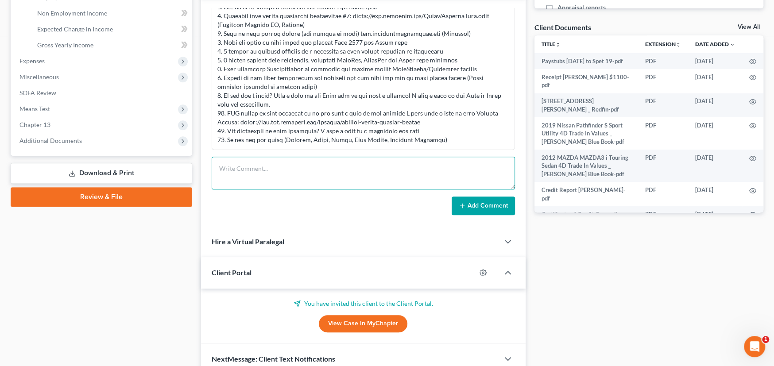
click at [268, 174] on textarea at bounding box center [363, 173] width 303 height 33
paste textarea "Attorney for foreclosure [PERSON_NAME] and associates LLC [STREET_ADDRESS] Suit…"
type textarea "Attorney for foreclosure [PERSON_NAME] and associates LLC [STREET_ADDRESS] Suit…"
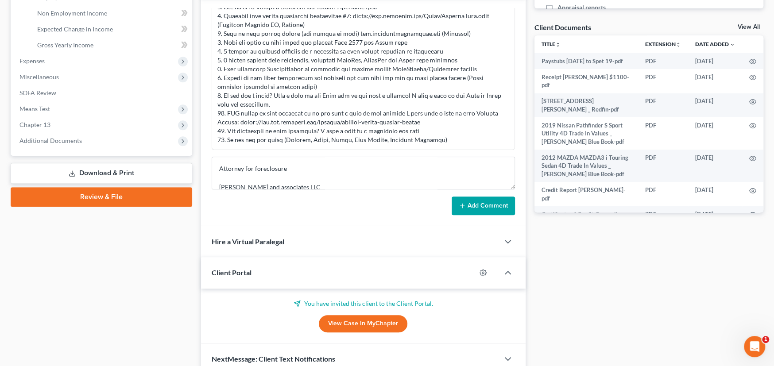
drag, startPoint x: 467, startPoint y: 204, endPoint x: 474, endPoint y: 202, distance: 7.3
click at [467, 204] on button "Add Comment" at bounding box center [482, 205] width 63 height 19
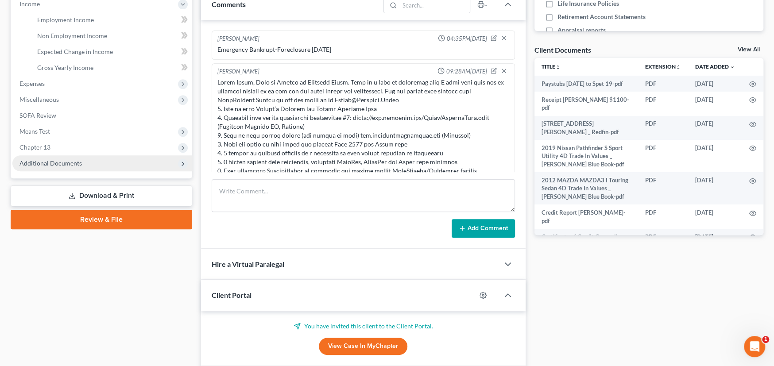
scroll to position [266, 0]
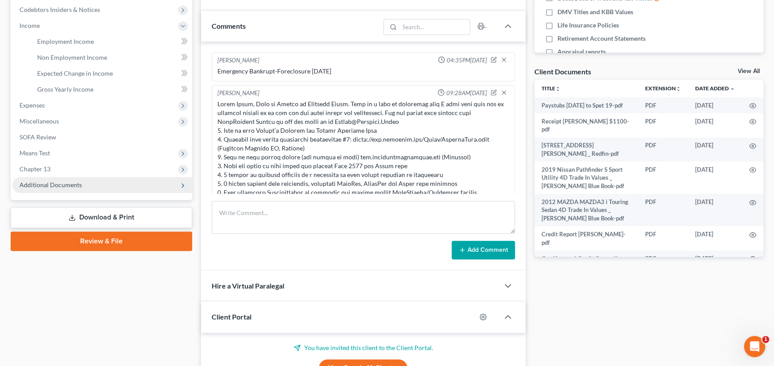
click at [73, 187] on span "Additional Documents" at bounding box center [102, 185] width 180 height 16
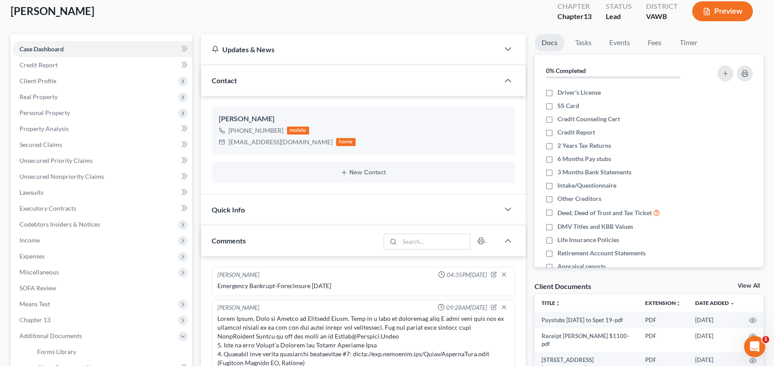
scroll to position [177, 0]
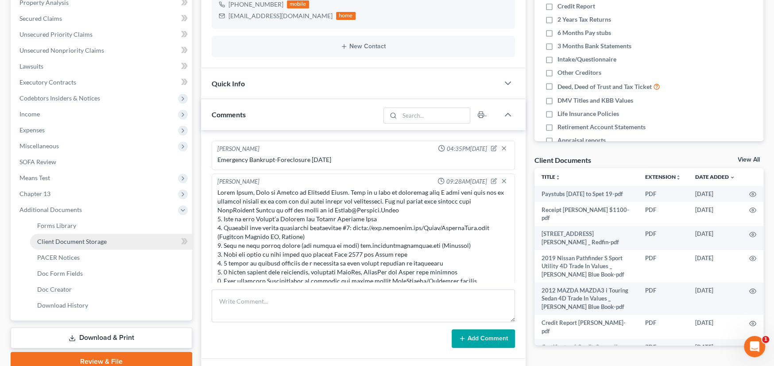
click at [93, 243] on span "Client Document Storage" at bounding box center [71, 242] width 69 height 8
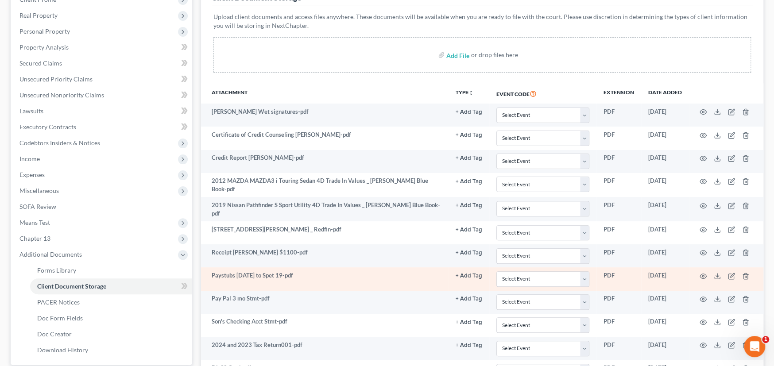
scroll to position [215, 0]
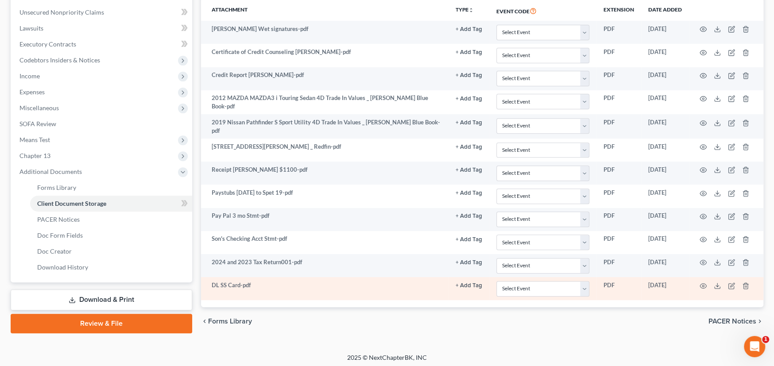
click at [472, 284] on button "+ Add Tag" at bounding box center [468, 286] width 27 height 6
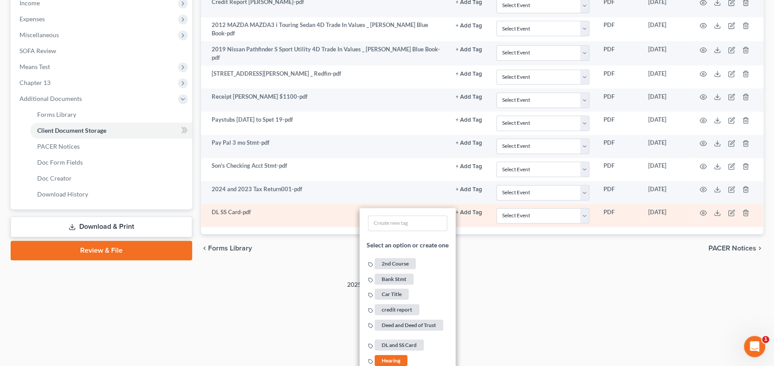
scroll to position [304, 0]
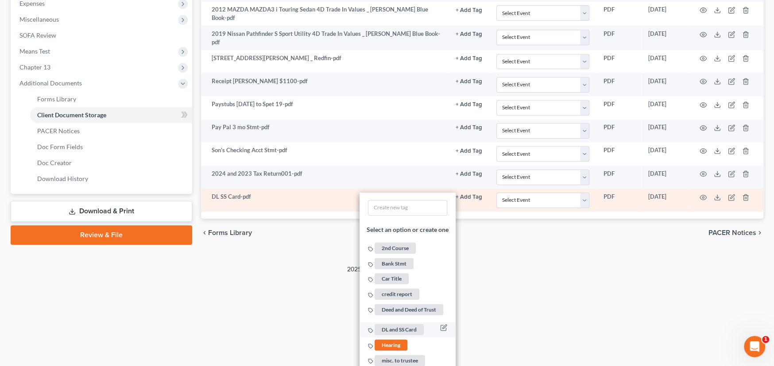
click at [421, 324] on span "DL and SS Card" at bounding box center [398, 329] width 49 height 11
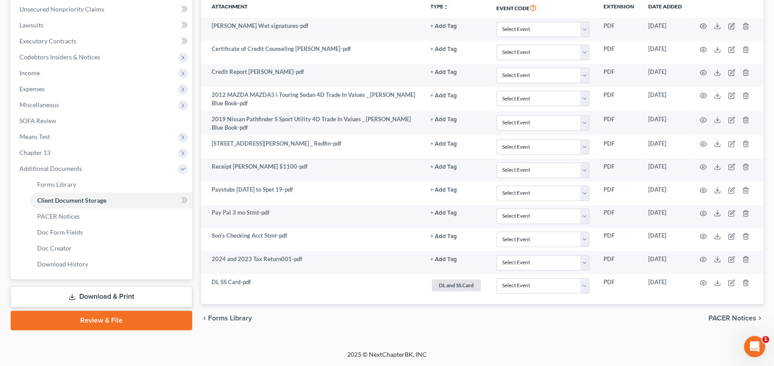
scroll to position [217, 0]
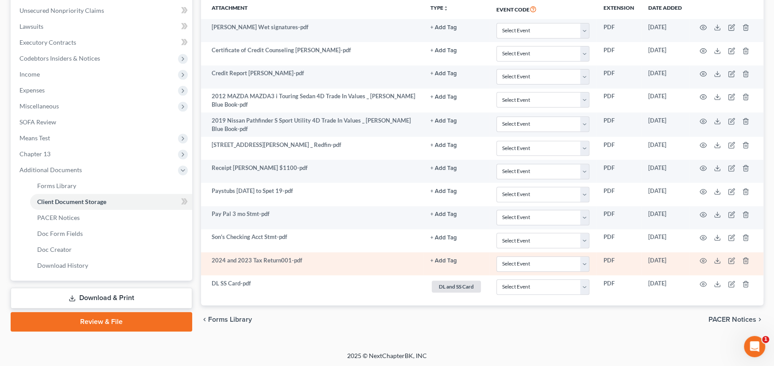
click at [438, 261] on button "+ Add Tag" at bounding box center [443, 261] width 27 height 6
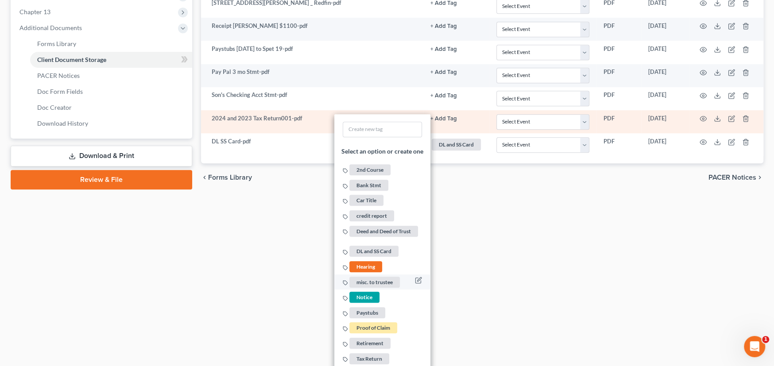
scroll to position [360, 0]
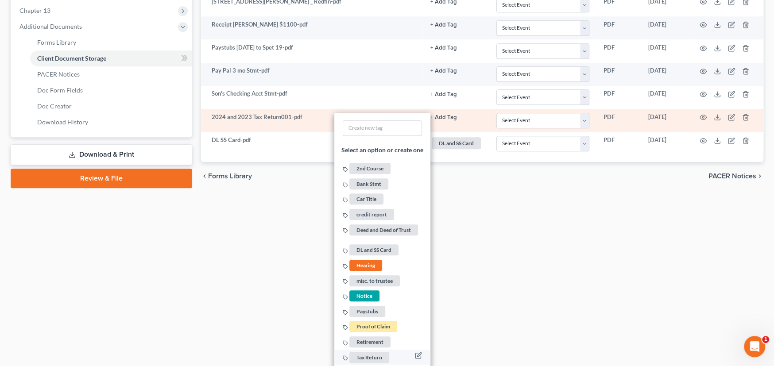
click at [370, 352] on span "Tax Return" at bounding box center [369, 356] width 40 height 11
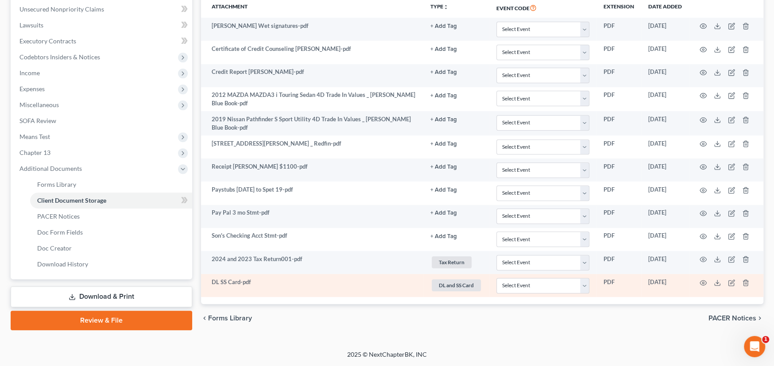
scroll to position [217, 0]
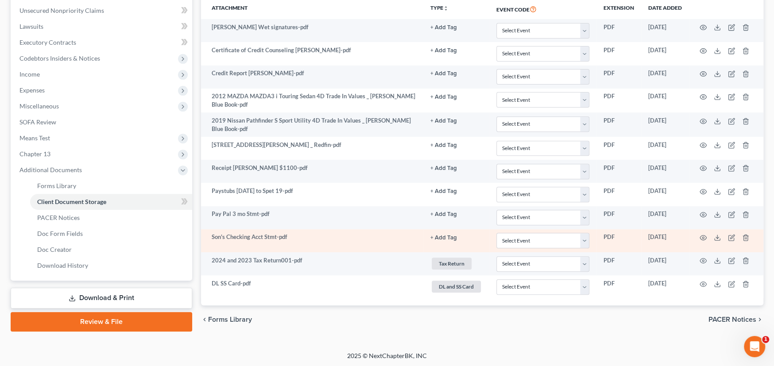
click at [443, 235] on button "+ Add Tag" at bounding box center [443, 238] width 27 height 6
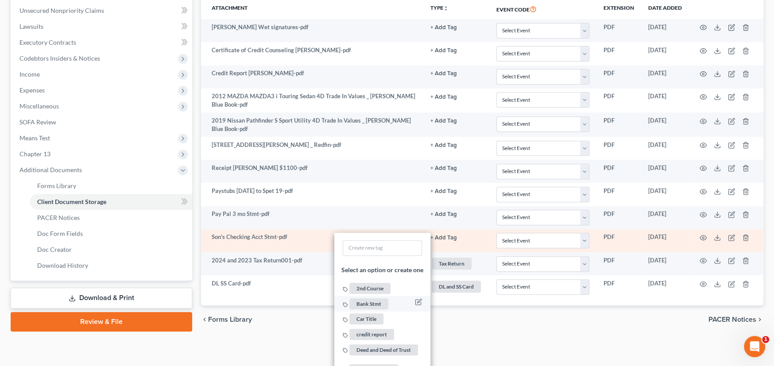
click at [364, 302] on span "Bank Stmt" at bounding box center [368, 303] width 39 height 11
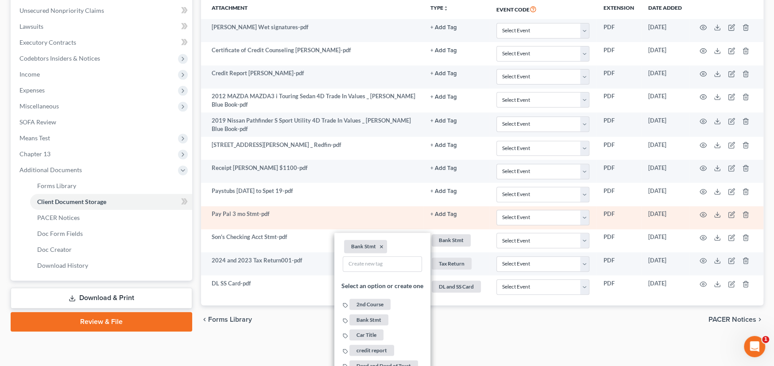
click at [444, 212] on button "+ Add Tag" at bounding box center [443, 215] width 27 height 6
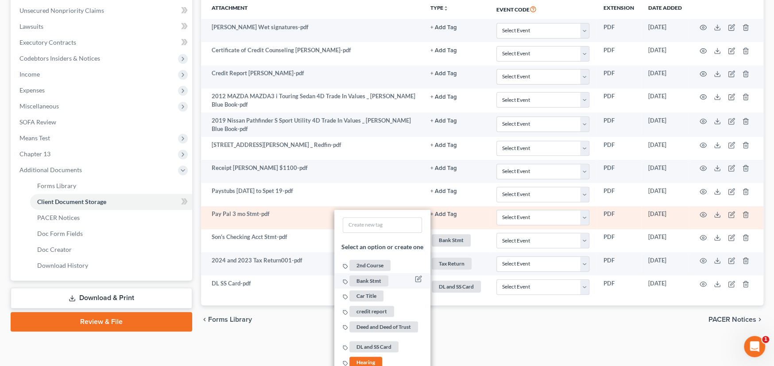
click at [360, 280] on span "Bank Stmt" at bounding box center [368, 280] width 39 height 11
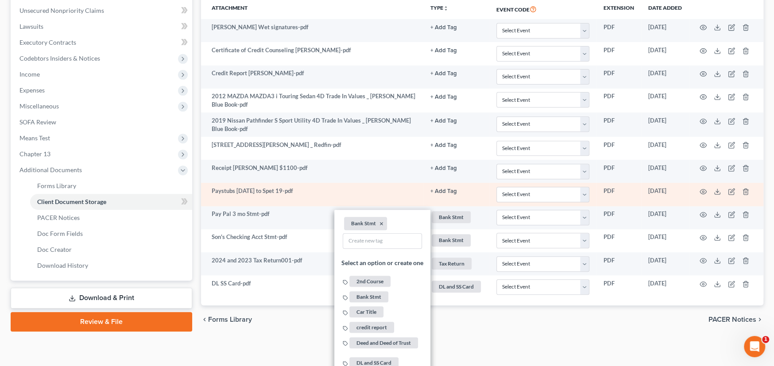
click at [445, 189] on button "+ Add Tag" at bounding box center [443, 192] width 27 height 6
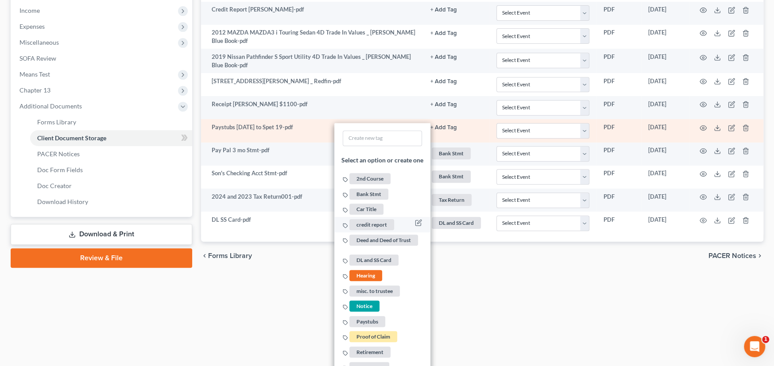
scroll to position [291, 0]
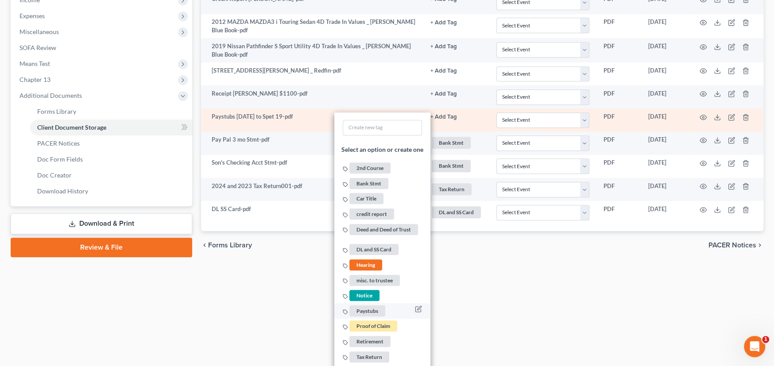
click at [374, 311] on span "Paystubs" at bounding box center [367, 310] width 36 height 11
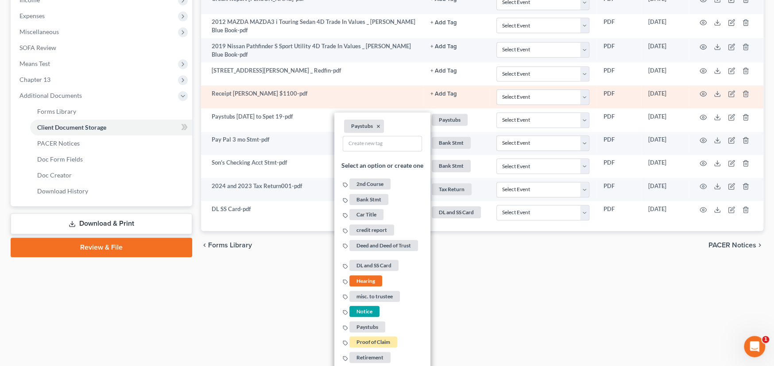
click at [360, 91] on td "Receipt [PERSON_NAME] $1100-pdf" at bounding box center [312, 96] width 222 height 23
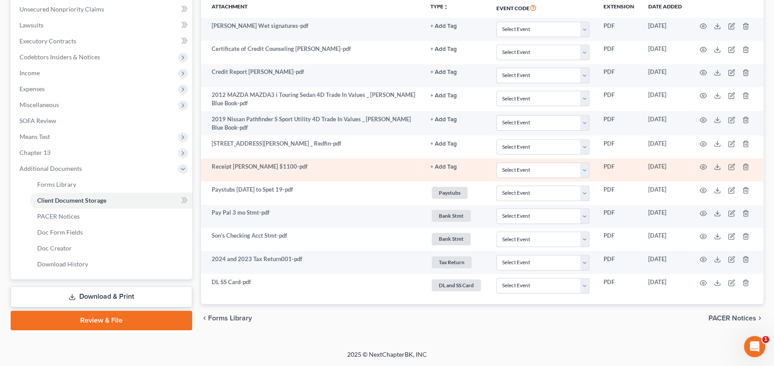
scroll to position [217, 0]
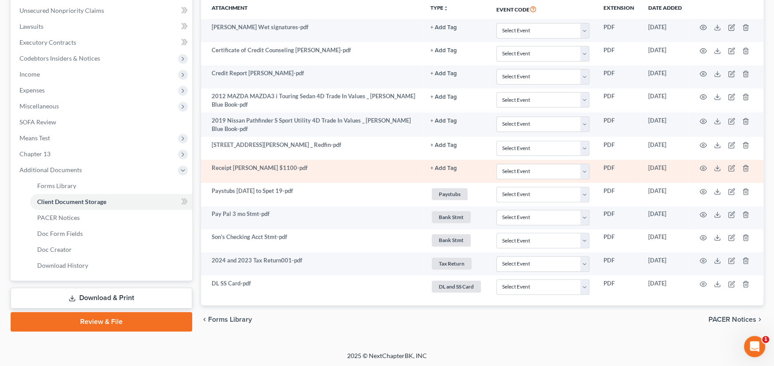
click at [344, 168] on td "Receipt [PERSON_NAME] $1100-pdf" at bounding box center [312, 171] width 222 height 23
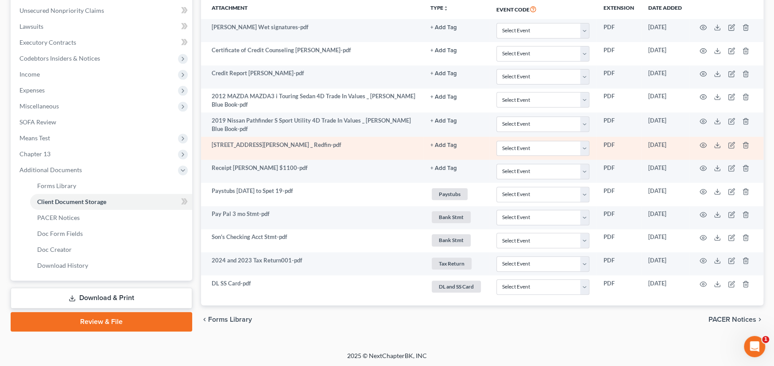
click at [374, 149] on td "[STREET_ADDRESS][PERSON_NAME] _ Redfin-pdf" at bounding box center [312, 148] width 222 height 23
click at [446, 143] on button "+ Add Tag" at bounding box center [443, 146] width 27 height 6
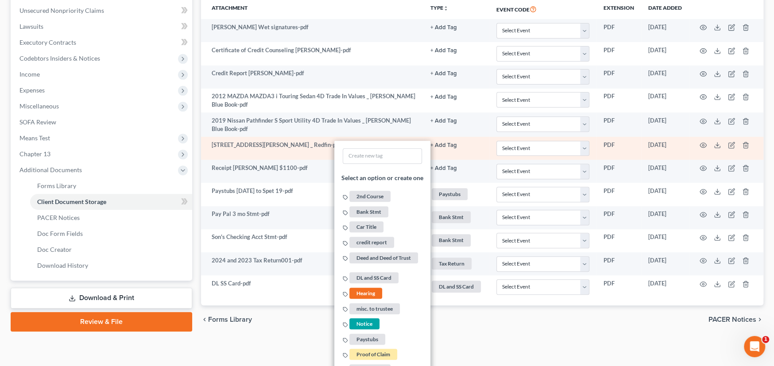
click at [446, 143] on button "+ Add Tag" at bounding box center [443, 146] width 27 height 6
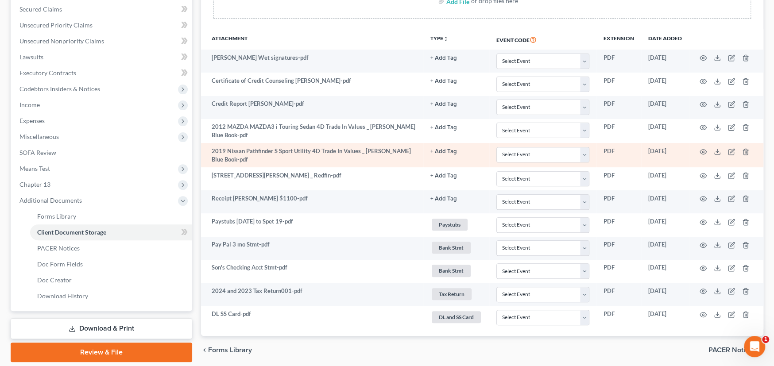
scroll to position [173, 0]
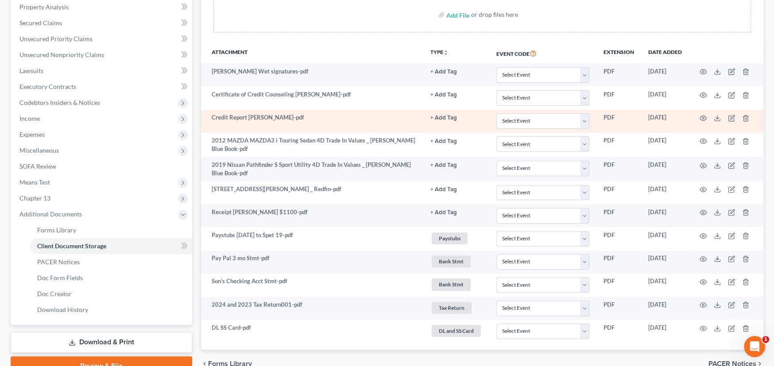
click at [370, 119] on td "Credit Report [PERSON_NAME]-pdf" at bounding box center [312, 121] width 222 height 23
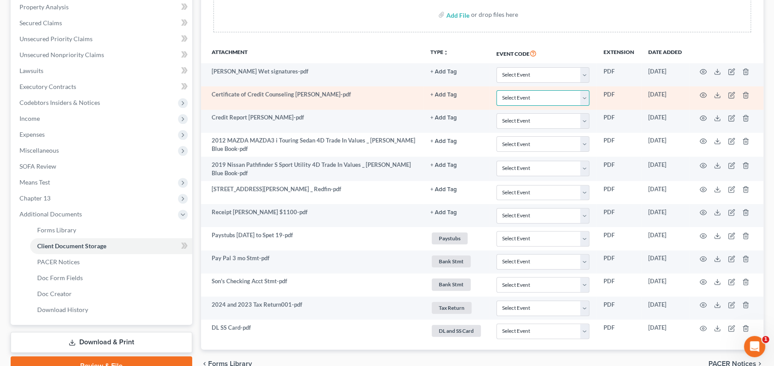
click at [530, 99] on select "Select Event Certificate of Credit Counseling" at bounding box center [542, 97] width 93 height 15
select select "0"
click at [496, 90] on select "Select Event Certificate of Credit Counseling" at bounding box center [542, 97] width 93 height 15
click at [700, 94] on icon "button" at bounding box center [703, 94] width 7 height 5
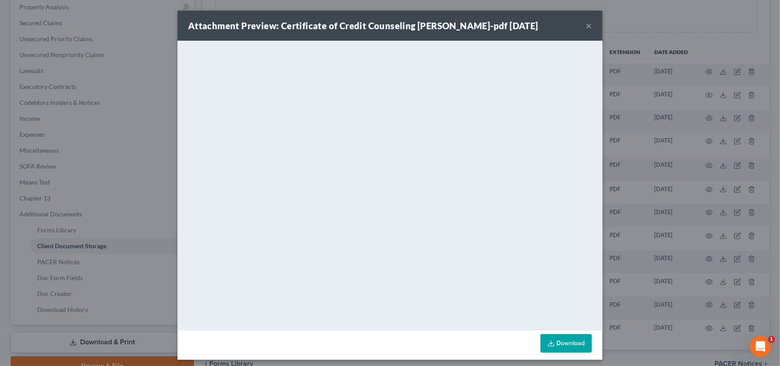
click at [587, 26] on button "×" at bounding box center [589, 25] width 6 height 11
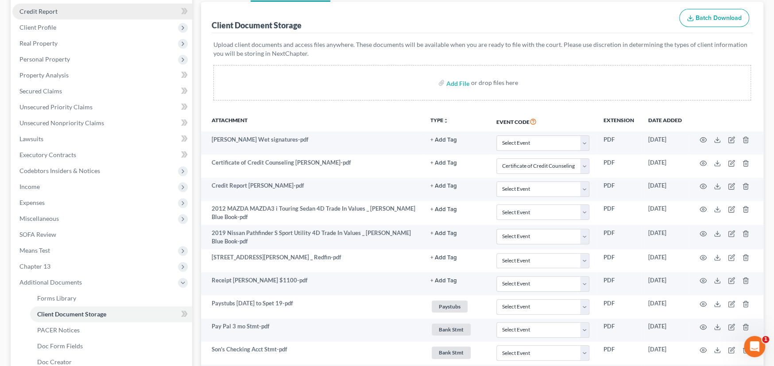
scroll to position [0, 0]
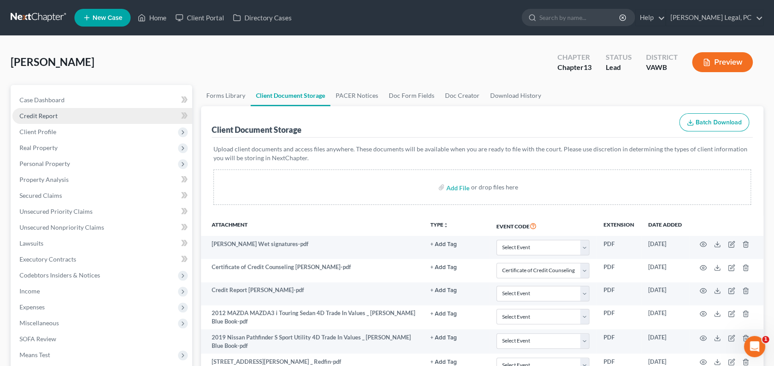
click at [45, 116] on span "Credit Report" at bounding box center [38, 116] width 38 height 8
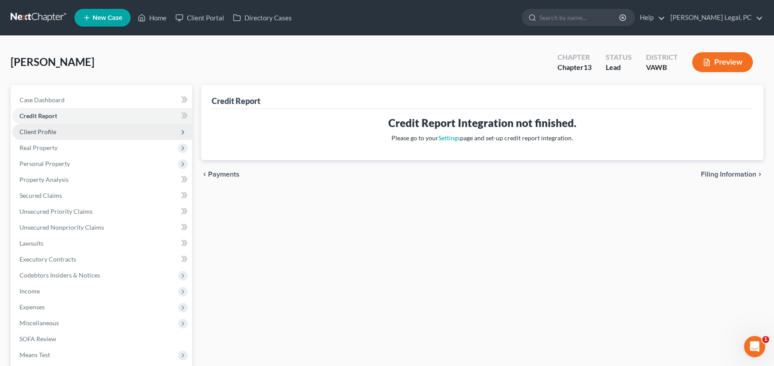
click at [46, 132] on span "Client Profile" at bounding box center [37, 132] width 37 height 8
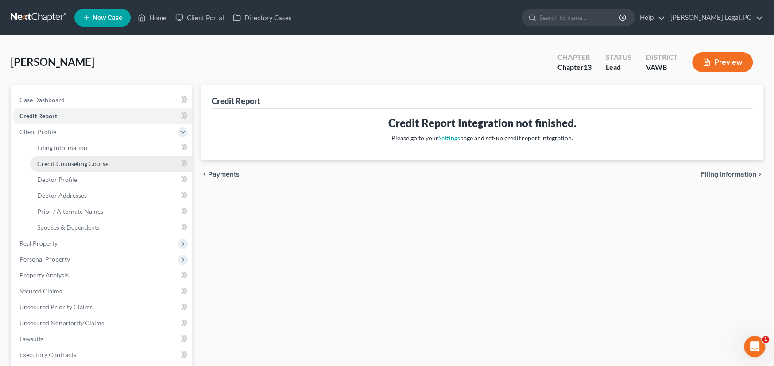
click at [76, 162] on span "Credit Counseling Course" at bounding box center [72, 164] width 71 height 8
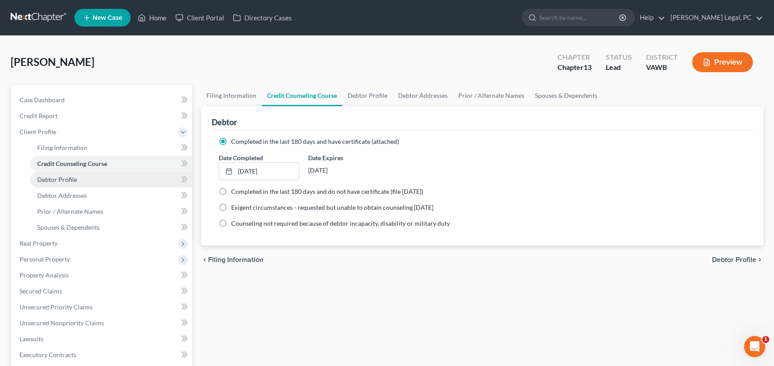
click at [66, 182] on link "Debtor Profile" at bounding box center [111, 180] width 162 height 16
select select "4"
select select "2"
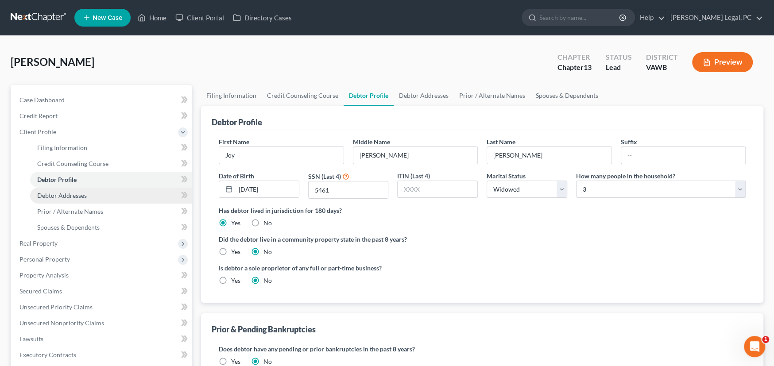
click at [69, 197] on span "Debtor Addresses" at bounding box center [62, 196] width 50 height 8
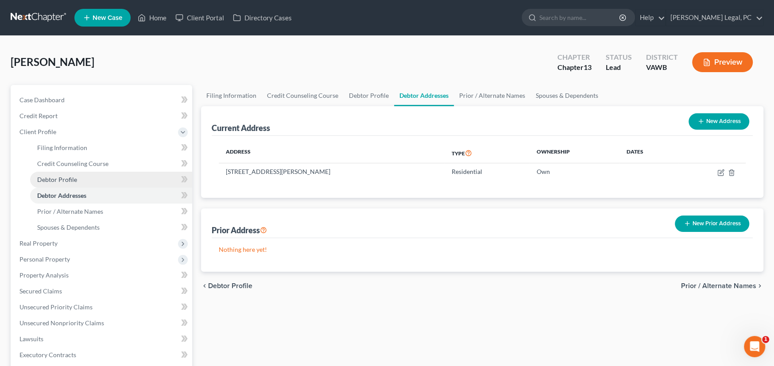
click at [72, 182] on link "Debtor Profile" at bounding box center [111, 180] width 162 height 16
select select "4"
select select "2"
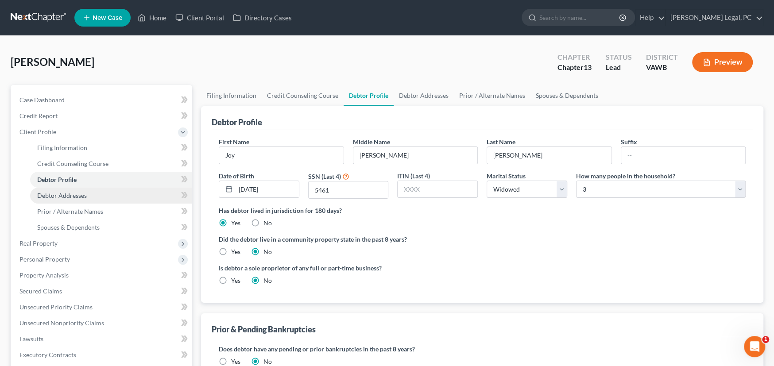
click at [73, 194] on span "Debtor Addresses" at bounding box center [62, 196] width 50 height 8
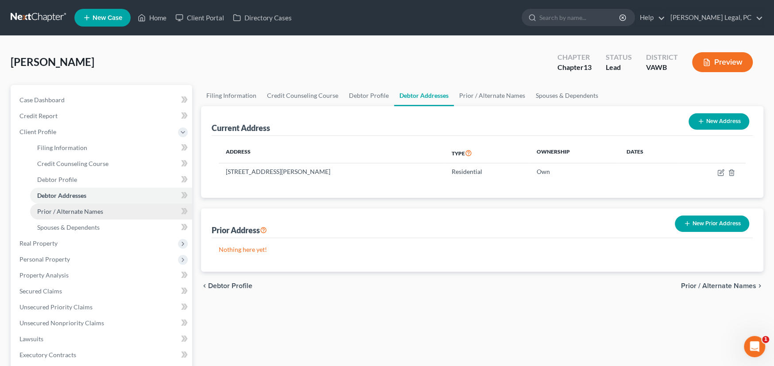
click at [74, 212] on span "Prior / Alternate Names" at bounding box center [70, 212] width 66 height 8
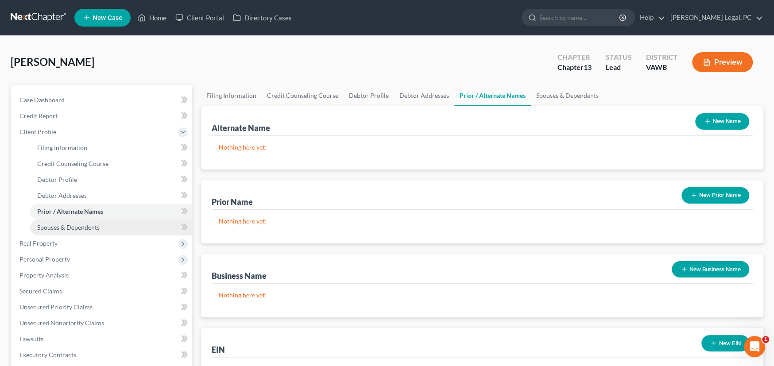
click at [79, 227] on span "Spouses & Dependents" at bounding box center [68, 227] width 62 height 8
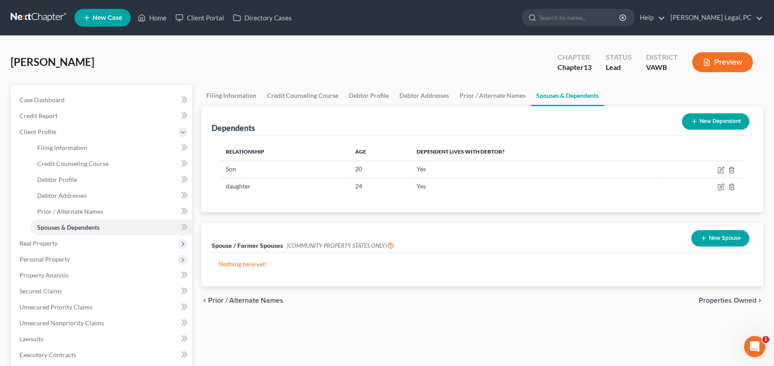
click at [584, 304] on div "chevron_left Prior / Alternate Names Properties Owned chevron_right" at bounding box center [482, 300] width 562 height 28
click at [228, 311] on div "chevron_left Prior / Alternate Names Properties Owned chevron_right" at bounding box center [482, 300] width 562 height 28
click at [179, 61] on div "Lee, Joy Upgraded Chapter Chapter 13 Status Lead District VAWB Preview" at bounding box center [387, 65] width 752 height 39
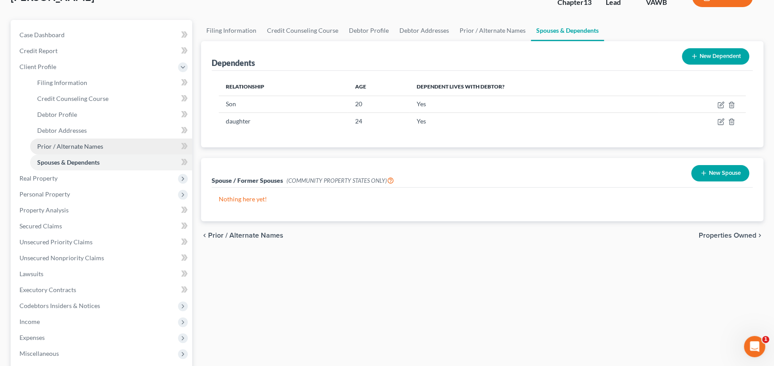
scroll to position [89, 0]
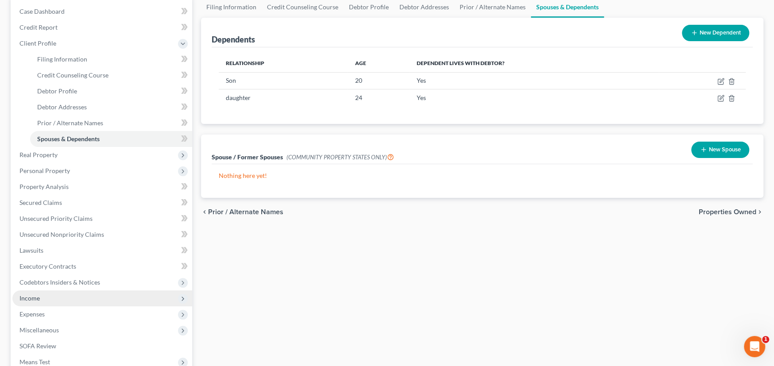
click at [42, 299] on span "Income" at bounding box center [102, 298] width 180 height 16
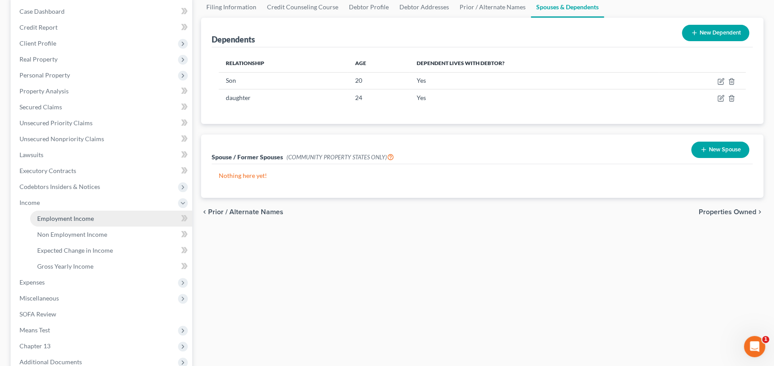
click at [102, 214] on link "Employment Income" at bounding box center [111, 219] width 162 height 16
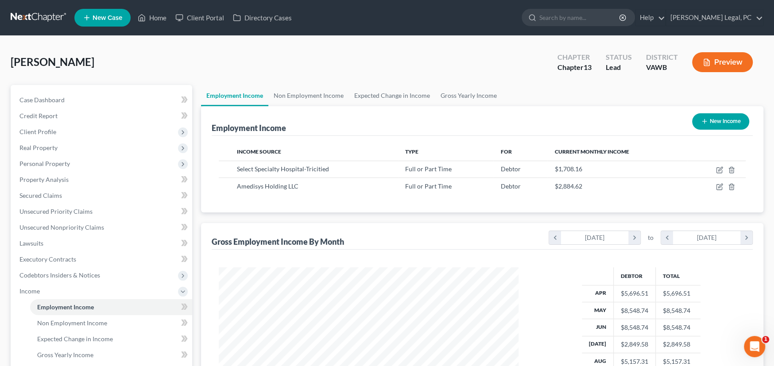
click at [42, 18] on link at bounding box center [39, 18] width 57 height 16
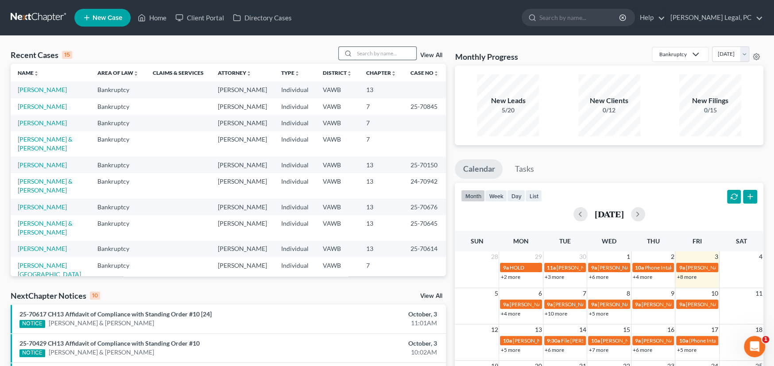
click at [368, 54] on input "search" at bounding box center [385, 53] width 62 height 13
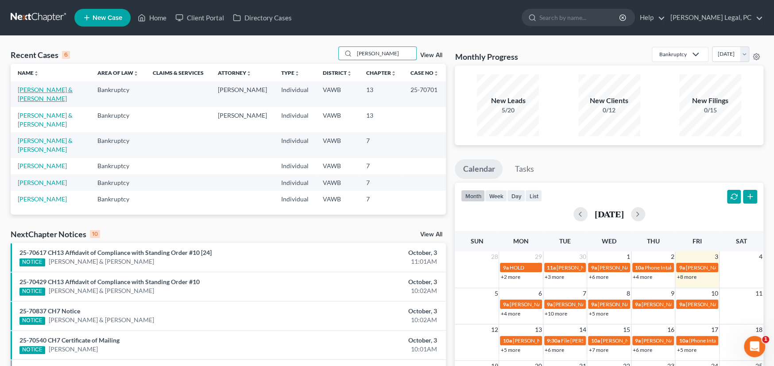
type input "[PERSON_NAME]"
click at [54, 86] on link "[PERSON_NAME] & [PERSON_NAME]" at bounding box center [45, 94] width 55 height 16
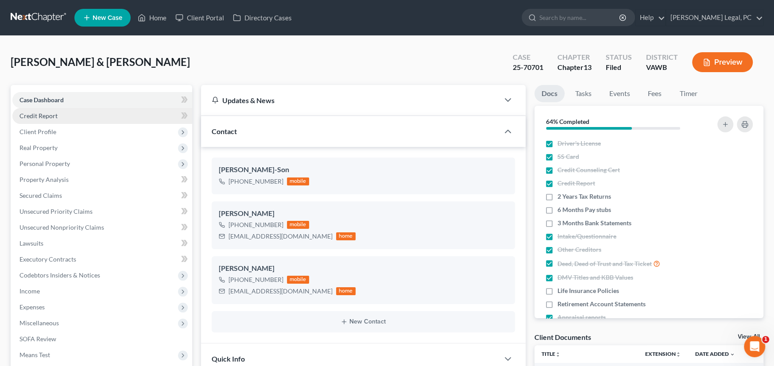
scroll to position [3, 0]
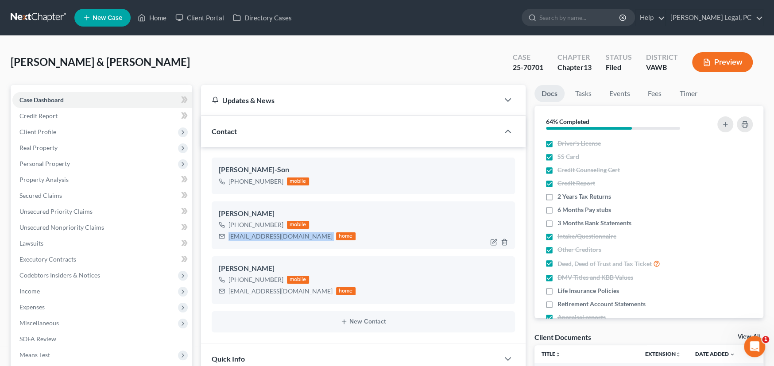
drag, startPoint x: 299, startPoint y: 238, endPoint x: 227, endPoint y: 236, distance: 72.2
click at [227, 236] on div "[EMAIL_ADDRESS][DOMAIN_NAME] home" at bounding box center [287, 237] width 137 height 12
copy div "[EMAIL_ADDRESS][DOMAIN_NAME]"
click at [28, 15] on link at bounding box center [39, 18] width 57 height 16
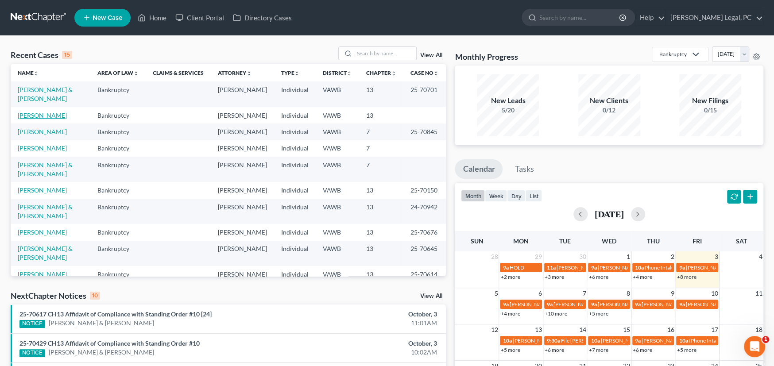
click at [25, 112] on link "[PERSON_NAME]" at bounding box center [42, 116] width 49 height 8
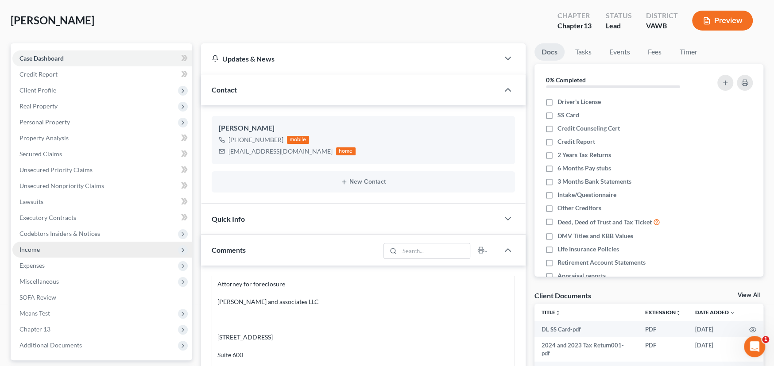
scroll to position [177, 0]
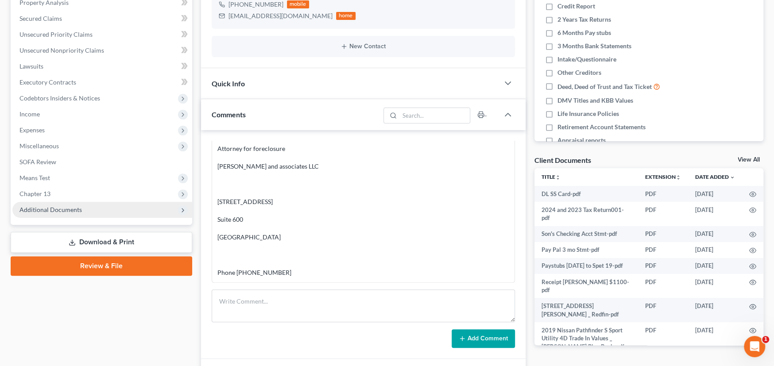
click at [79, 212] on span "Additional Documents" at bounding box center [50, 210] width 62 height 8
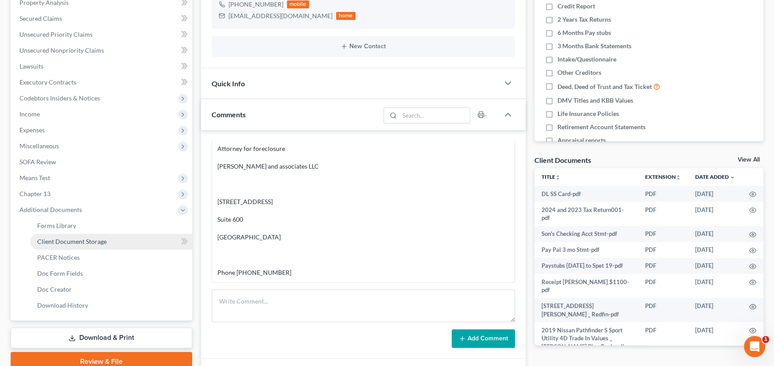
click at [91, 242] on span "Client Document Storage" at bounding box center [71, 242] width 69 height 8
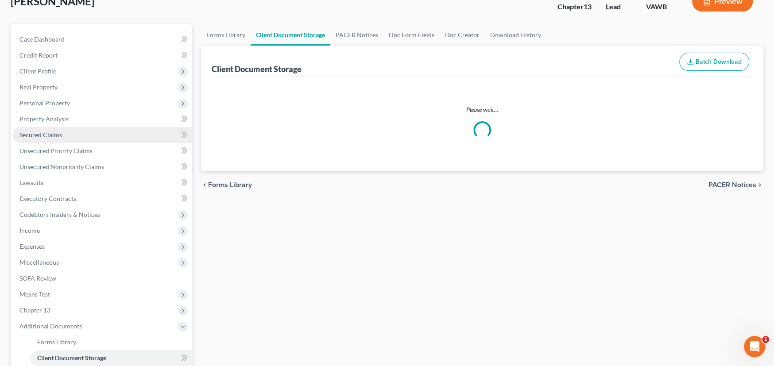
select select "0"
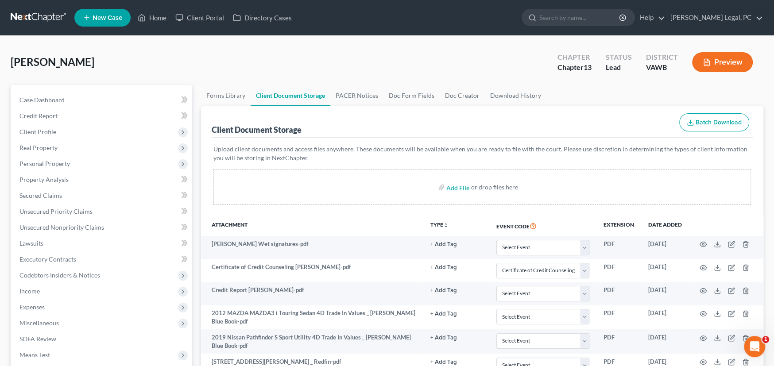
select select "0"
click at [47, 16] on link at bounding box center [39, 18] width 57 height 16
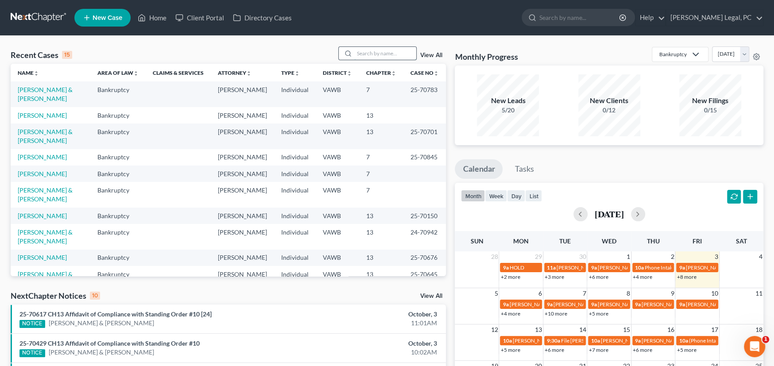
click at [360, 54] on input "search" at bounding box center [385, 53] width 62 height 13
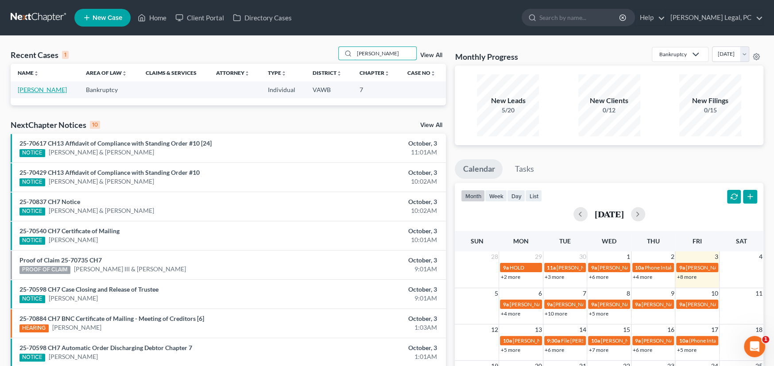
type input "grubb"
click at [34, 90] on link "[PERSON_NAME]" at bounding box center [42, 90] width 49 height 8
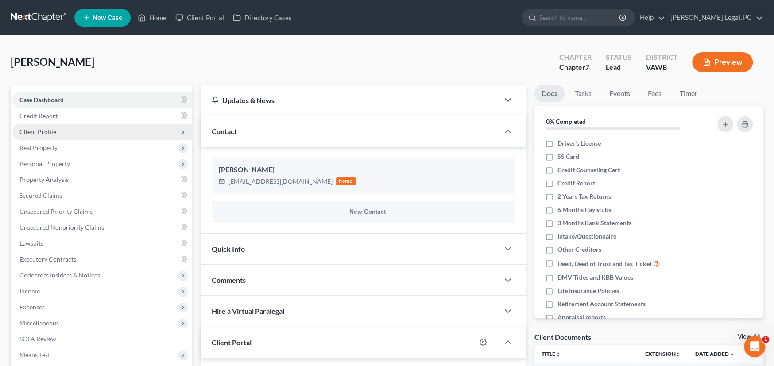
click at [41, 134] on span "Client Profile" at bounding box center [37, 132] width 37 height 8
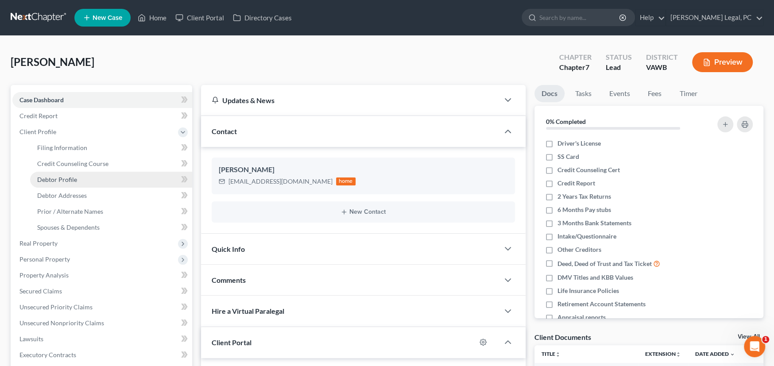
click at [73, 179] on span "Debtor Profile" at bounding box center [57, 180] width 40 height 8
select select "0"
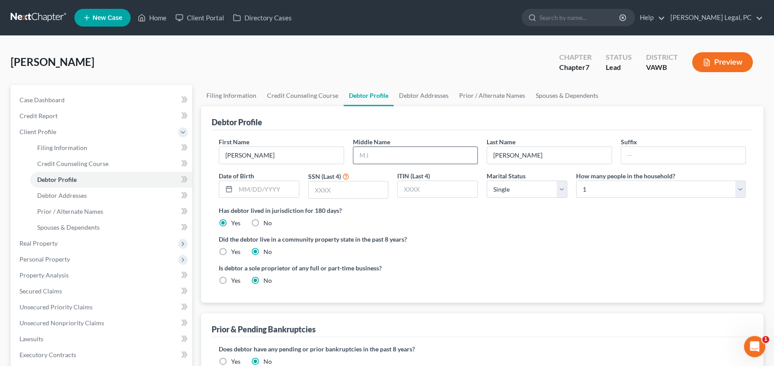
click at [395, 154] on input "text" at bounding box center [415, 155] width 124 height 17
type input "Allen"
drag, startPoint x: 262, startPoint y: 185, endPoint x: 270, endPoint y: 197, distance: 14.5
click at [270, 197] on div at bounding box center [259, 190] width 81 height 18
type input "3/28/1997"
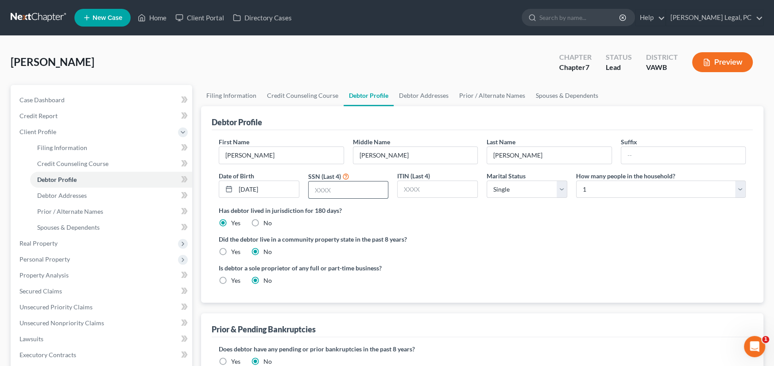
click at [322, 186] on input "text" at bounding box center [348, 189] width 80 height 17
type input "4012"
click at [428, 94] on link "Debtor Addresses" at bounding box center [423, 95] width 60 height 21
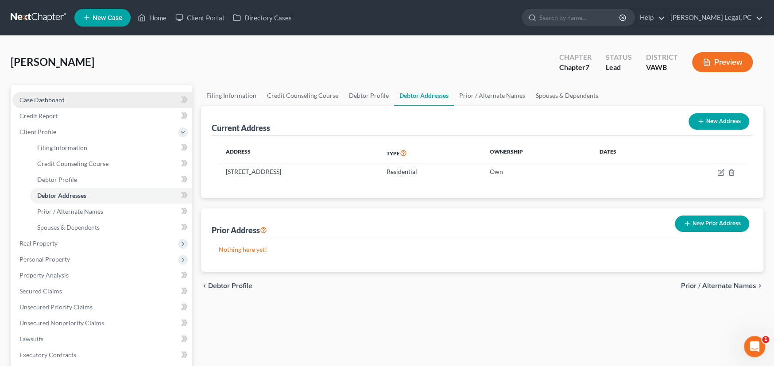
click at [27, 100] on span "Case Dashboard" at bounding box center [41, 100] width 45 height 8
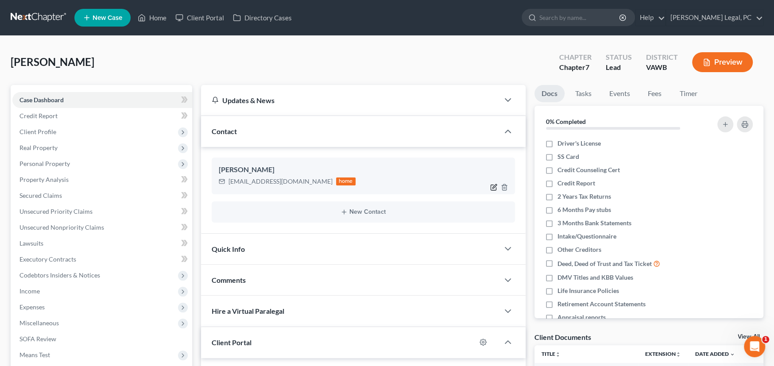
click at [491, 185] on icon "button" at bounding box center [493, 187] width 7 height 7
select select "0"
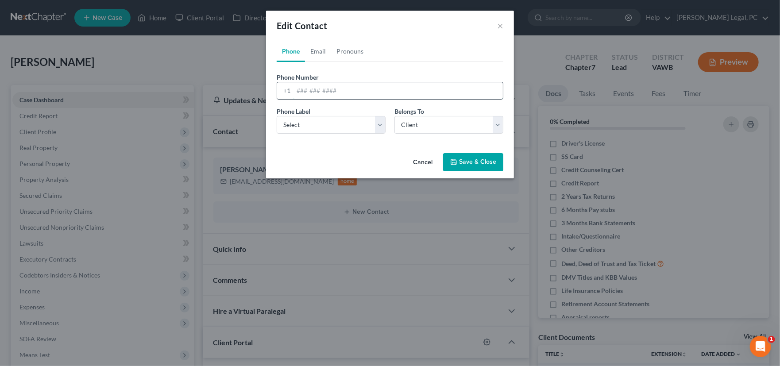
click at [312, 91] on input "tel" at bounding box center [397, 90] width 209 height 17
type input "2762841866"
click at [309, 123] on select "Select Mobile Home Work Other" at bounding box center [331, 125] width 109 height 18
select select "0"
click at [277, 116] on select "Select Mobile Home Work Other" at bounding box center [331, 125] width 109 height 18
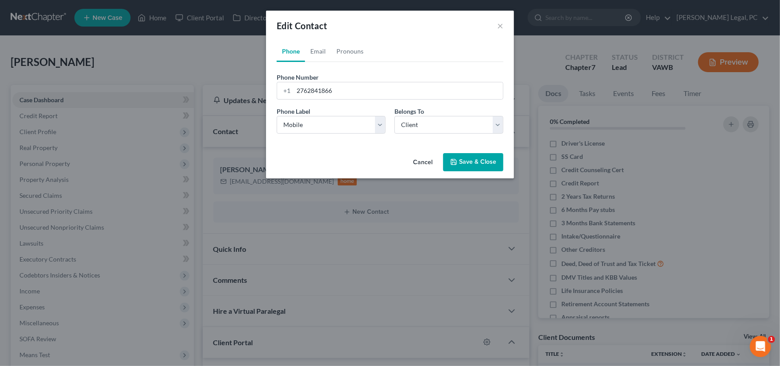
click at [457, 158] on icon "button" at bounding box center [453, 161] width 7 height 7
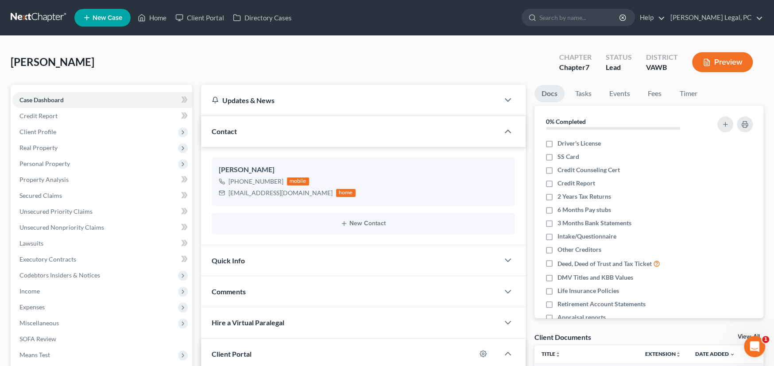
click at [113, 68] on div "Grubb, Jeffery Upgraded Chapter Chapter 7 Status Lead District VAWB Preview" at bounding box center [387, 65] width 752 height 39
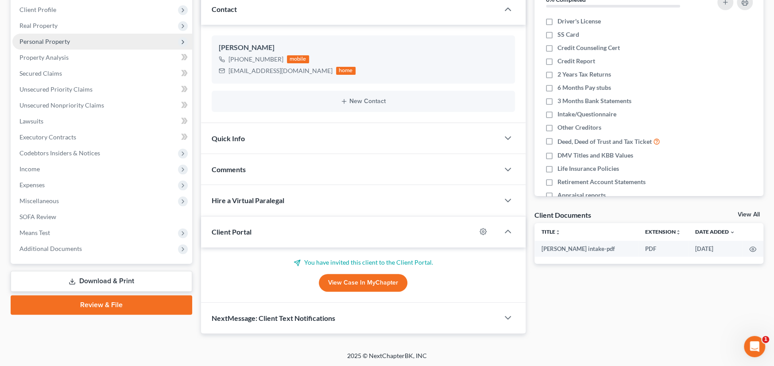
scroll to position [123, 0]
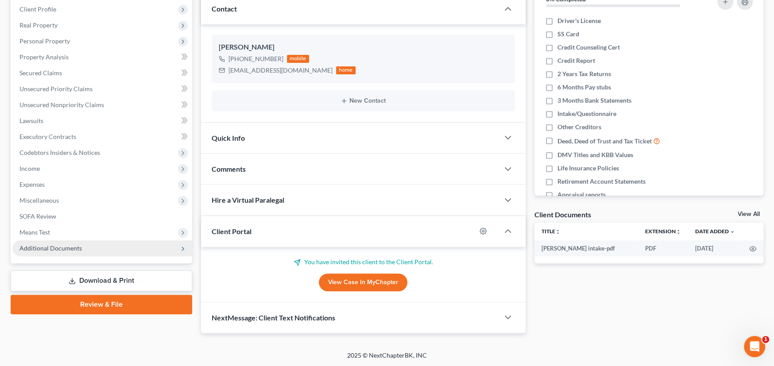
click at [39, 248] on span "Additional Documents" at bounding box center [50, 248] width 62 height 8
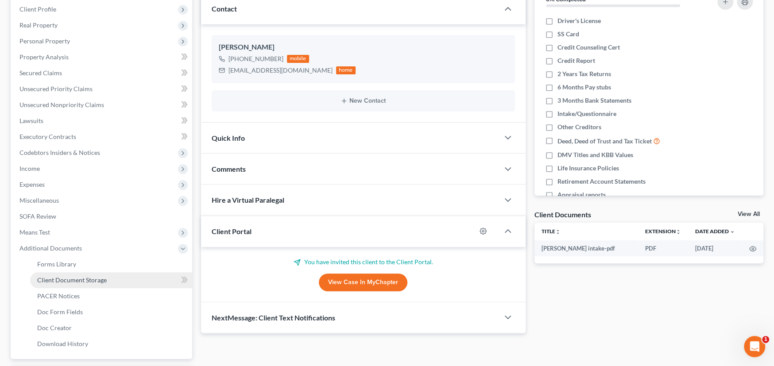
click at [69, 276] on span "Client Document Storage" at bounding box center [71, 280] width 69 height 8
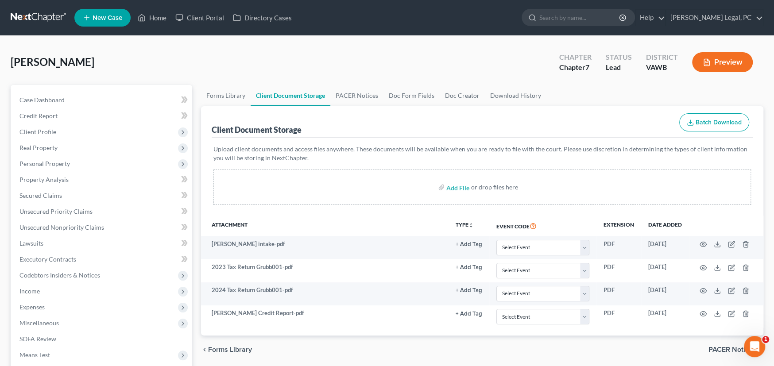
click at [35, 15] on link at bounding box center [39, 18] width 57 height 16
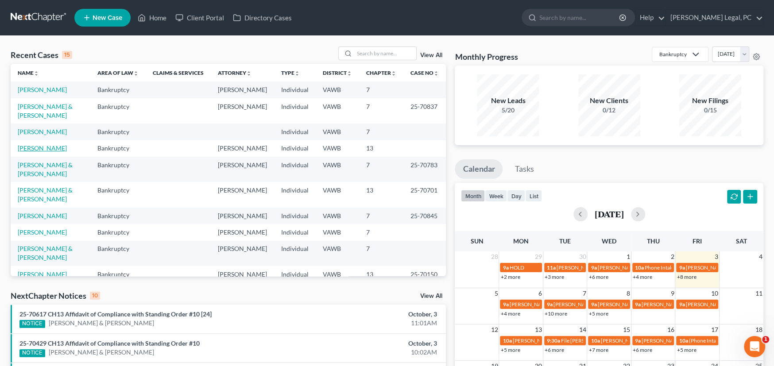
click at [29, 144] on link "[PERSON_NAME]" at bounding box center [42, 148] width 49 height 8
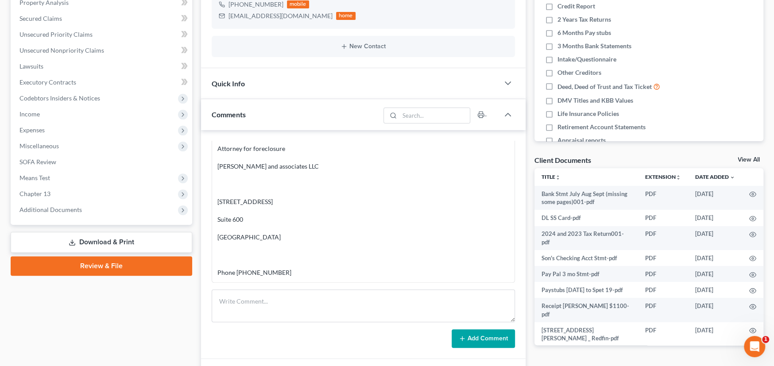
scroll to position [192, 0]
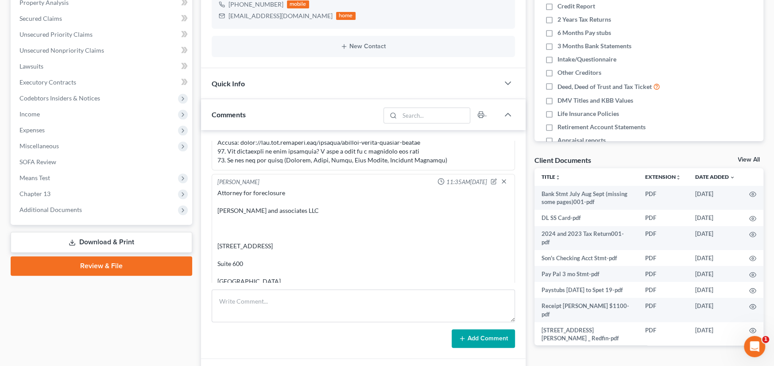
click at [331, 253] on div "Attorney for foreclosure [PERSON_NAME] and associates LLC [STREET_ADDRESS] Suit…" at bounding box center [363, 255] width 292 height 133
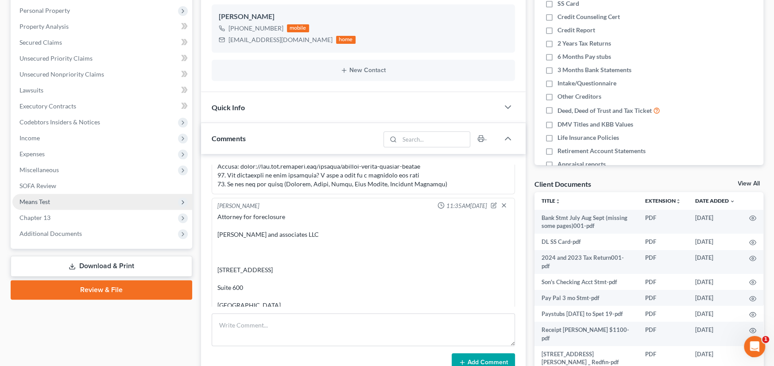
scroll to position [133, 0]
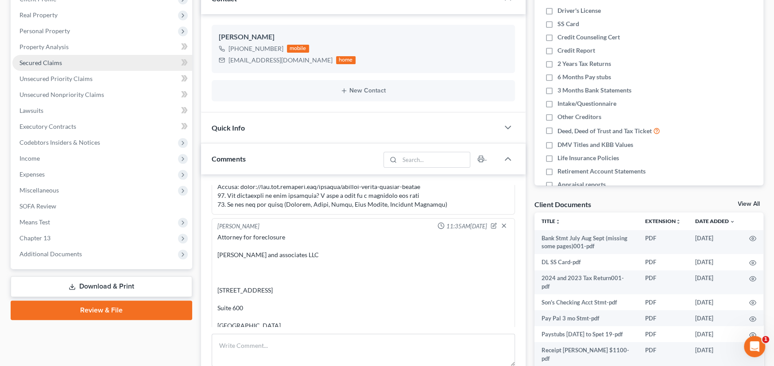
click at [44, 65] on link "Secured Claims" at bounding box center [102, 63] width 180 height 16
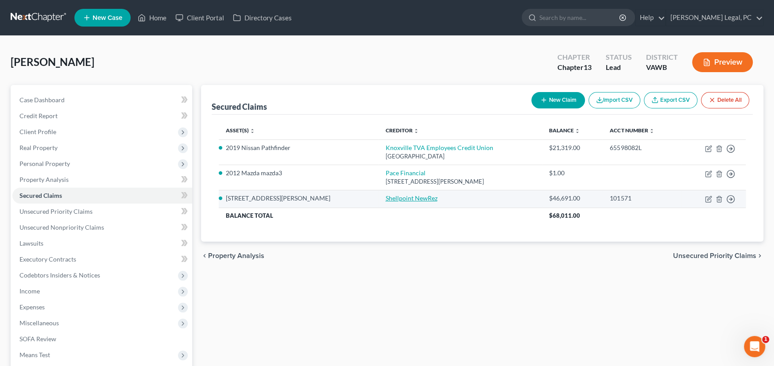
click at [385, 197] on link "Shellpoint NewRez" at bounding box center [411, 198] width 52 height 8
select select "10"
select select "2"
select select "3"
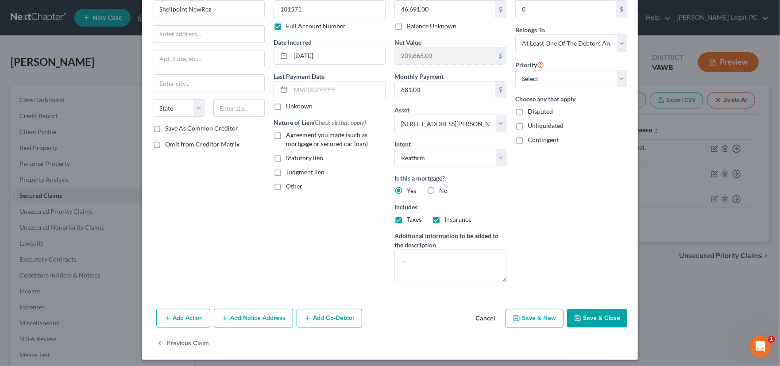
scroll to position [54, 0]
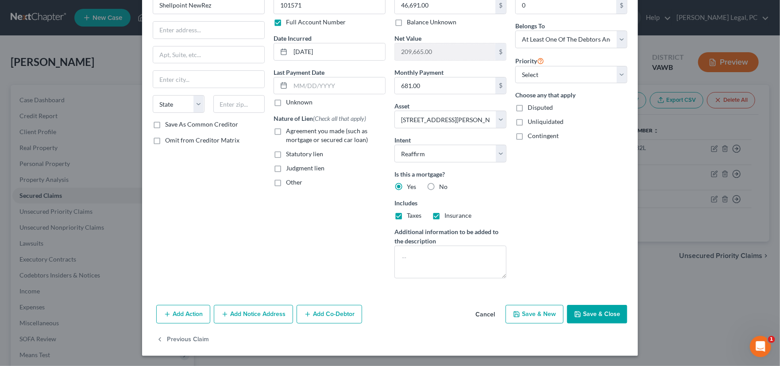
click at [258, 314] on button "Add Notice Address" at bounding box center [253, 314] width 79 height 19
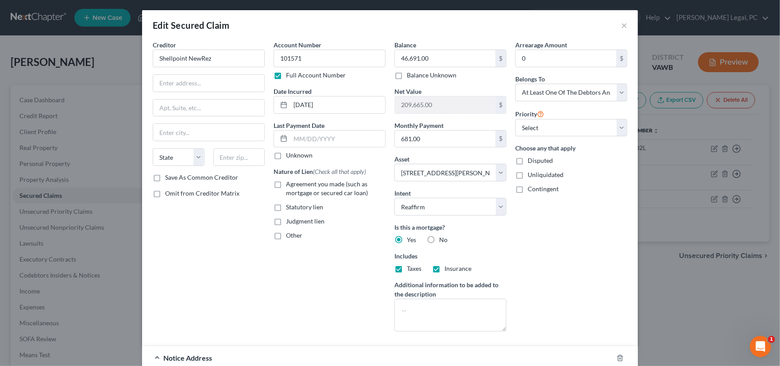
scroll to position [0, 0]
drag, startPoint x: 432, startPoint y: 19, endPoint x: 553, endPoint y: 31, distance: 121.8
click at [553, 31] on div "Edit Secured Claim ×" at bounding box center [390, 26] width 496 height 30
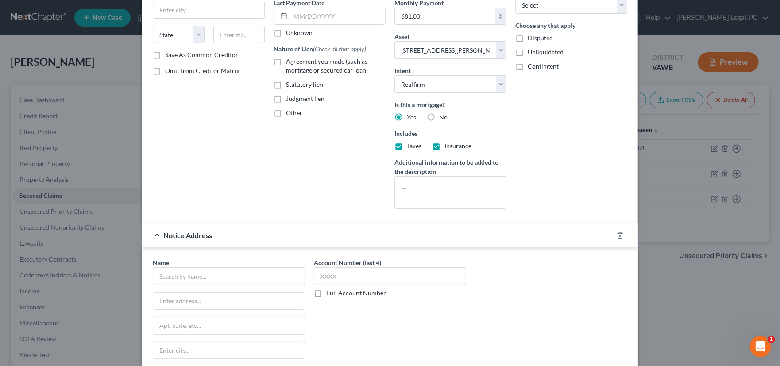
scroll to position [177, 0]
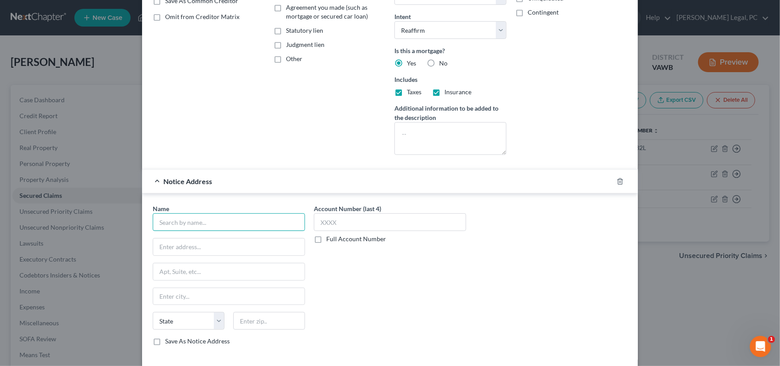
click at [196, 223] on input "text" at bounding box center [229, 222] width 152 height 18
click at [207, 222] on input "text" at bounding box center [229, 222] width 152 height 18
type input "[PERSON_NAME] and Associates LLC"
type input "Foreclosure Attorney"
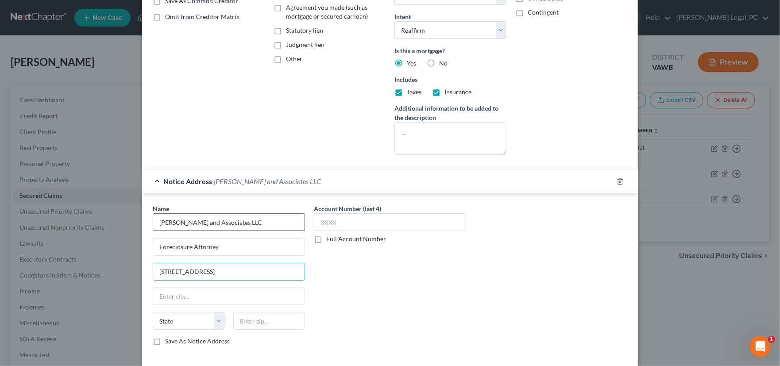
type input "[STREET_ADDRESS]"
drag, startPoint x: 275, startPoint y: 324, endPoint x: 223, endPoint y: 310, distance: 53.3
click at [223, 310] on div "Name * [PERSON_NAME] and Associates LLC Foreclosure Attorney [STREET_ADDRESS][G…" at bounding box center [229, 275] width 152 height 142
type input "20814"
click at [193, 298] on input "text" at bounding box center [228, 296] width 151 height 17
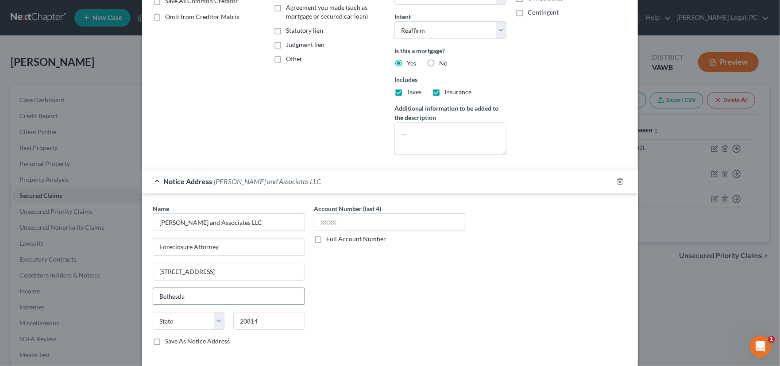
type input "Bethesda"
select select "21"
click at [341, 293] on div "Account Number (last 4) Full Account Number" at bounding box center [389, 278] width 161 height 149
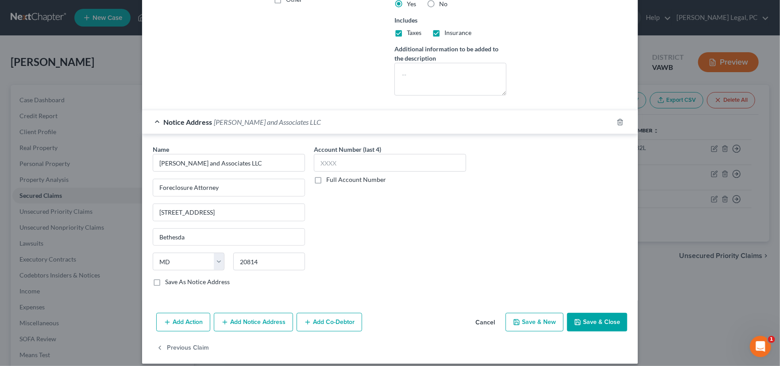
scroll to position [244, 0]
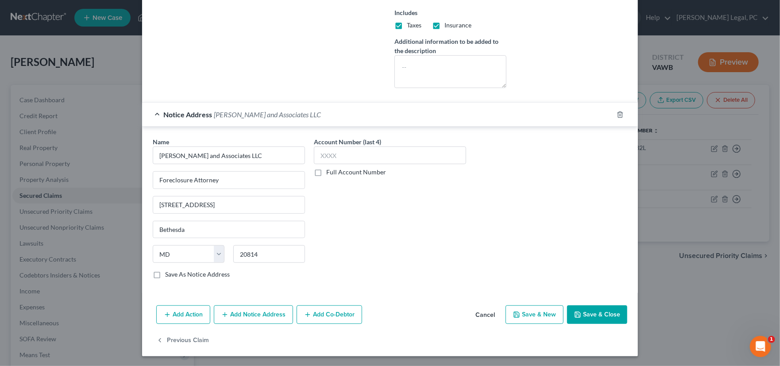
click at [596, 313] on button "Save & Close" at bounding box center [597, 314] width 60 height 19
select select
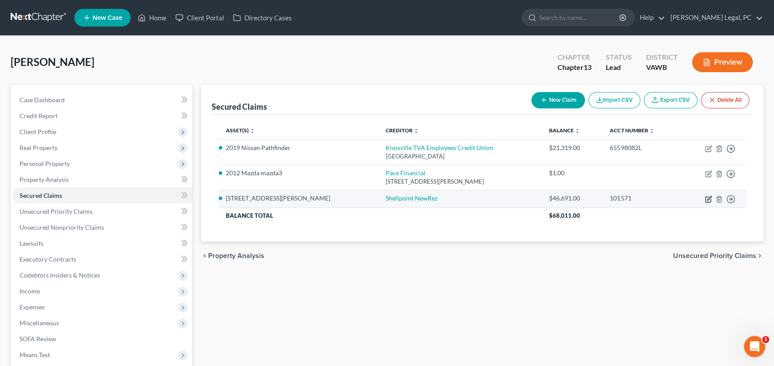
click at [707, 198] on icon "button" at bounding box center [709, 198] width 4 height 4
select select "2"
select select "3"
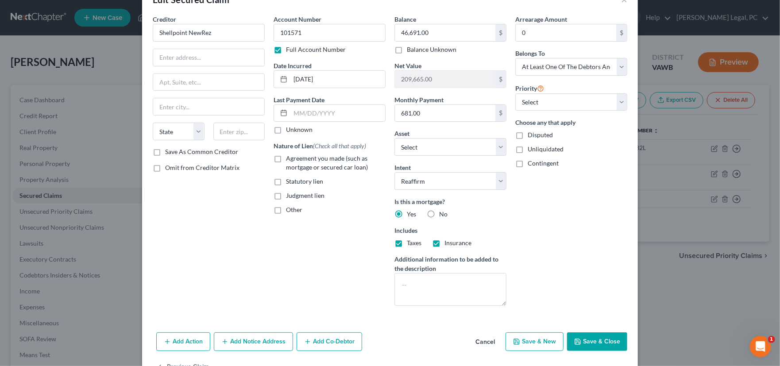
scroll to position [0, 0]
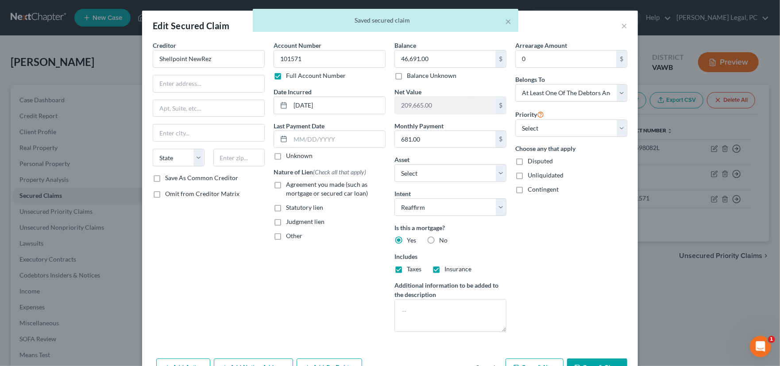
click at [620, 23] on div "× Saved secured claim" at bounding box center [386, 22] width 780 height 27
click at [620, 26] on div "× Saved secured claim" at bounding box center [386, 22] width 780 height 27
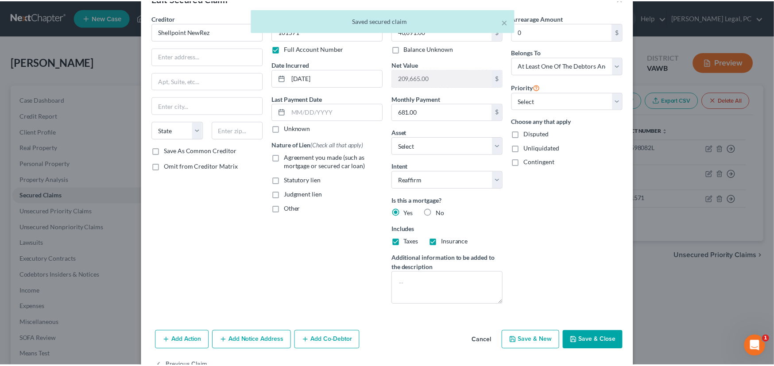
scroll to position [54, 0]
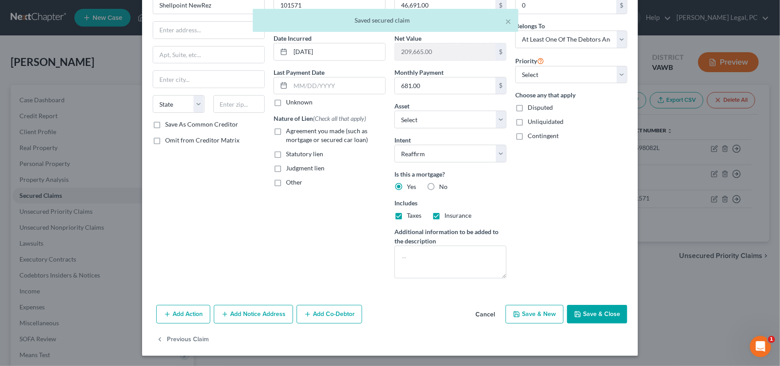
click at [591, 312] on button "Save & Close" at bounding box center [597, 314] width 60 height 19
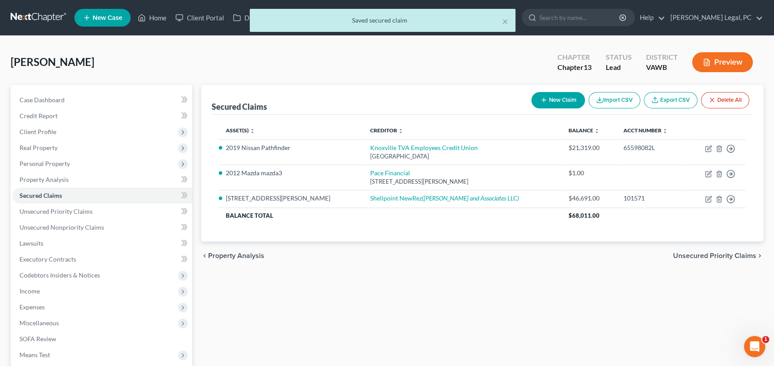
click at [420, 297] on div "Secured Claims New Claim Import CSV Export CSV Delete All Asset(s) expand_more …" at bounding box center [481, 269] width 571 height 368
